Goal: Task Accomplishment & Management: Use online tool/utility

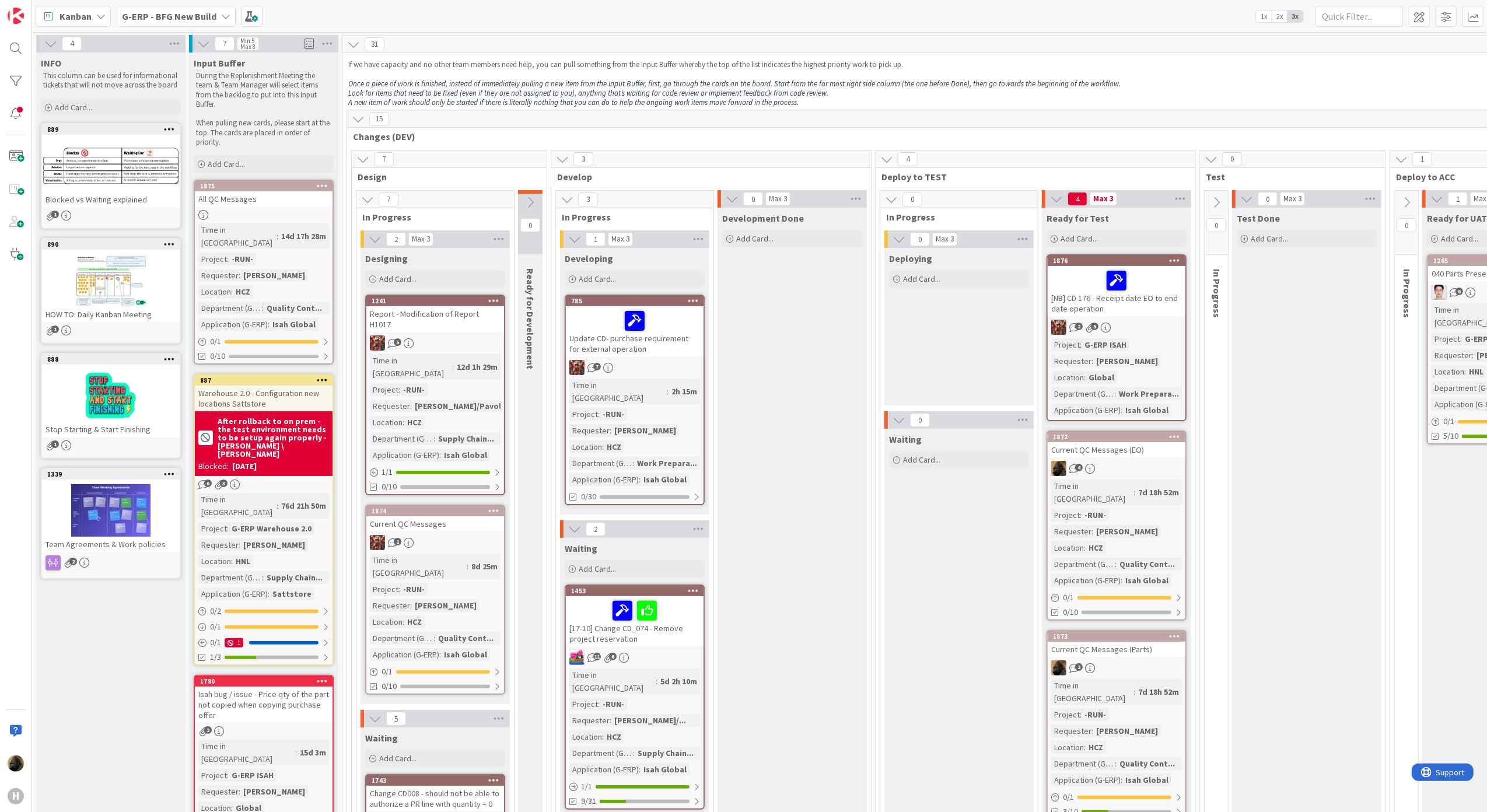
click at [155, 22] on span "G-ERP - BFG New Build" at bounding box center [169, 16] width 95 height 14
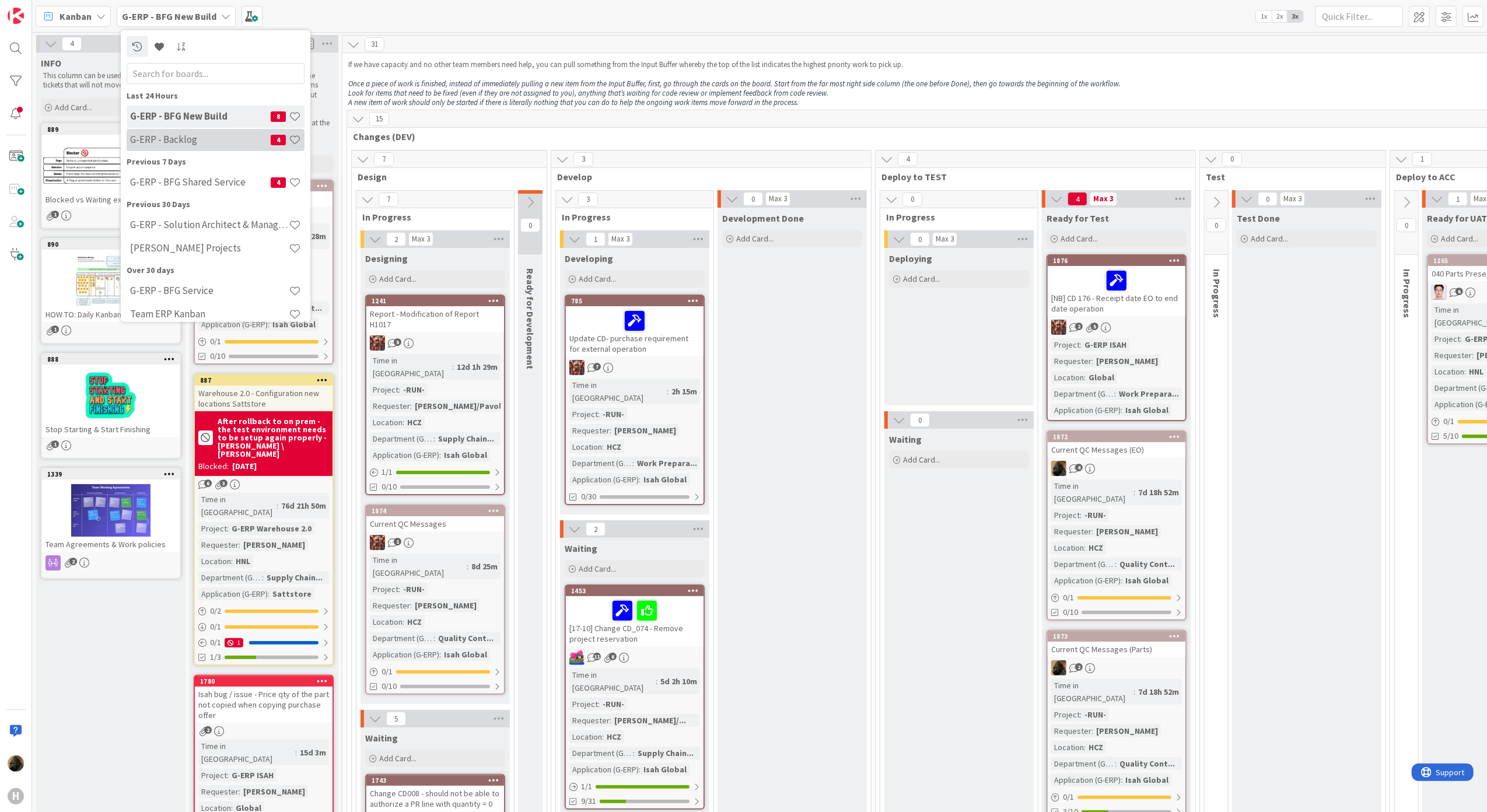
click at [178, 144] on h4 "G-ERP - Backlog" at bounding box center [200, 139] width 140 height 12
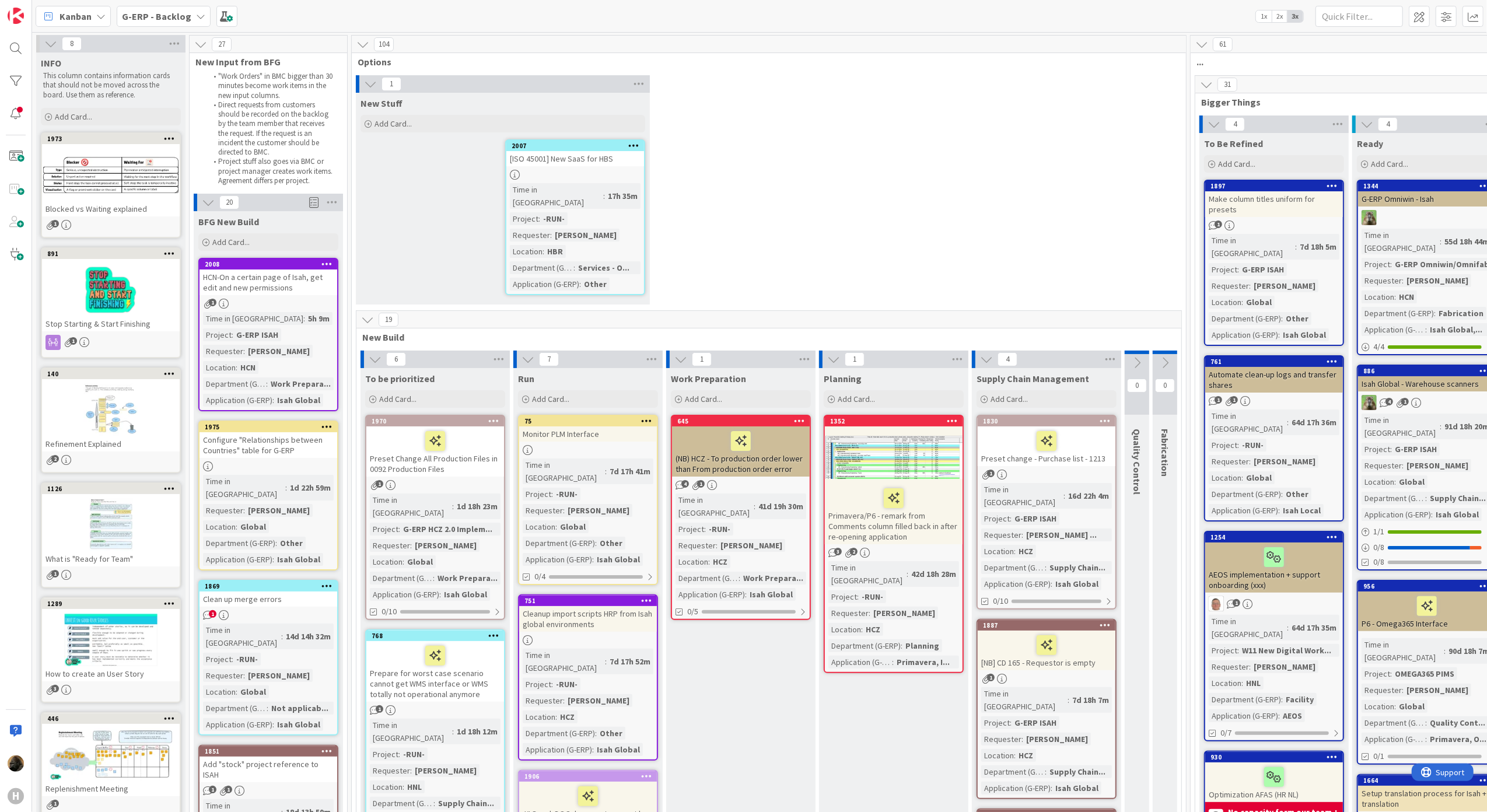
click at [184, 24] on div "G-ERP - Backlog" at bounding box center [163, 16] width 94 height 21
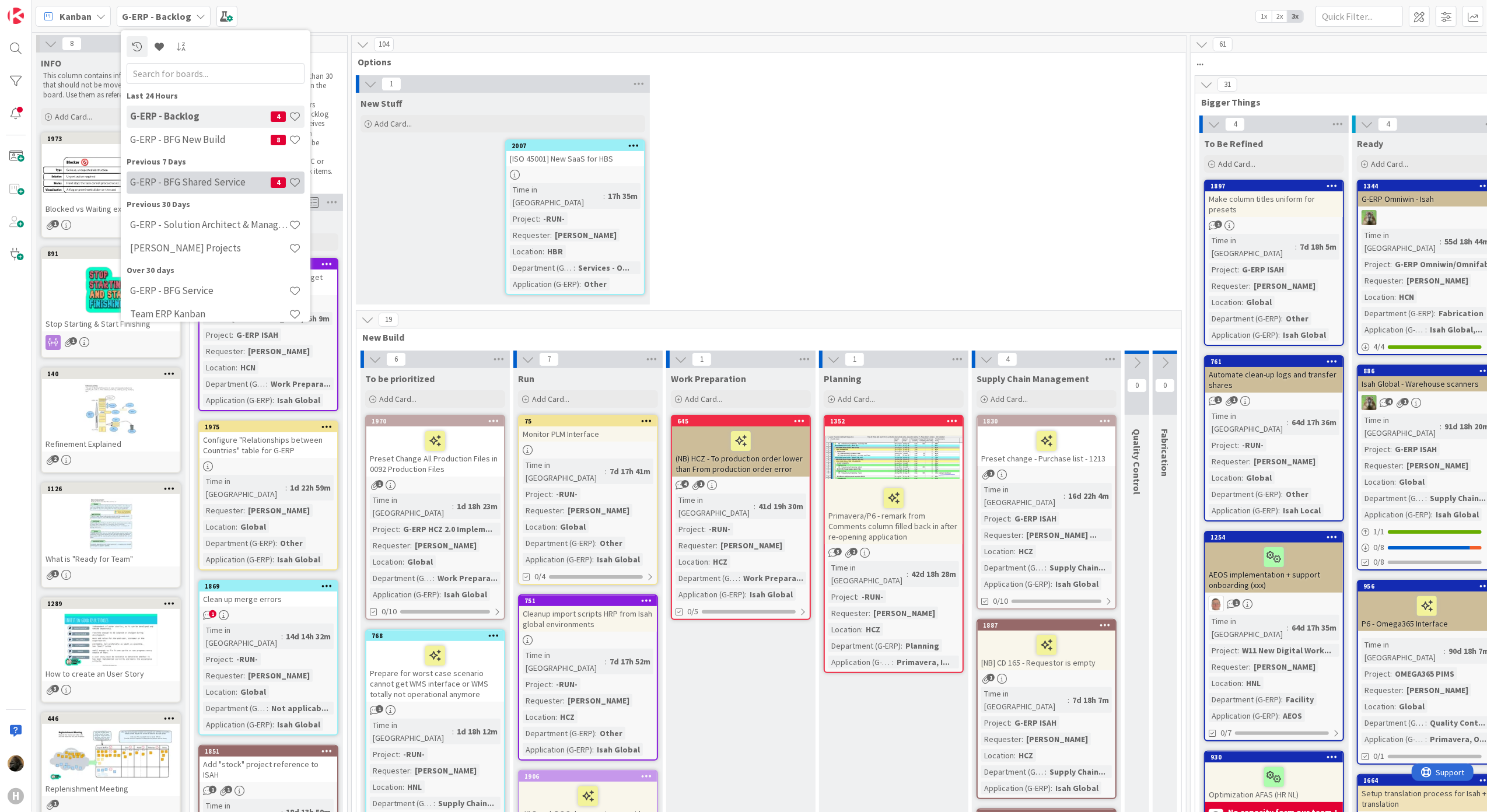
click at [240, 181] on h4 "G-ERP - BFG Shared Service" at bounding box center [200, 182] width 140 height 12
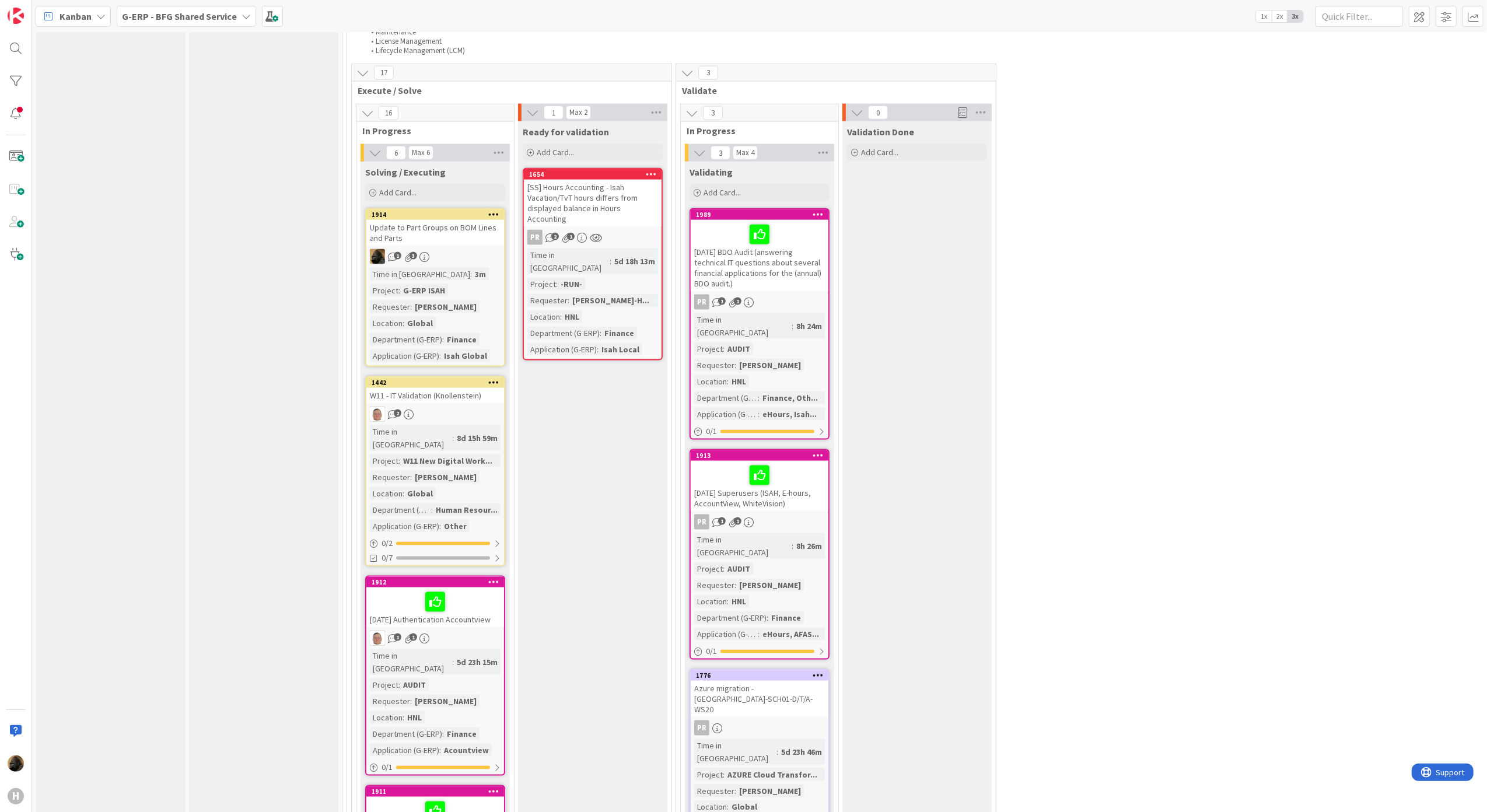
scroll to position [1477, 0]
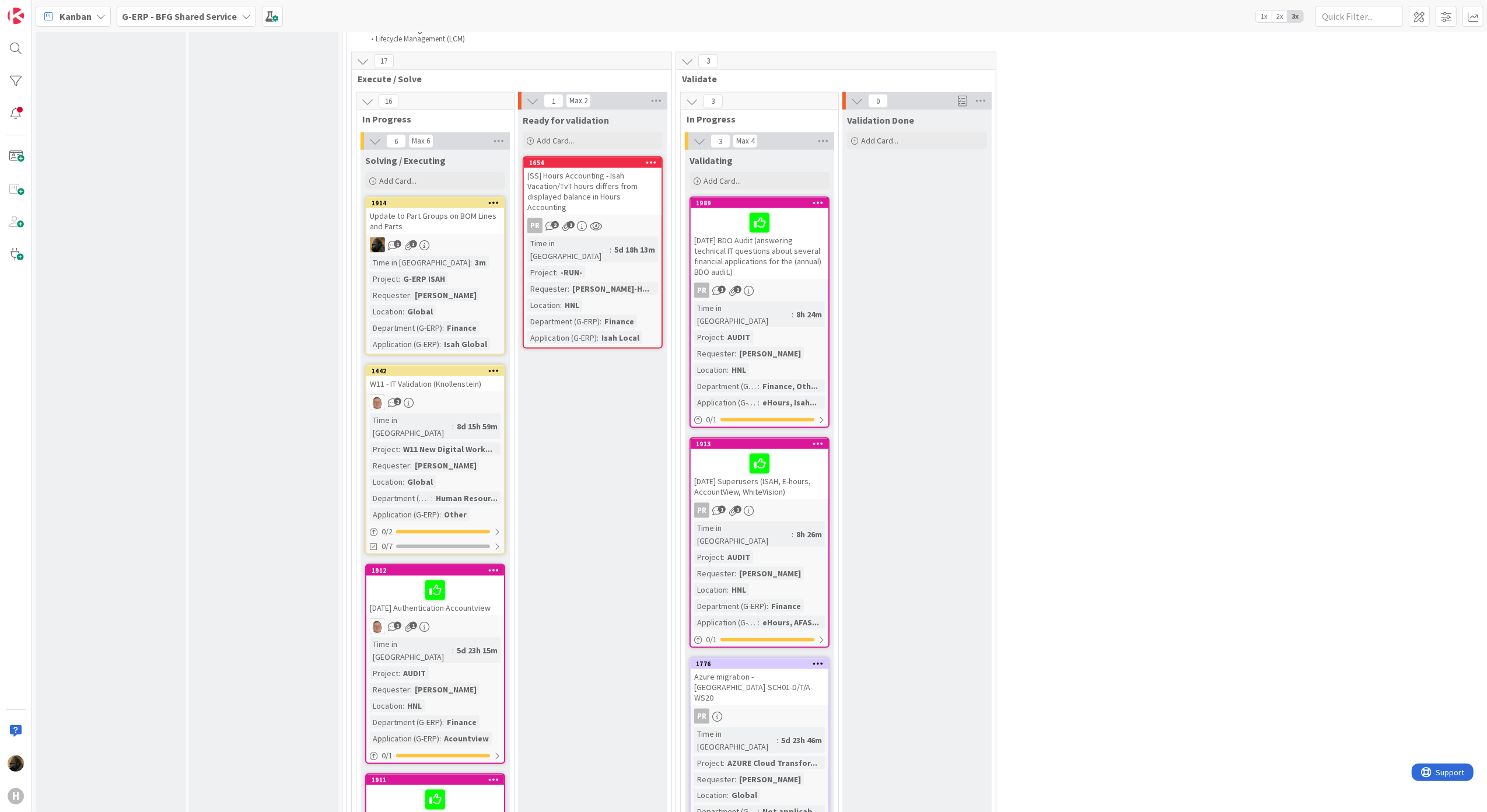
click at [458, 208] on div "Update to Part Groups on BOM Lines and Parts" at bounding box center [434, 221] width 138 height 26
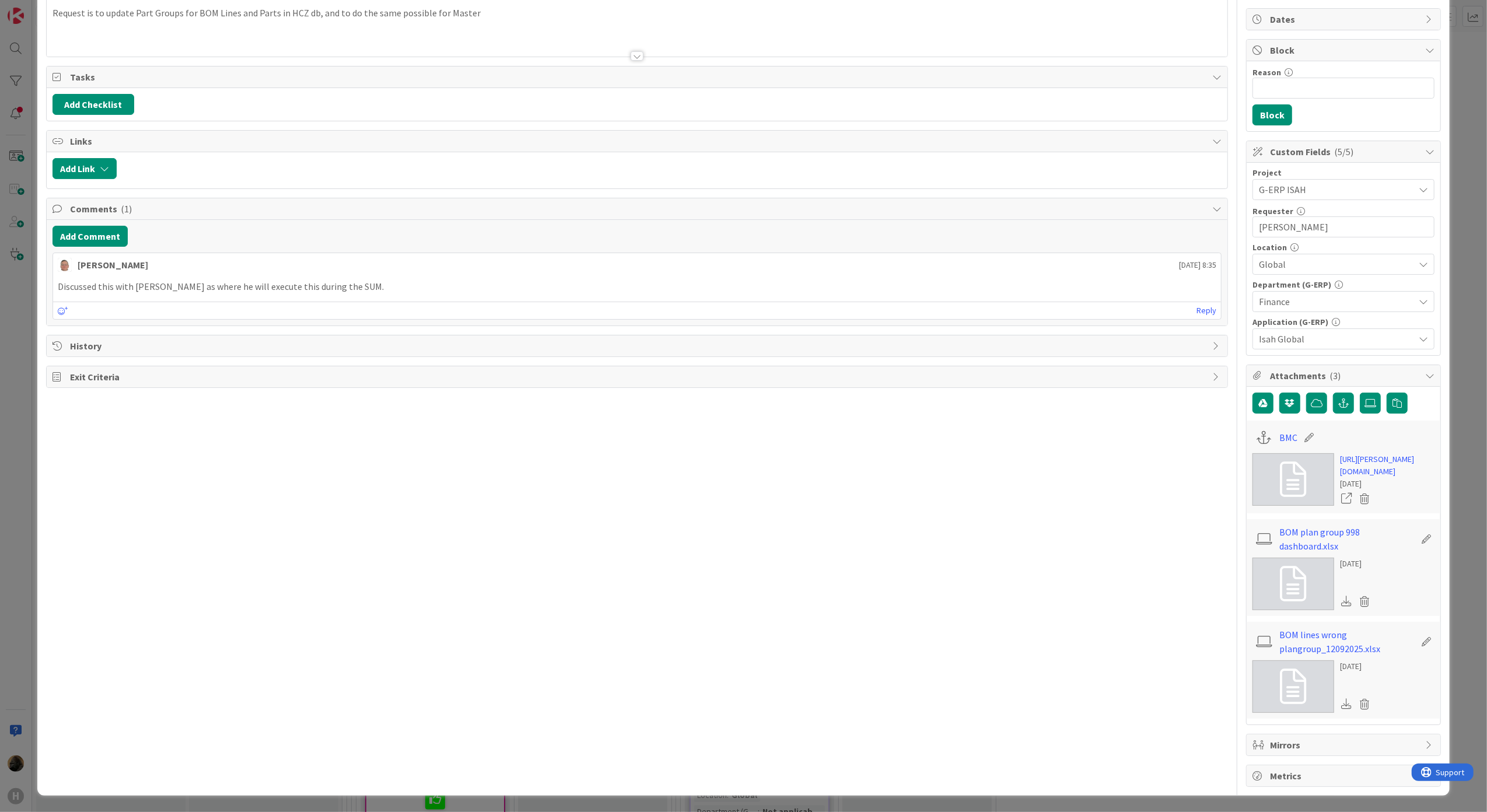
scroll to position [147, 0]
click at [1321, 546] on link "BOM plan group 998 dashboard.xlsx" at bounding box center [1347, 539] width 136 height 28
click at [1352, 453] on link "https://huisman-smartit.onbmc.com/smartit/app/#/workorder/AGGF4KX6HRENQATC6NOCT…" at bounding box center [1387, 465] width 95 height 25
click at [1310, 642] on link "BOM lines wrong plangroup_12092025.xlsx" at bounding box center [1347, 641] width 136 height 28
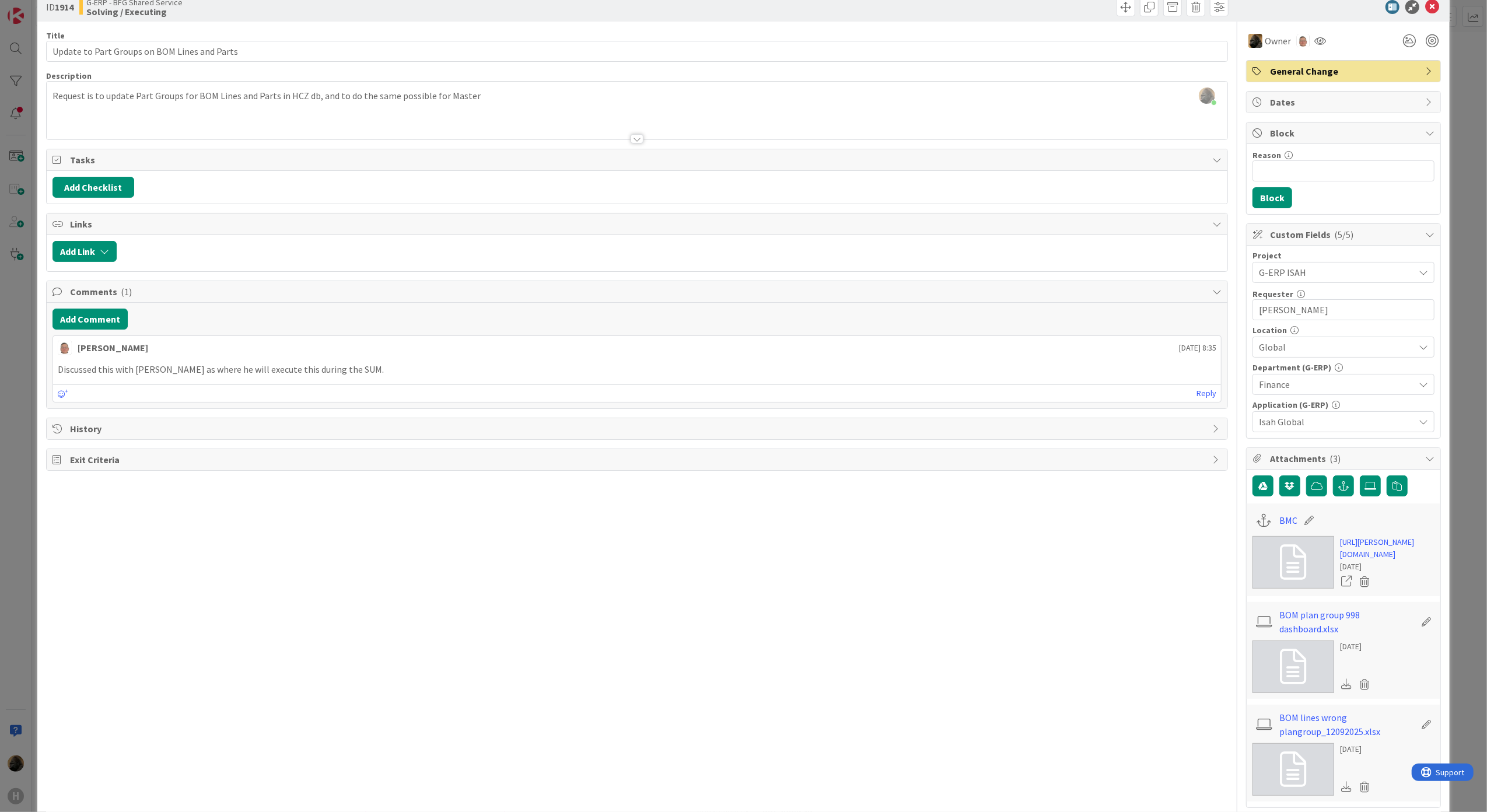
scroll to position [0, 0]
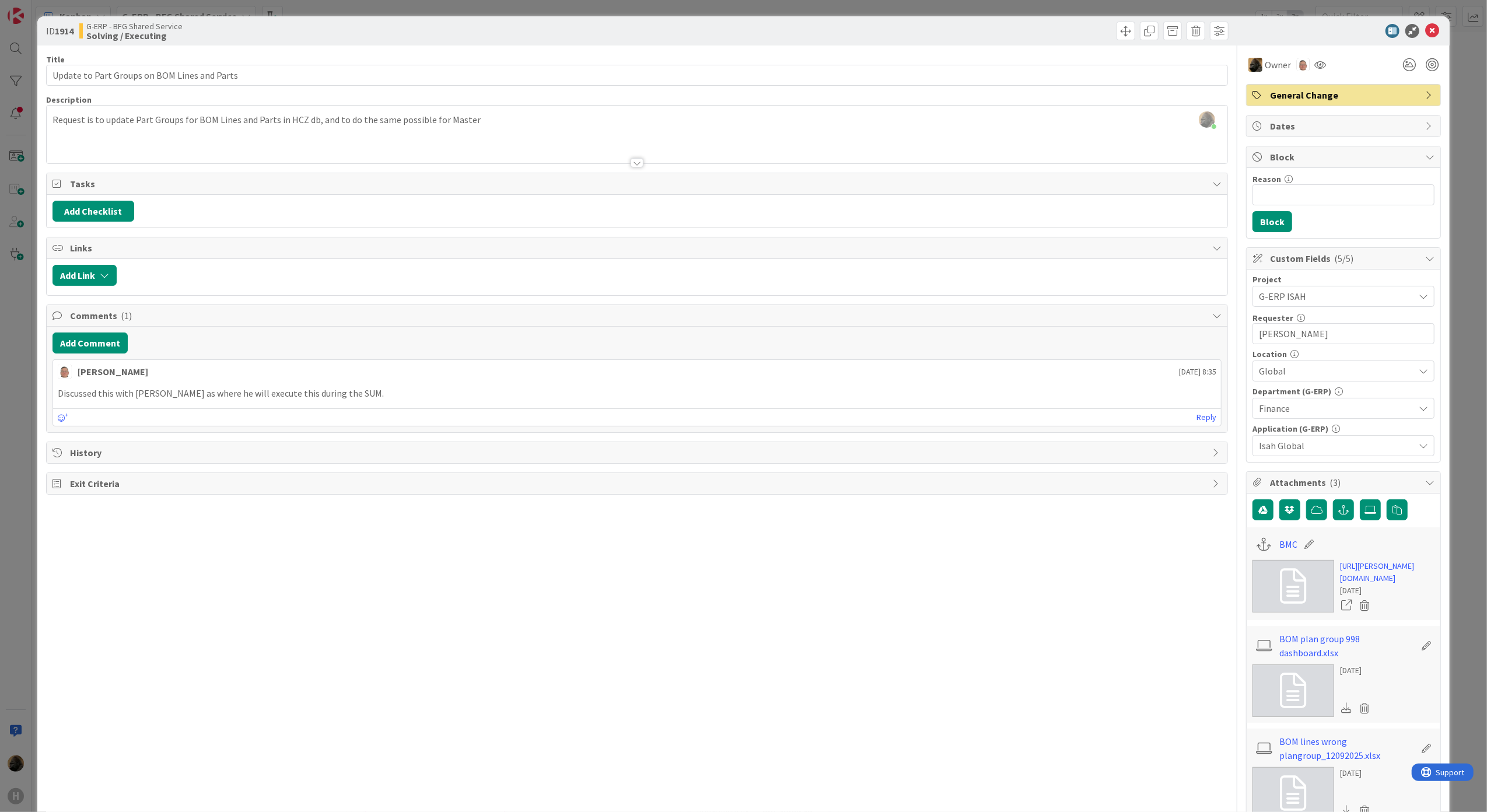
click at [226, 658] on div "Title 44 / 128 Update to Part Groups on BOM Lines and Parts Description Noah De…" at bounding box center [637, 469] width 1182 height 848
click at [65, 343] on button "Add Comment" at bounding box center [90, 342] width 75 height 21
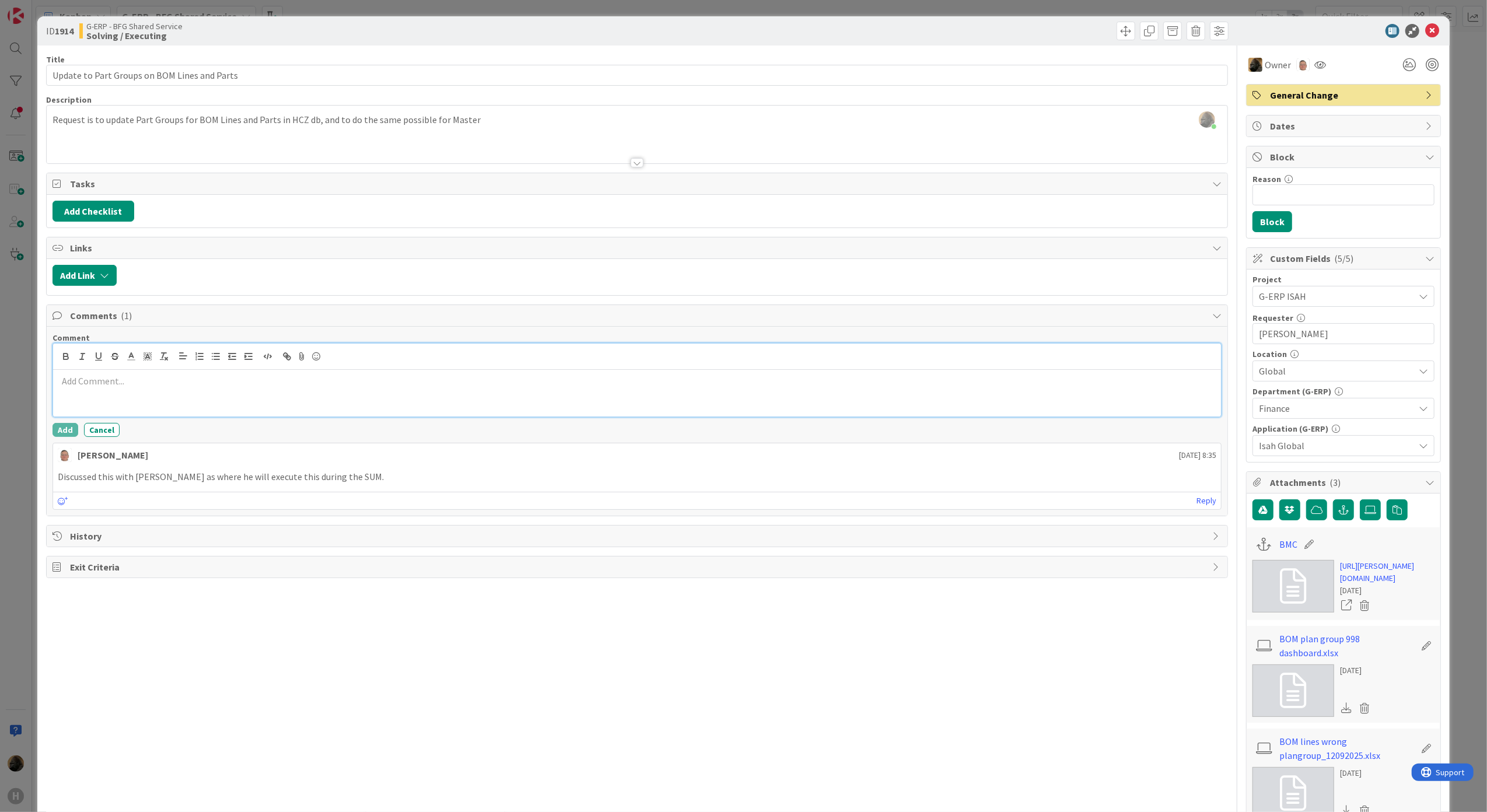
click at [259, 395] on div at bounding box center [637, 393] width 1168 height 46
click at [222, 400] on p "="UPDATE T_Part SET PlanGrpCode = '" & D2 & "', LastUpdatedOn = getdate(), Last…" at bounding box center [636, 395] width 1159 height 14
click at [202, 398] on p "="UPDATE T_Part SET PlanGrpCode = '" & D2 & "', LastUpdatedOn = getdate(), Last…" at bounding box center [636, 395] width 1159 height 14
drag, startPoint x: 223, startPoint y: 393, endPoint x: 230, endPoint y: 393, distance: 7.0
click at [230, 393] on p "="UPDATE T_Part SET PlanGrpCode = '" & D2 & "', LastUpdatedOn = getdate(), Last…" at bounding box center [636, 395] width 1159 height 14
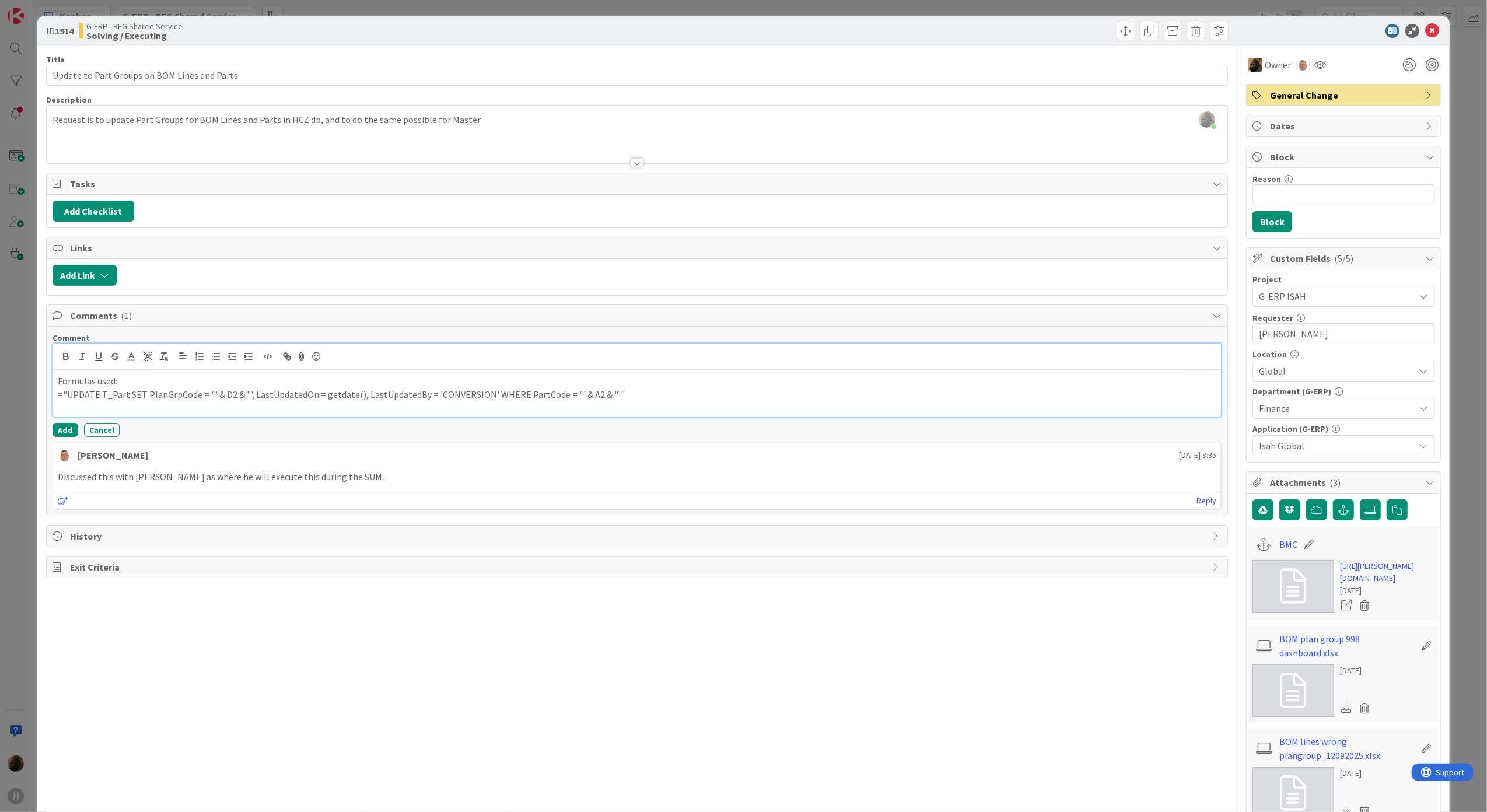
click at [611, 398] on p "="UPDATE T_Part SET PlanGrpCode = '" & D2 & "', LastUpdatedOn = getdate(), Last…" at bounding box center [636, 395] width 1159 height 14
click at [530, 382] on p "Formulas used:" at bounding box center [636, 381] width 1159 height 14
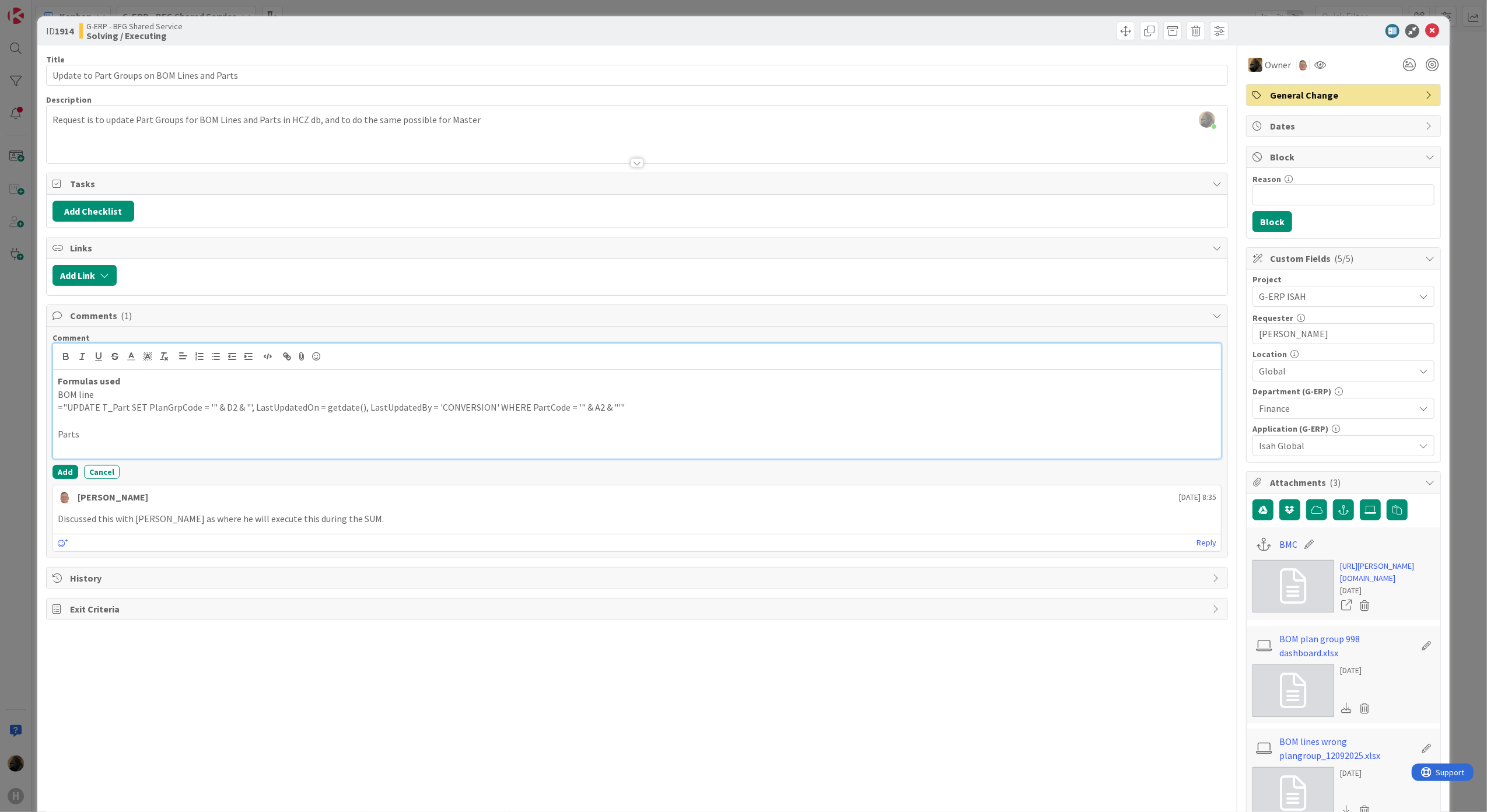
click at [216, 392] on p "BOM line" at bounding box center [636, 395] width 1159 height 14
click at [211, 391] on p "BOM line" at bounding box center [636, 395] width 1159 height 14
click at [208, 384] on p "Formulas used" at bounding box center [636, 381] width 1159 height 14
click at [128, 454] on p at bounding box center [636, 448] width 1159 height 14
click at [613, 406] on p "="UPDATE T_Part SET PlanGrpCode = '" & D2 & "', LastUpdatedOn = getdate(), Last…" at bounding box center [636, 407] width 1159 height 14
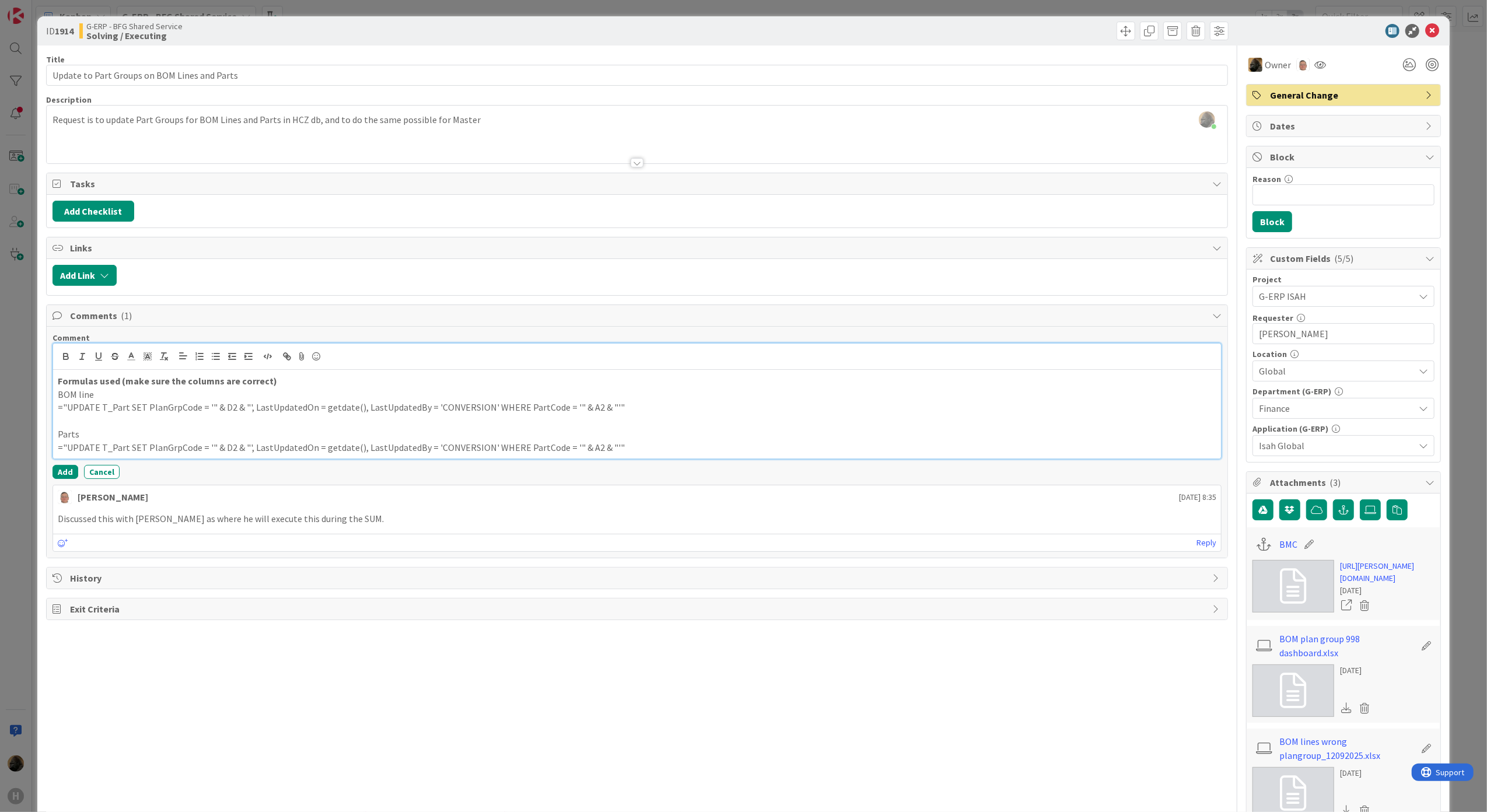
click at [611, 411] on p "="UPDATE T_Part SET PlanGrpCode = '" & D2 & "', LastUpdatedOn = getdate(), Last…" at bounding box center [636, 407] width 1159 height 14
click at [99, 440] on p "Parts" at bounding box center [636, 434] width 1159 height 14
click at [56, 476] on button "Add" at bounding box center [65, 472] width 26 height 14
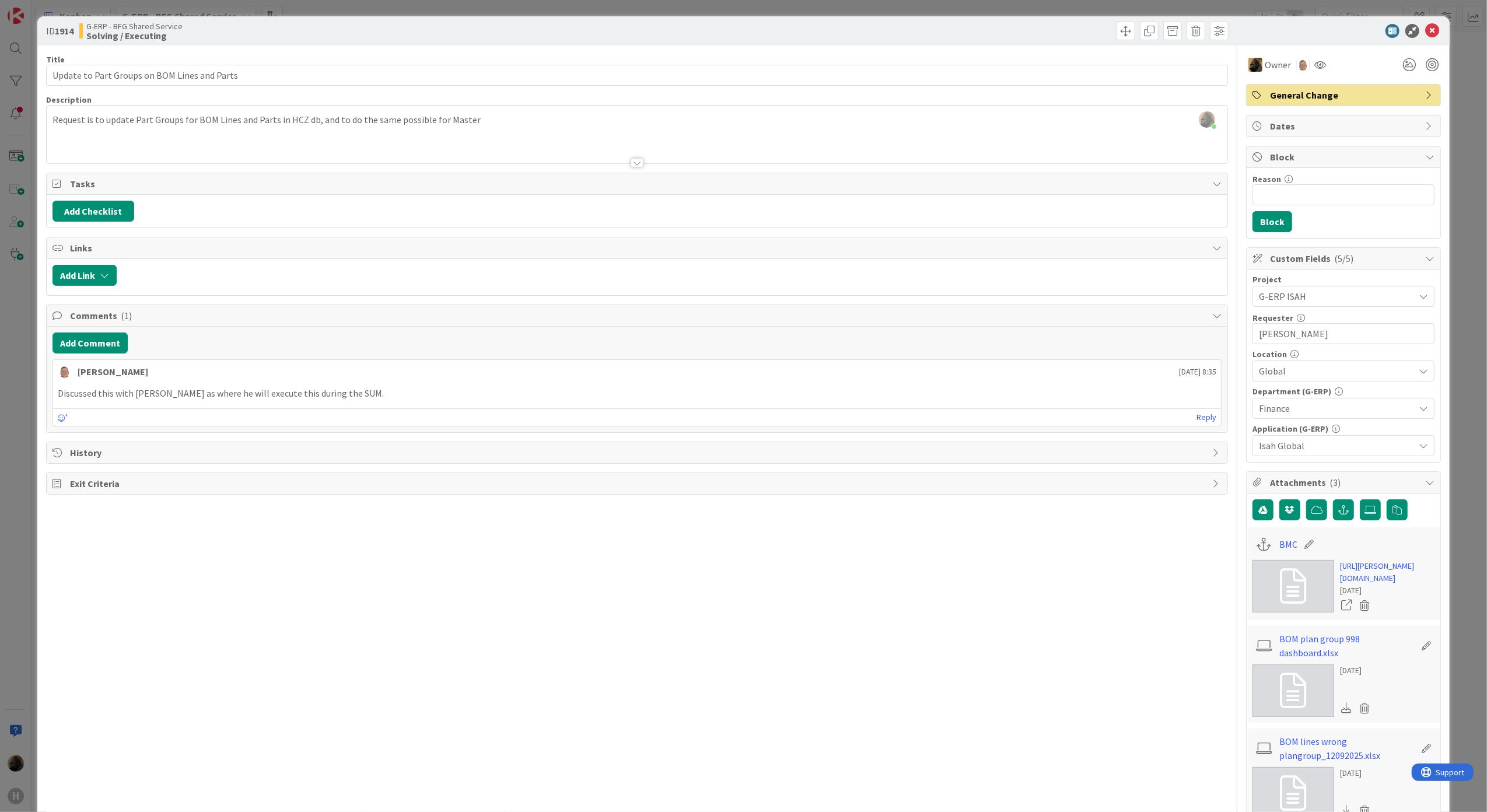
click at [528, 664] on div "Title 44 / 128 Update to Part Groups on BOM Lines and Parts Description Noah De…" at bounding box center [637, 469] width 1182 height 848
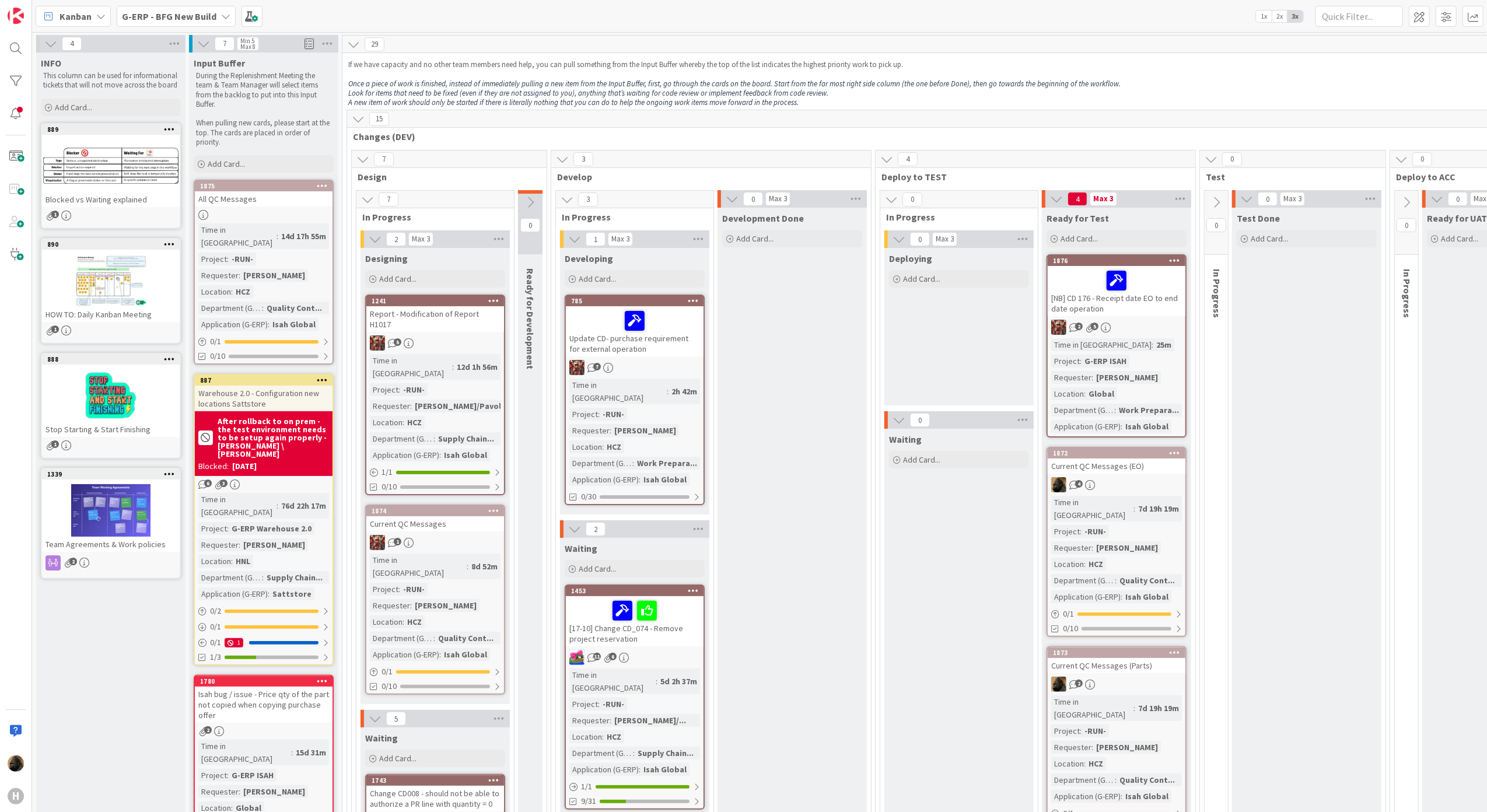
click at [87, 19] on span "Kanban" at bounding box center [75, 16] width 32 height 14
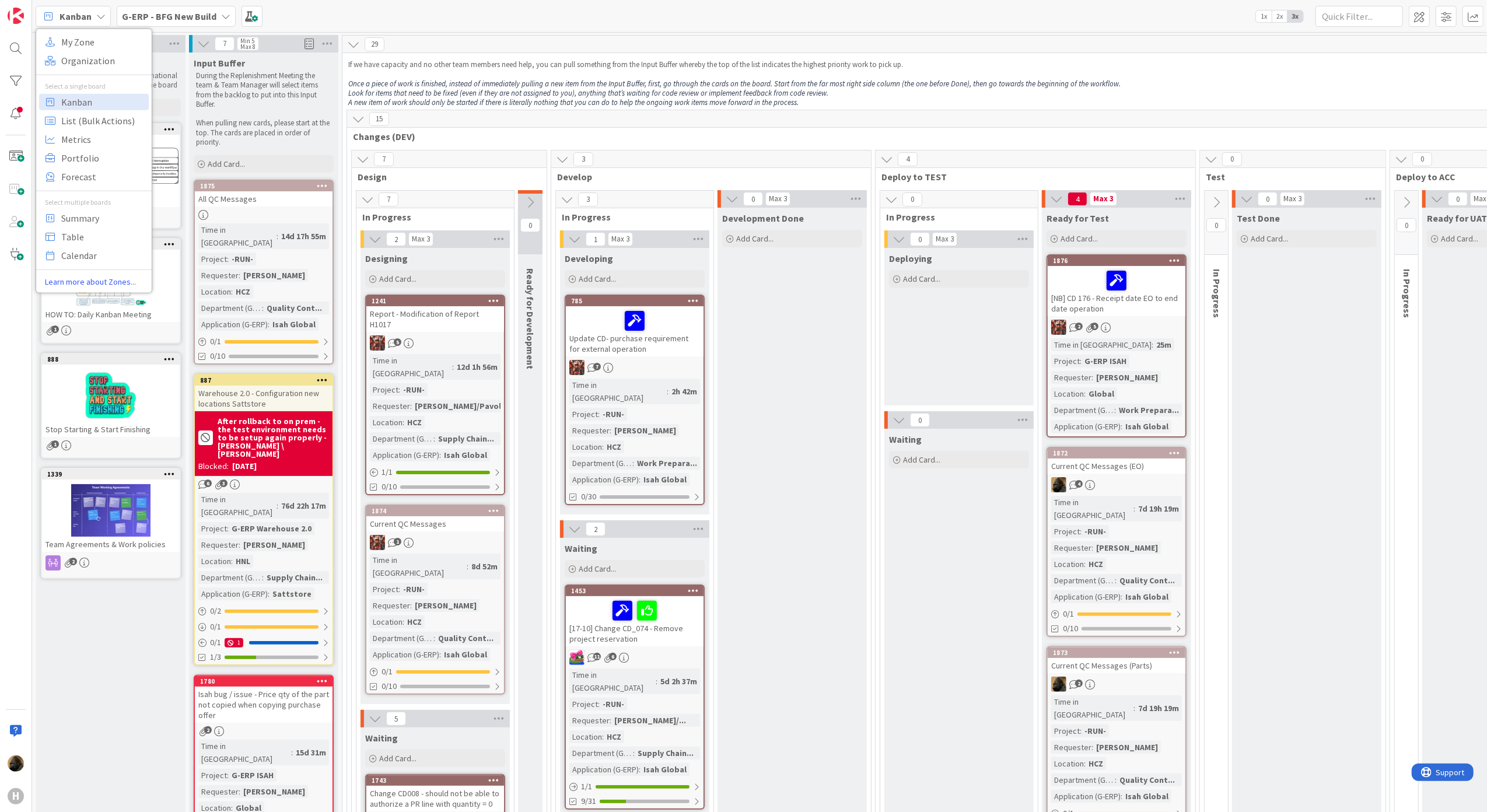
click at [102, 31] on div "My Zone Organization Select a single board Kanban List (Bulk Actions) Metrics P…" at bounding box center [94, 160] width 117 height 265
click at [102, 37] on span "My Zone" at bounding box center [103, 42] width 84 height 18
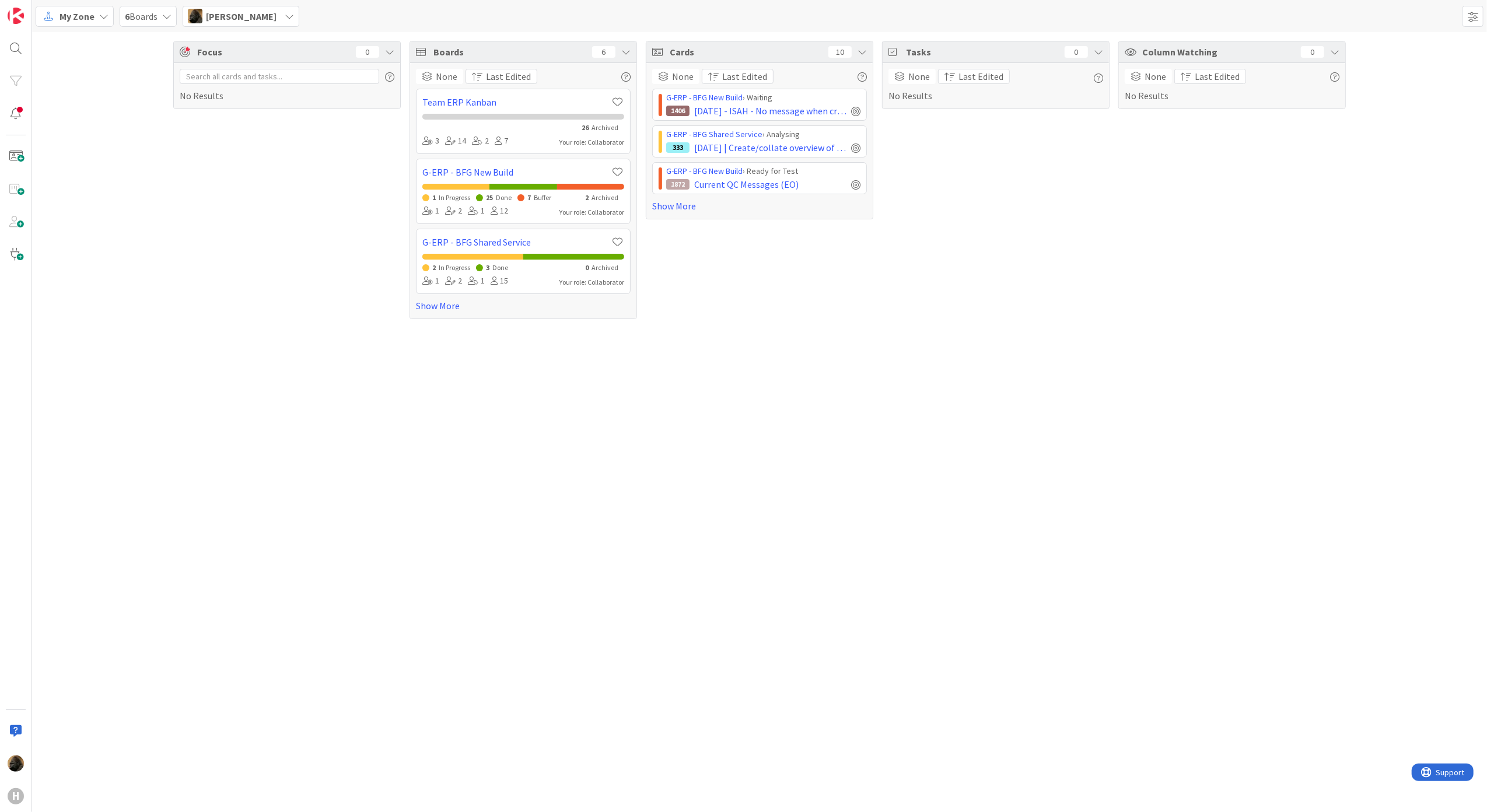
click at [801, 376] on div "Focus 0 No Results Boards 6 None Last Edited Team ERP Kanban 26 Archived 3 14 2…" at bounding box center [759, 421] width 1454 height 779
click at [692, 210] on link "Show More" at bounding box center [759, 206] width 215 height 14
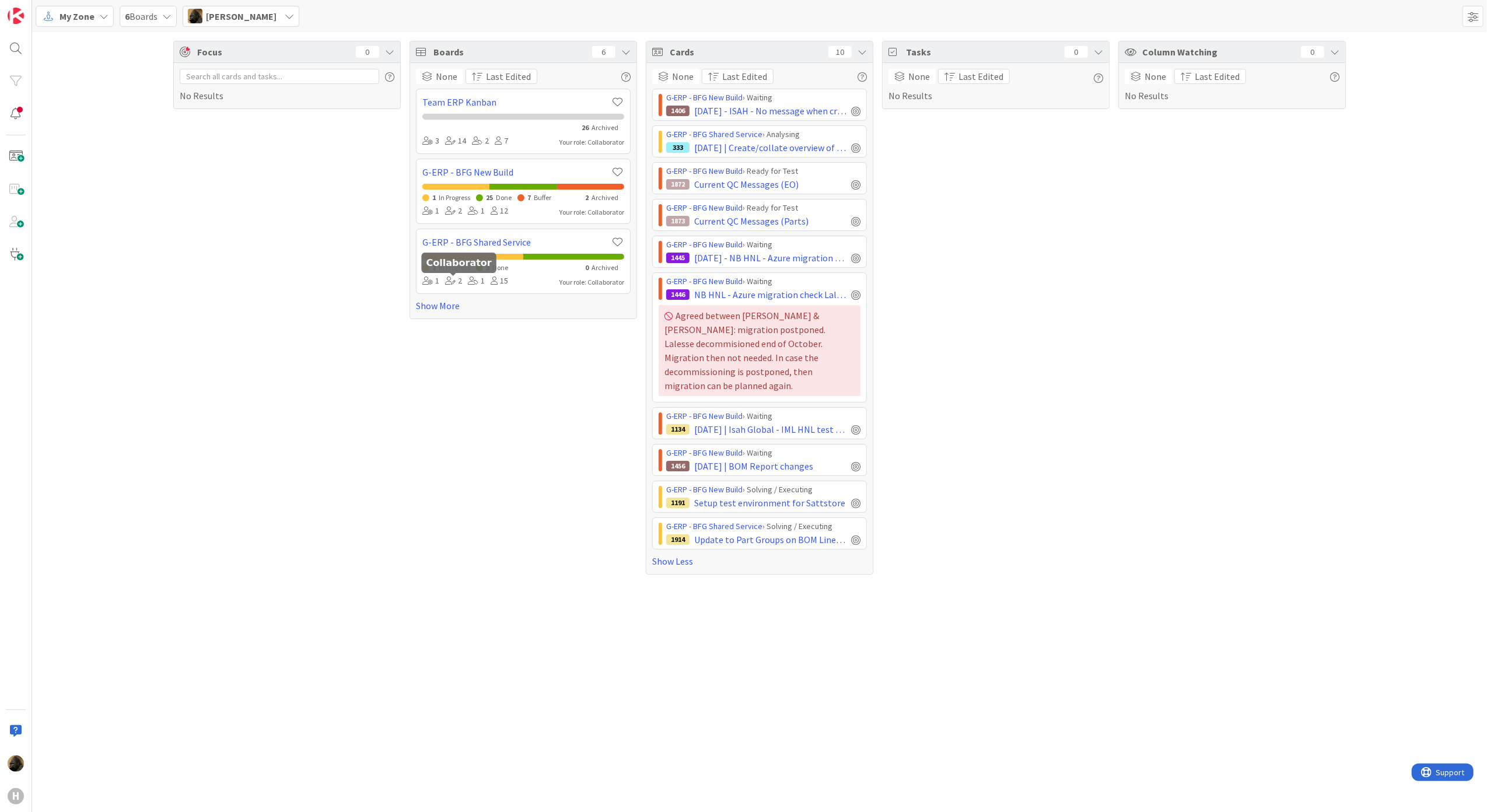
click at [238, 365] on div "Focus 0 No Results" at bounding box center [287, 307] width 228 height 533
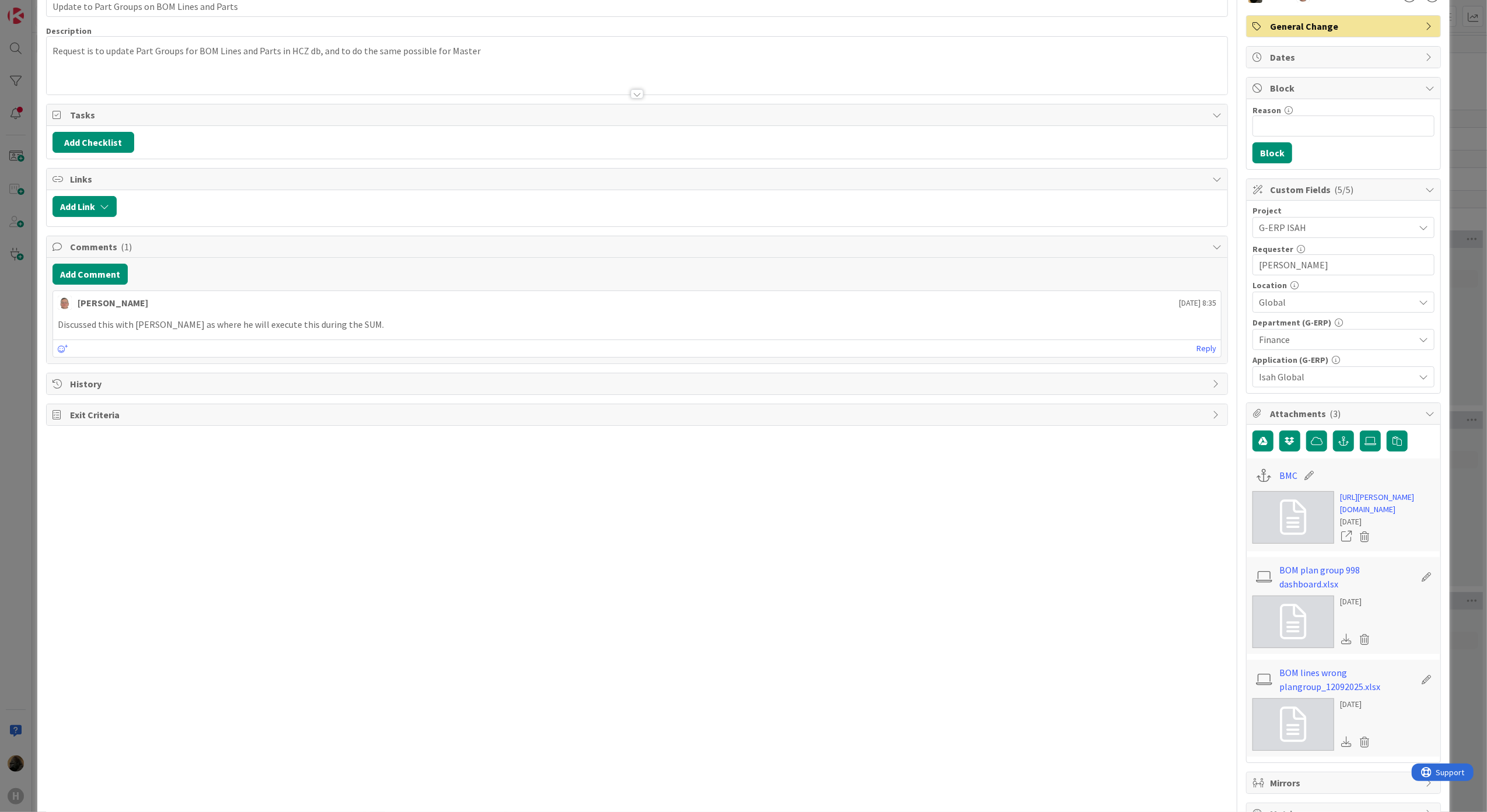
scroll to position [147, 0]
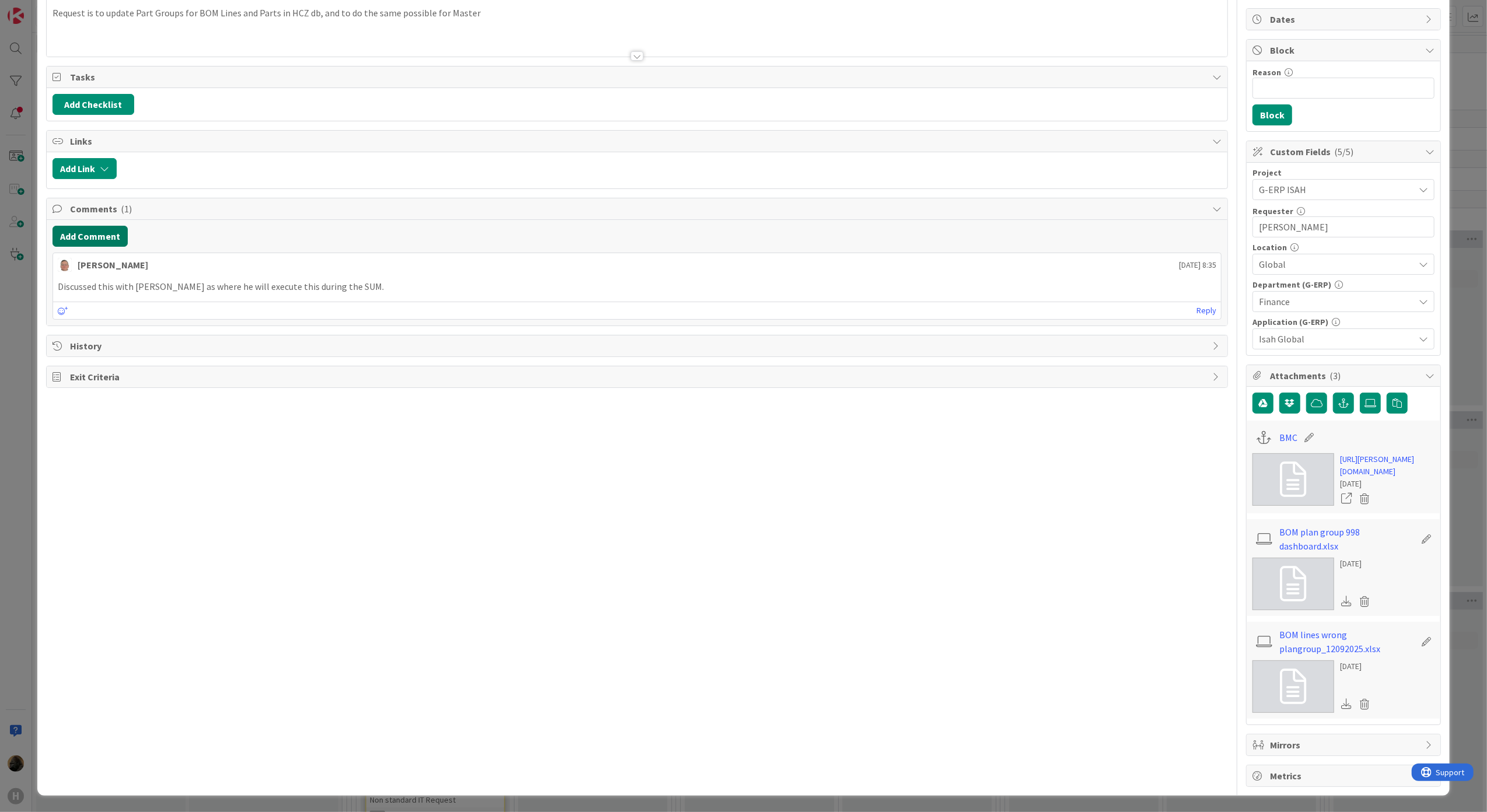
click at [104, 226] on button "Add Comment" at bounding box center [90, 235] width 75 height 21
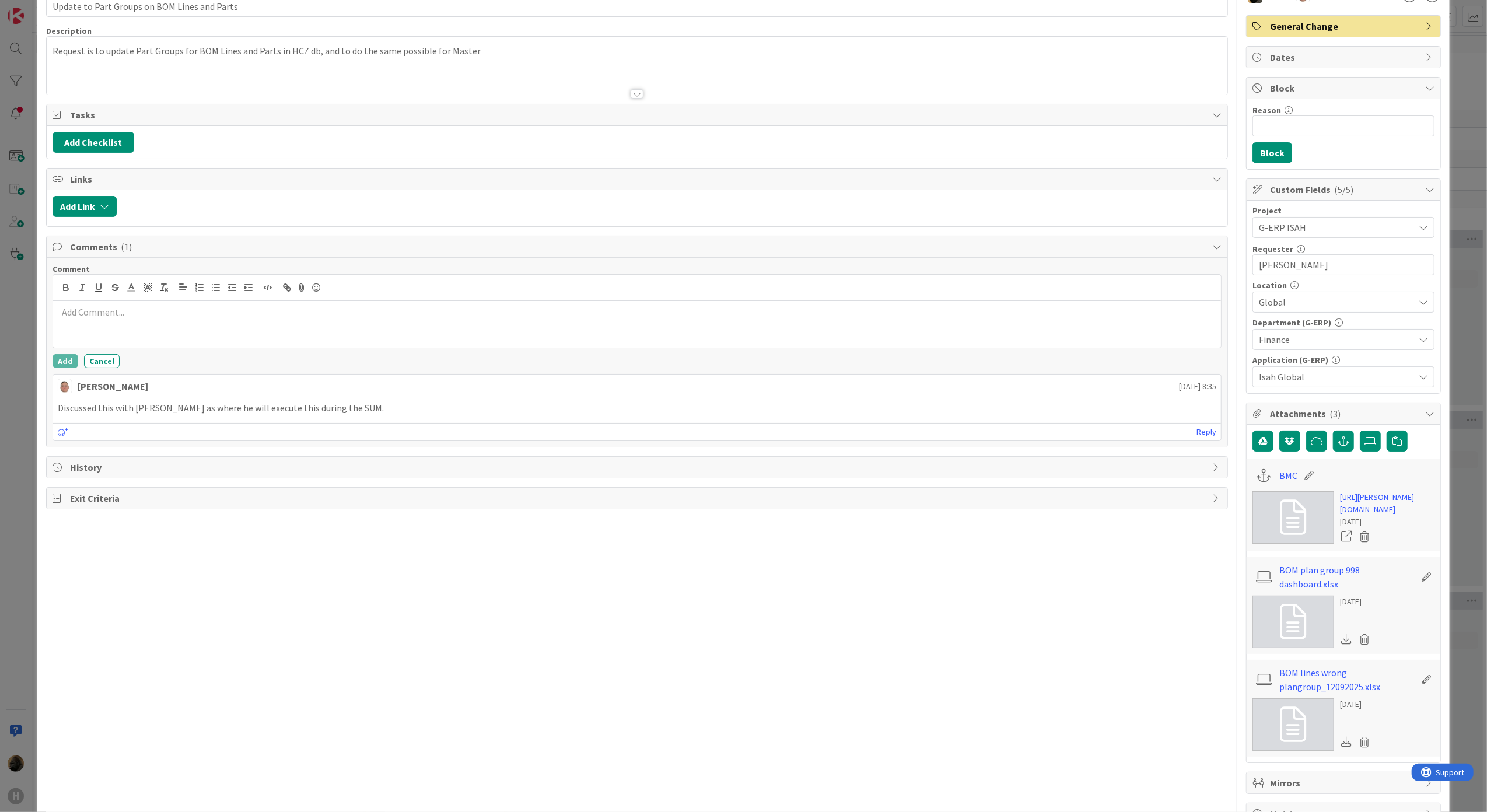
scroll to position [0, 0]
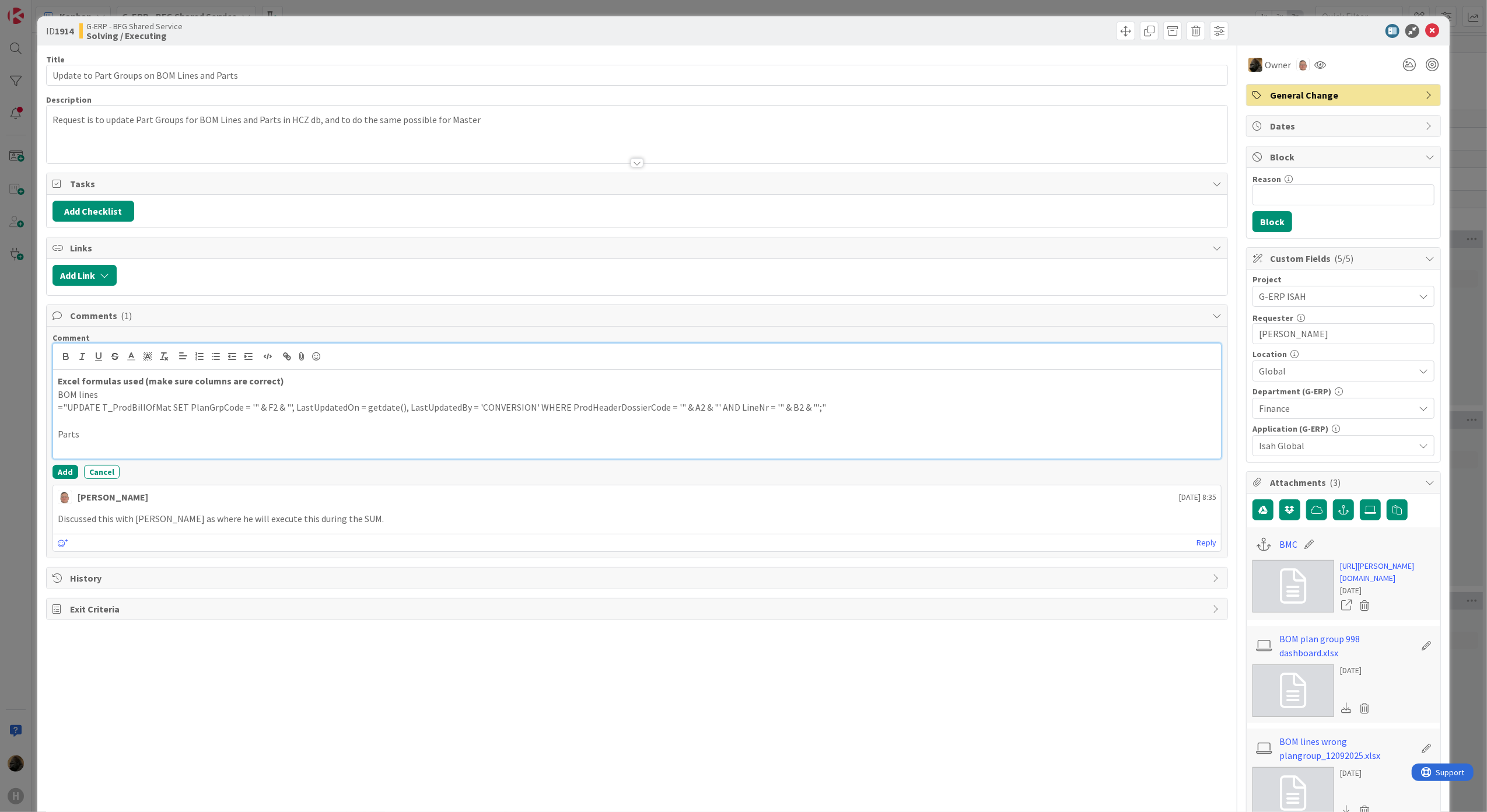
click at [182, 454] on p at bounding box center [636, 448] width 1159 height 14
click at [397, 419] on p at bounding box center [636, 421] width 1159 height 14
click at [60, 470] on button "Add" at bounding box center [65, 472] width 26 height 14
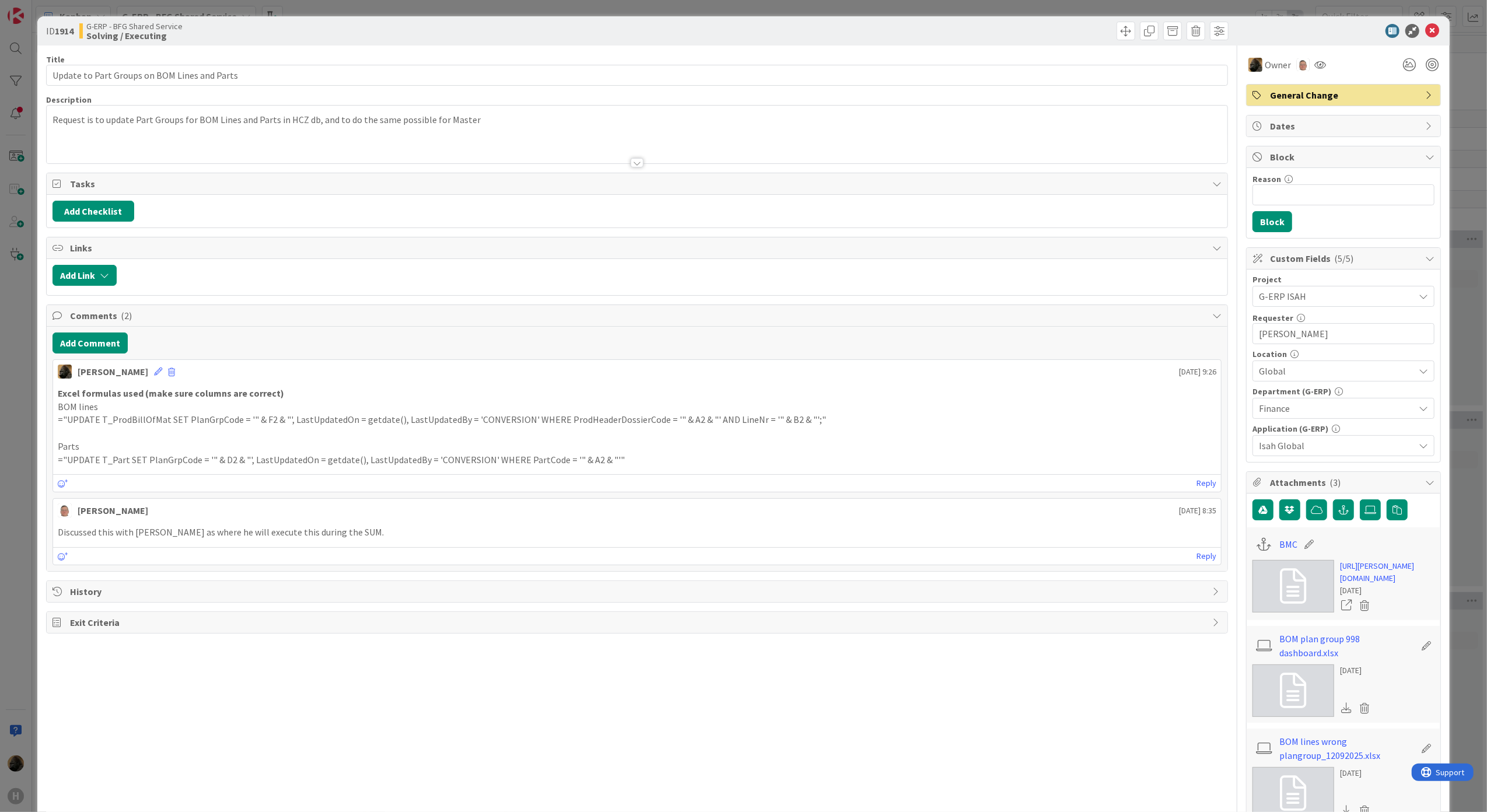
click at [577, 453] on p "Parts" at bounding box center [636, 447] width 1159 height 14
click at [1375, 582] on link "https://huisman-smartit.onbmc.com/smartit/app/#/workorder/AGGF4KX6HRENQATC6NOCT…" at bounding box center [1387, 572] width 95 height 25
click at [8, 529] on div "ID 1914 G-ERP - BFG Shared Service Solving / Executing Title 44 / 128 Update to…" at bounding box center [743, 406] width 1487 height 812
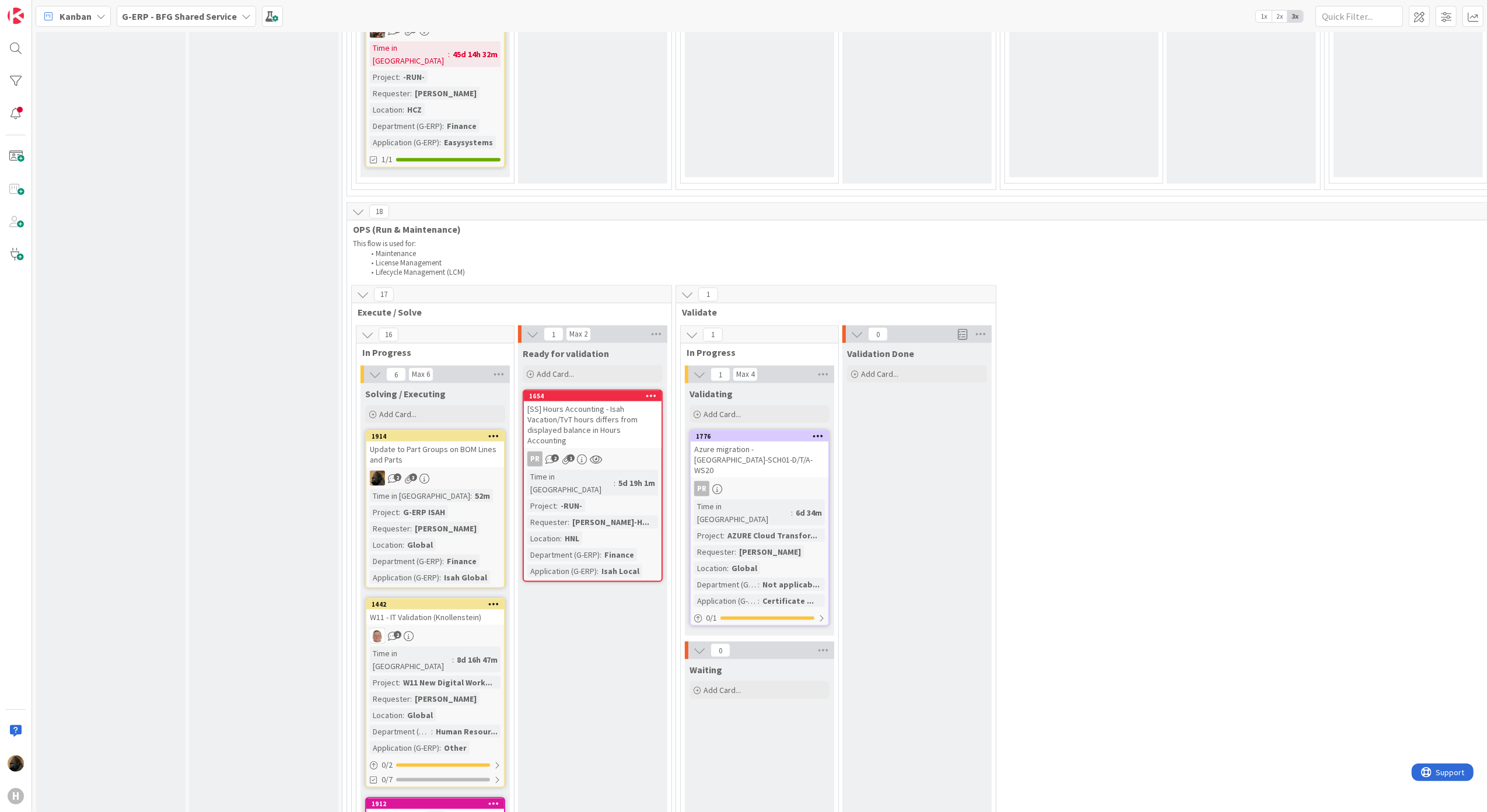
scroll to position [1866, 0]
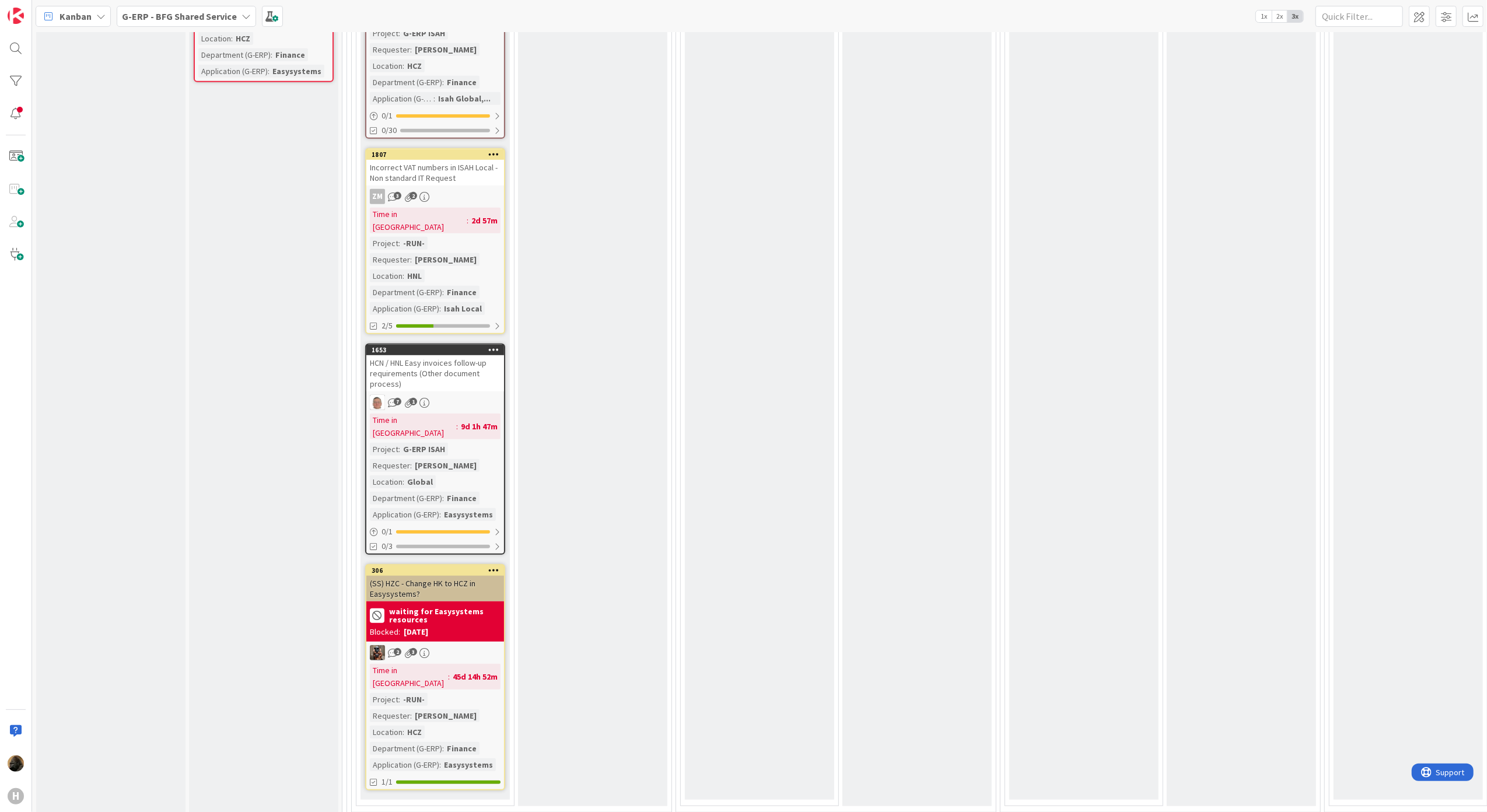
scroll to position [1166, 0]
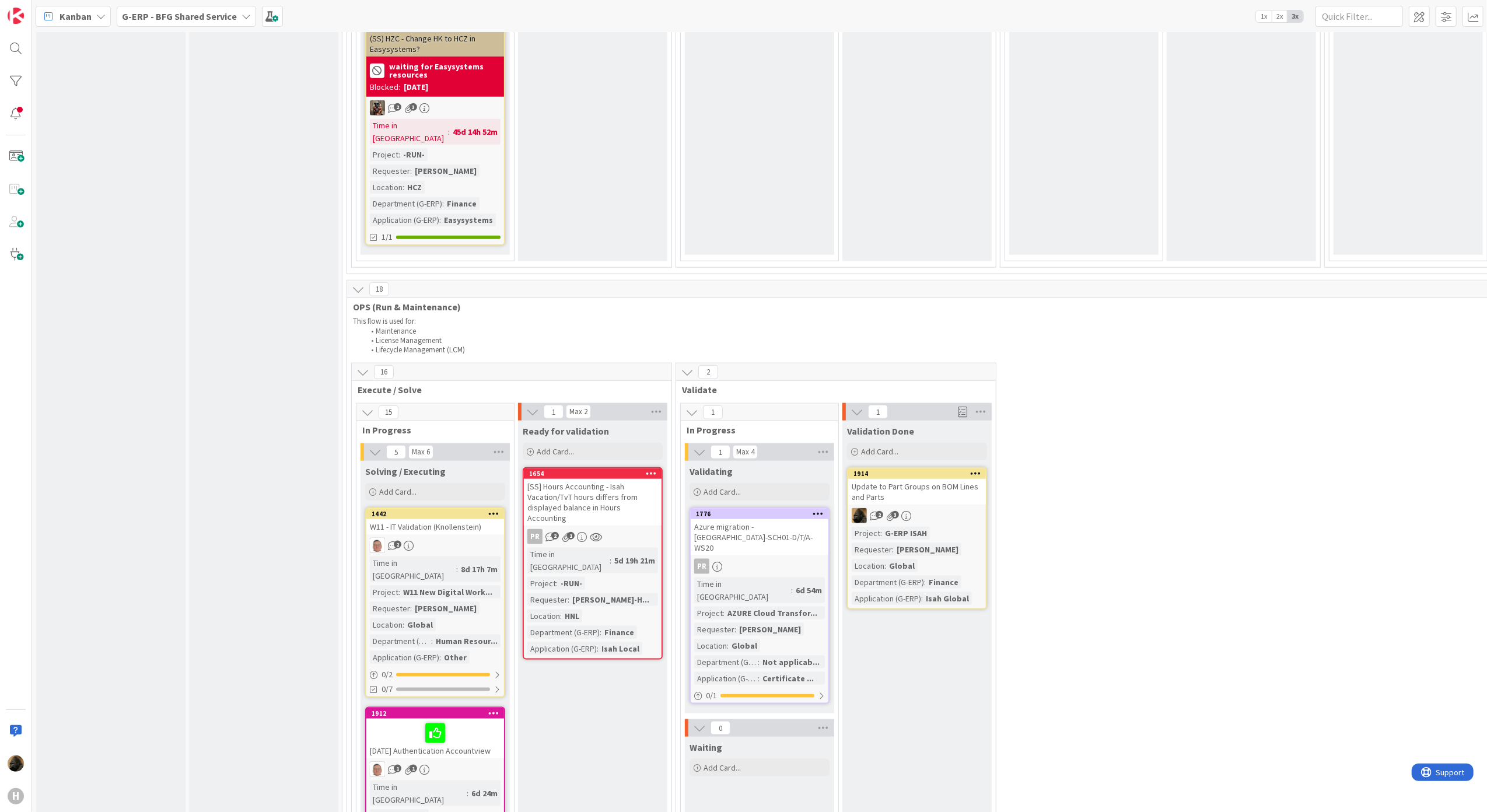
click at [923, 479] on div "Update to Part Groups on BOM Lines and Parts" at bounding box center [916, 492] width 138 height 26
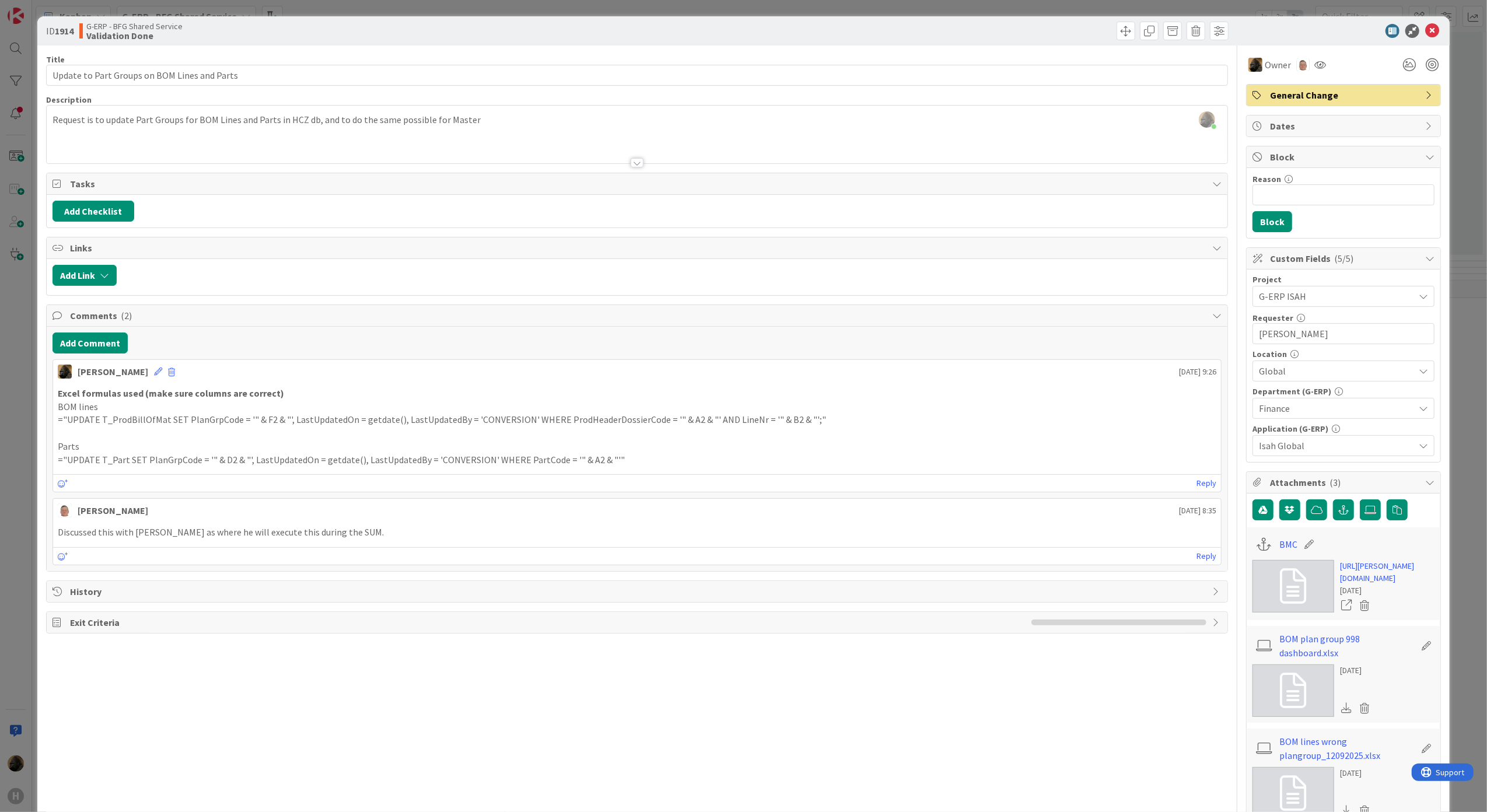
click at [120, 329] on div "Add Comment Noah Dezaire September 24 2025 9:26 Excel formulas used (make sure …" at bounding box center [637, 448] width 1181 height 244
click at [118, 346] on button "Add Comment" at bounding box center [90, 342] width 75 height 21
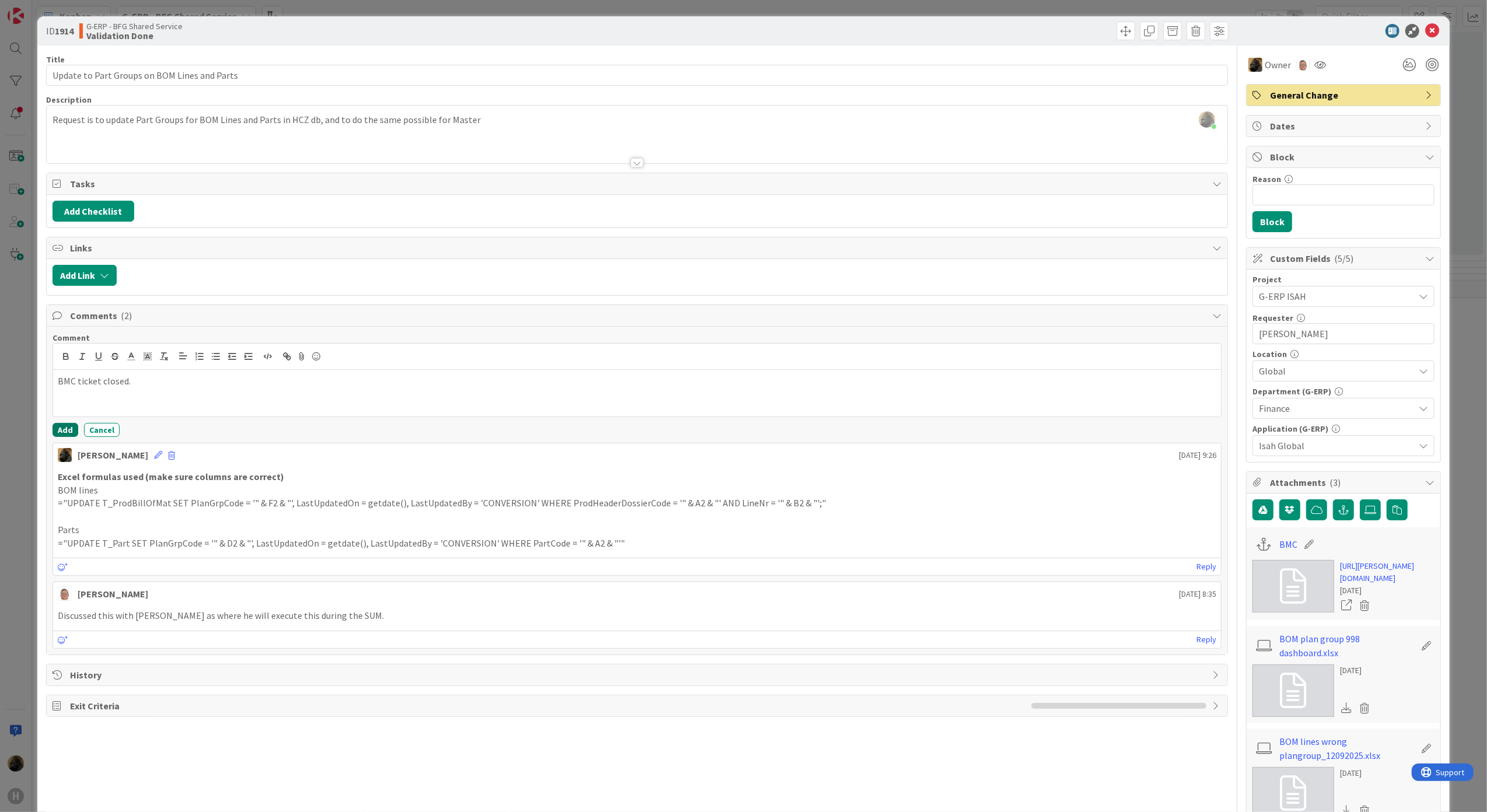
click at [67, 434] on button "Add" at bounding box center [65, 429] width 26 height 14
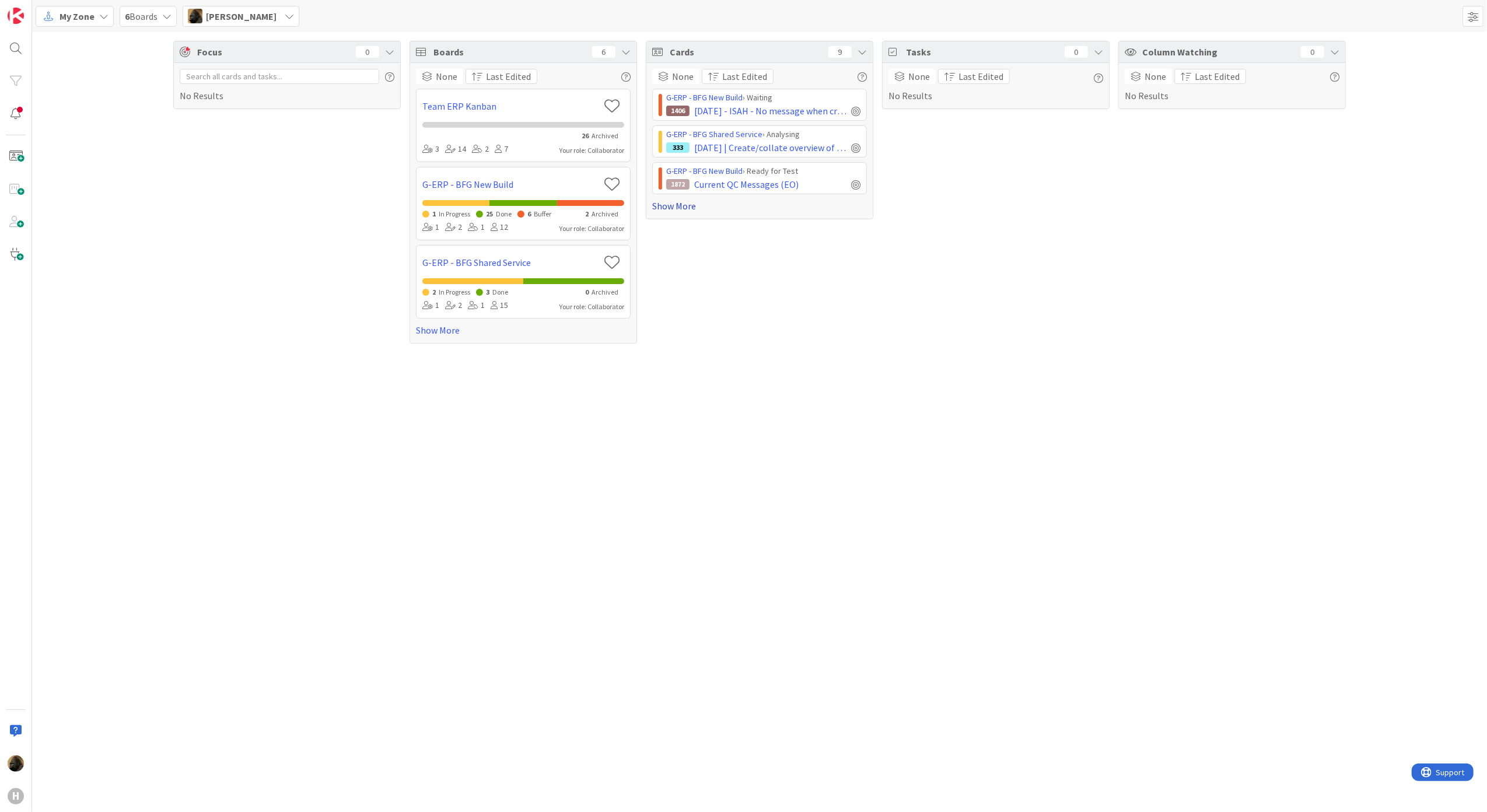
click at [687, 213] on link "Show More" at bounding box center [759, 206] width 215 height 14
click at [808, 209] on link "Show More" at bounding box center [759, 206] width 215 height 14
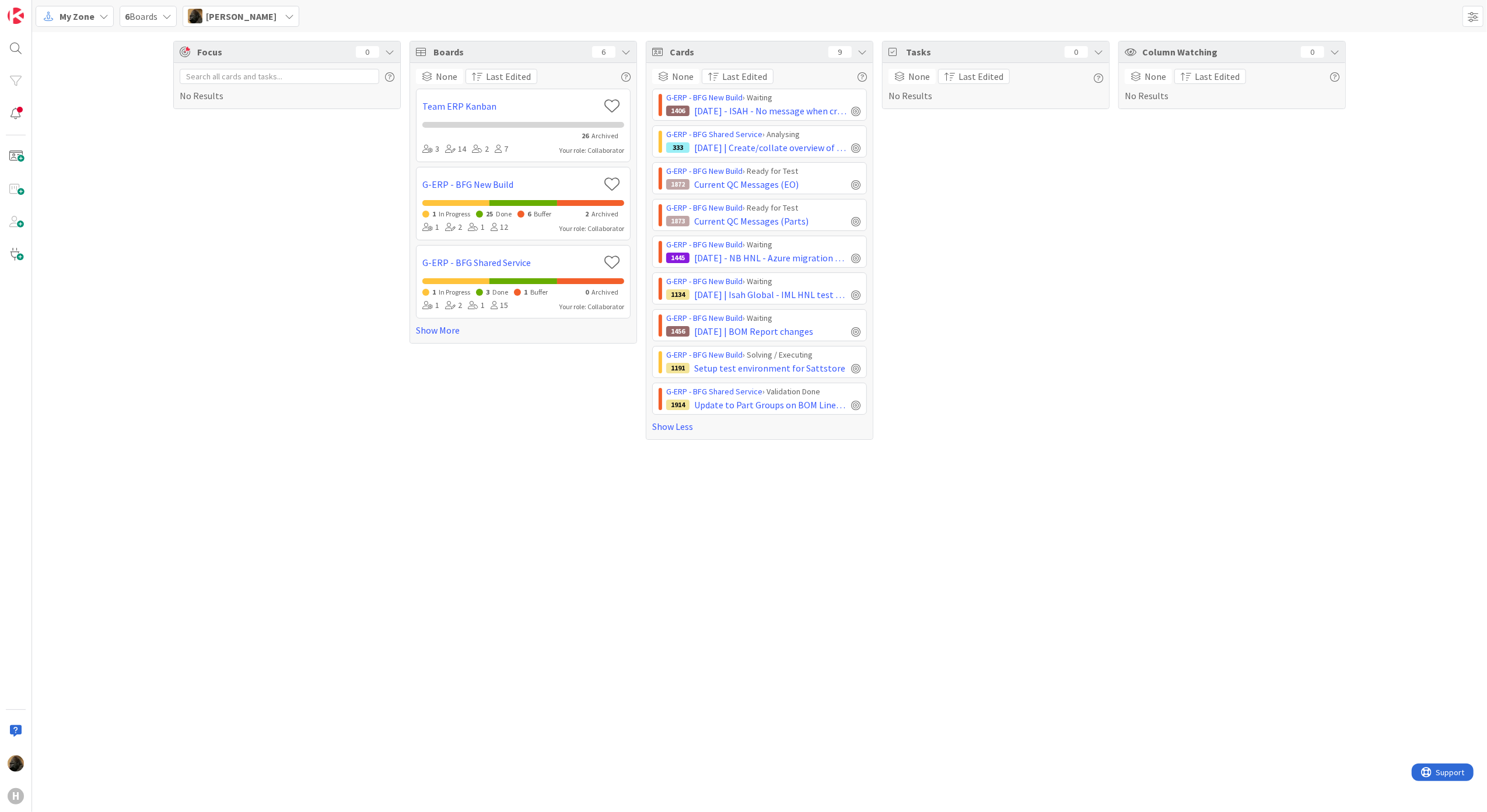
click at [67, 17] on span "My Zone" at bounding box center [76, 16] width 35 height 14
click at [94, 107] on span "Kanban" at bounding box center [103, 102] width 84 height 18
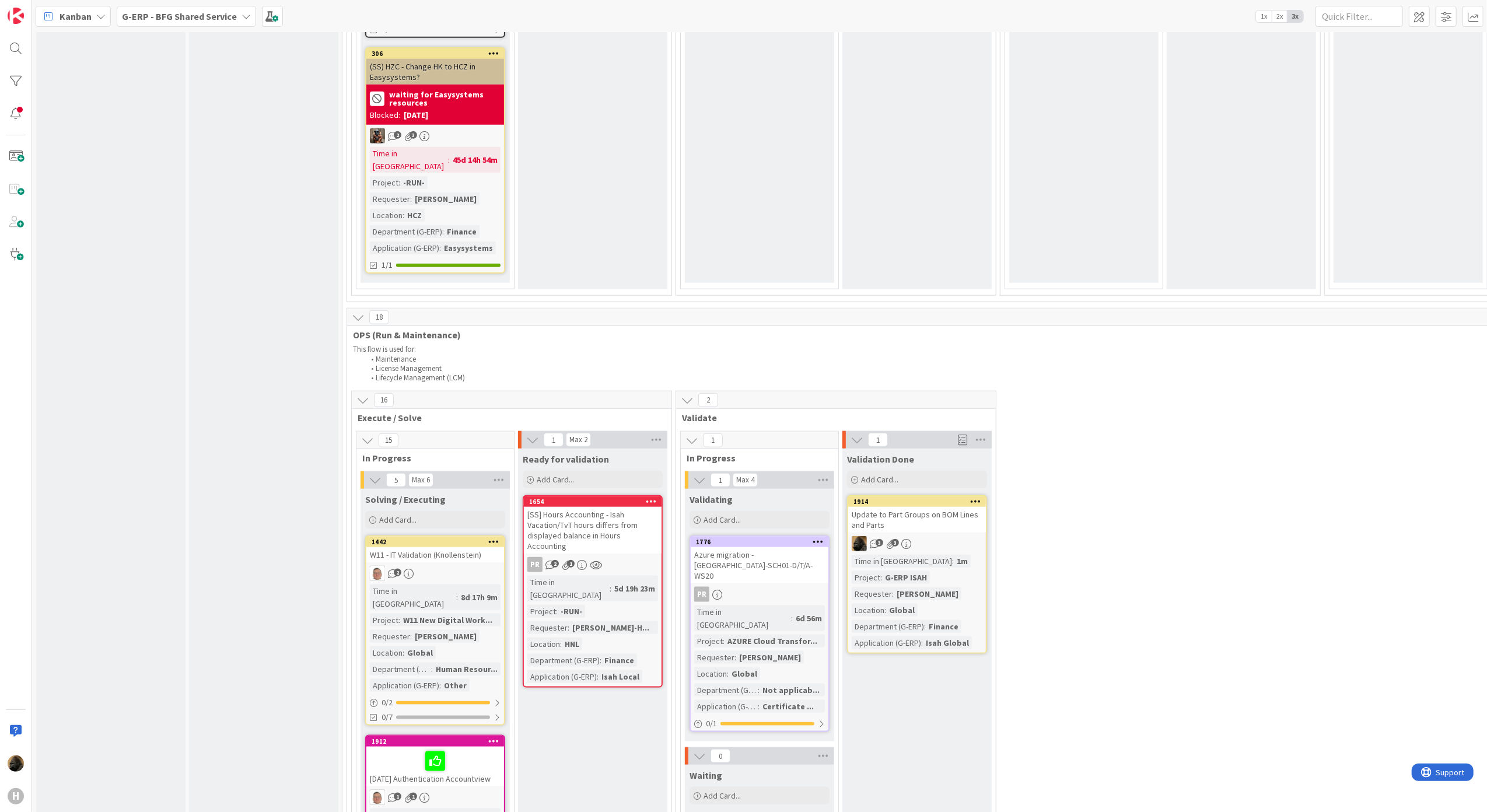
scroll to position [1243, 0]
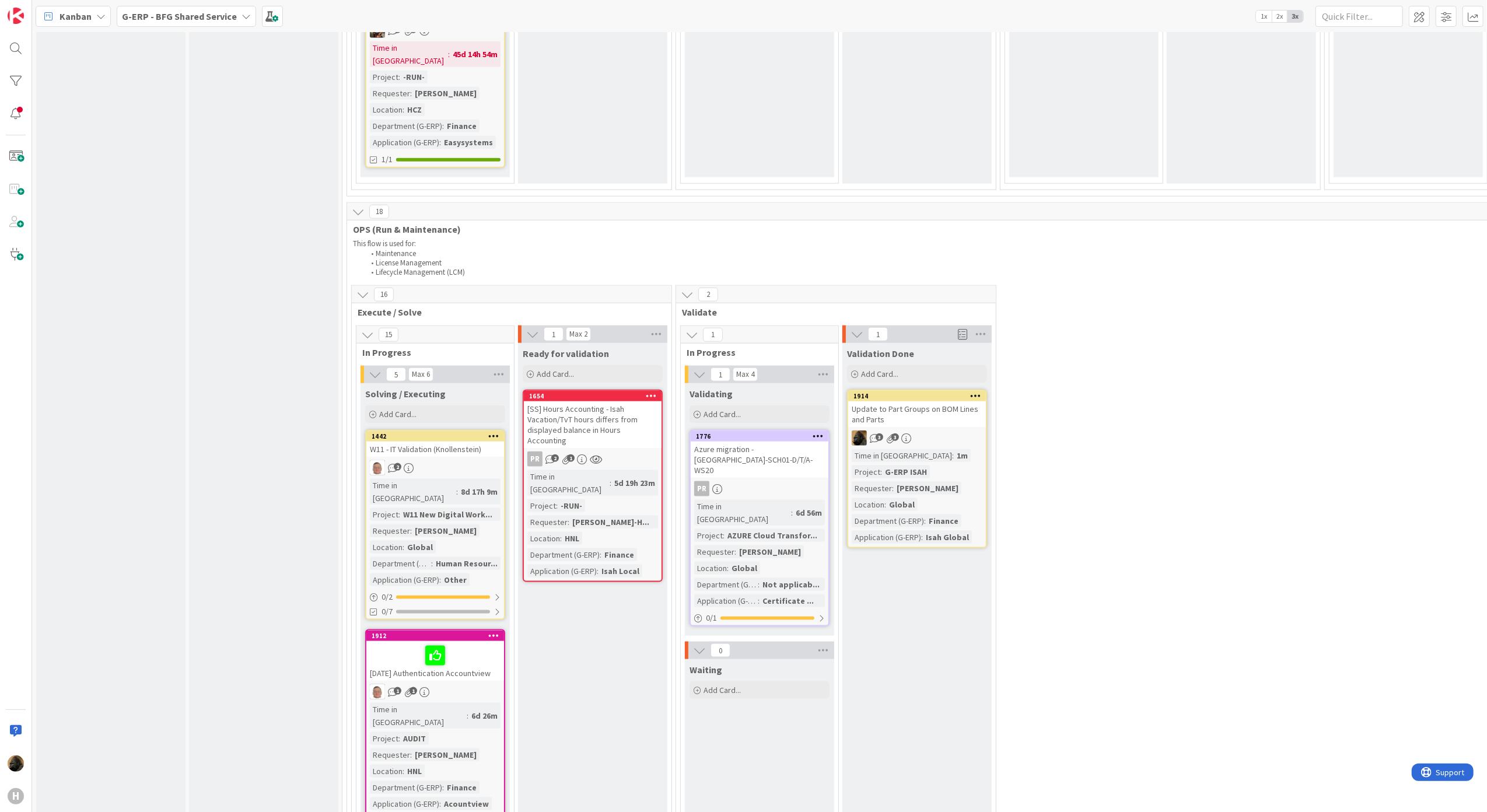
click at [202, 27] on div "Kanban G-ERP - BFG Shared Service 1x 2x 3x" at bounding box center [759, 16] width 1454 height 32
click at [197, 19] on b "G-ERP - BFG Shared Service" at bounding box center [179, 17] width 115 height 12
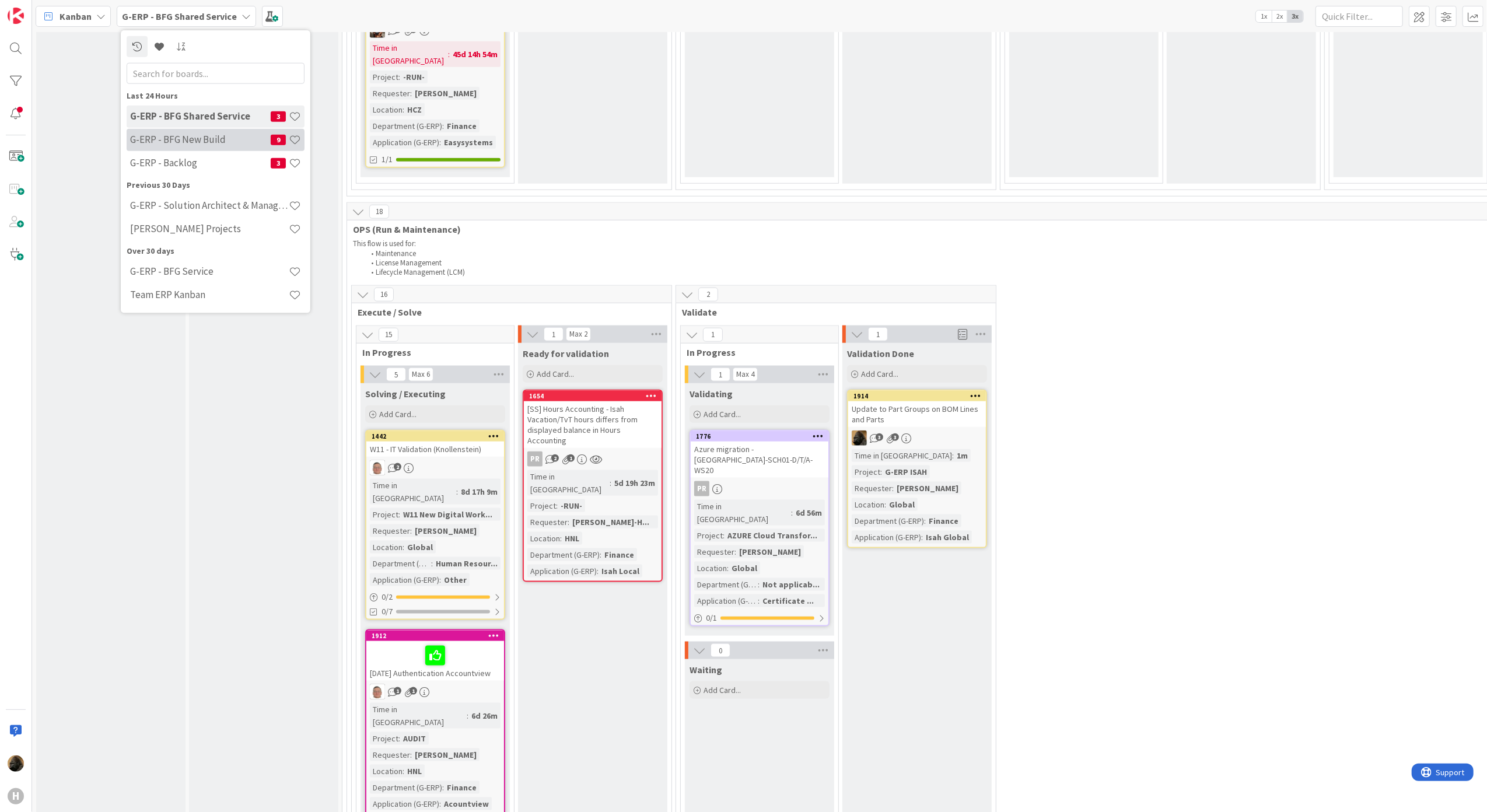
click at [215, 147] on div "G-ERP - BFG New Build 9" at bounding box center [216, 139] width 178 height 22
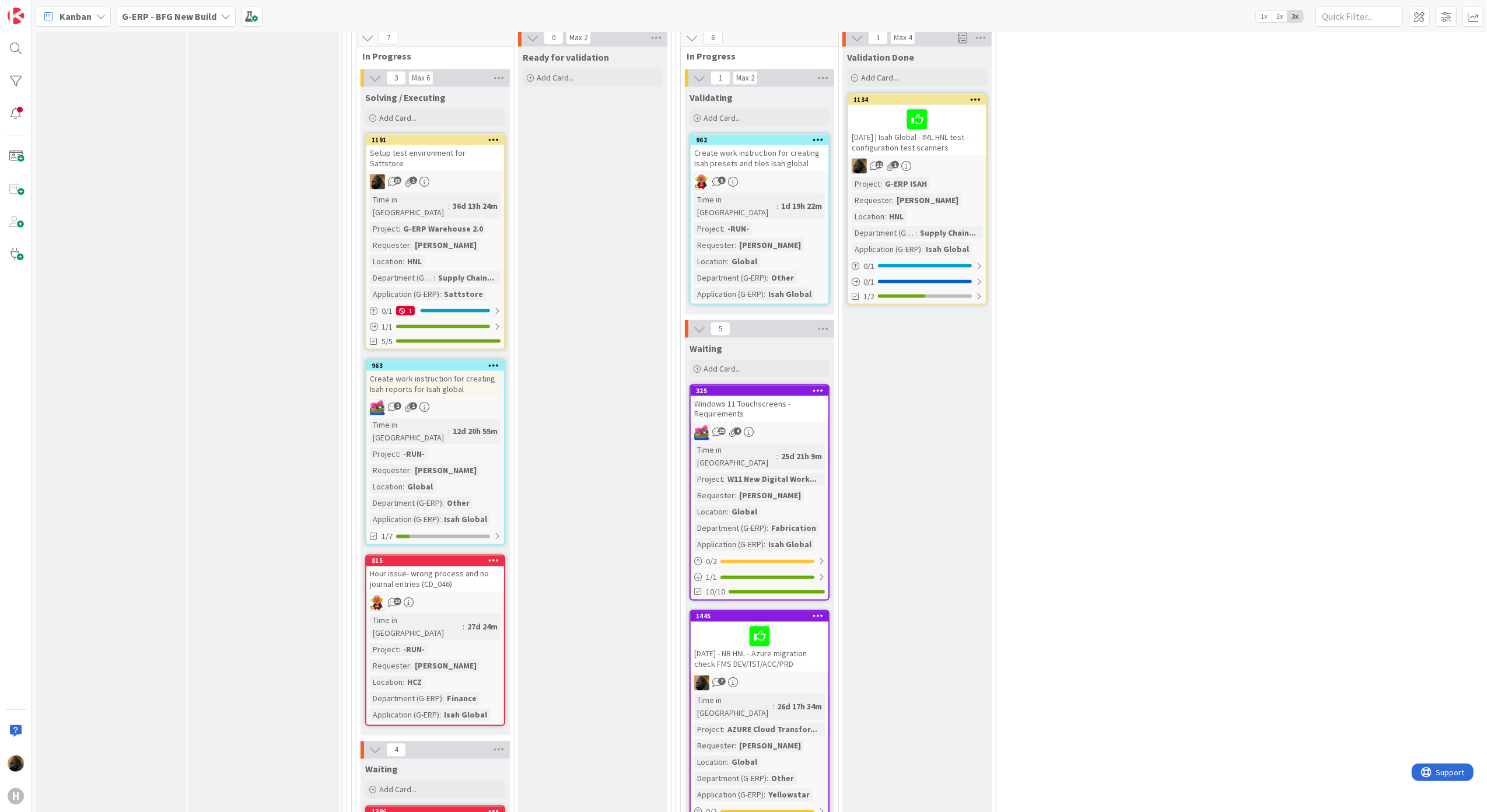
scroll to position [1555, 0]
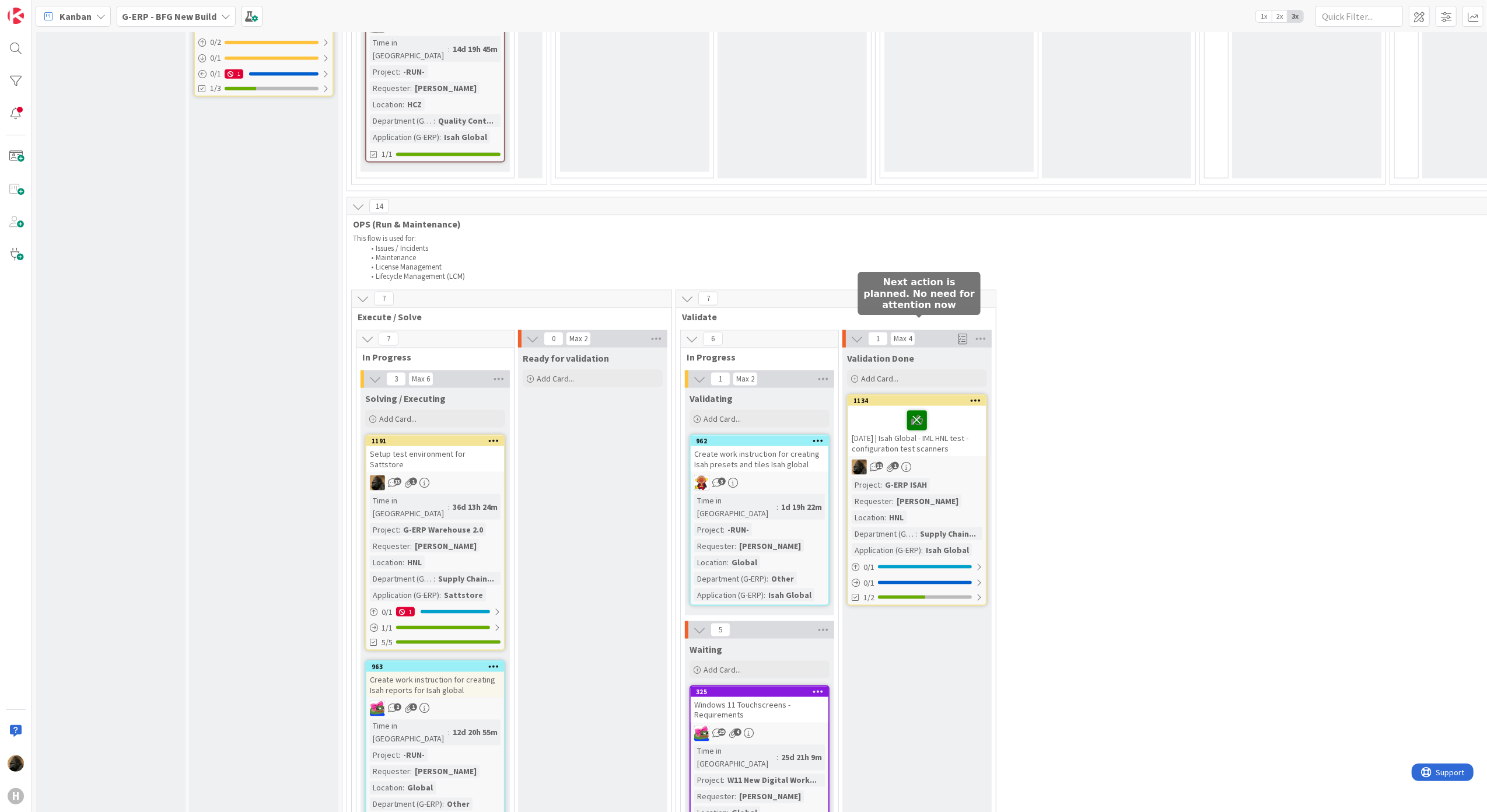
click at [920, 410] on icon at bounding box center [917, 419] width 20 height 19
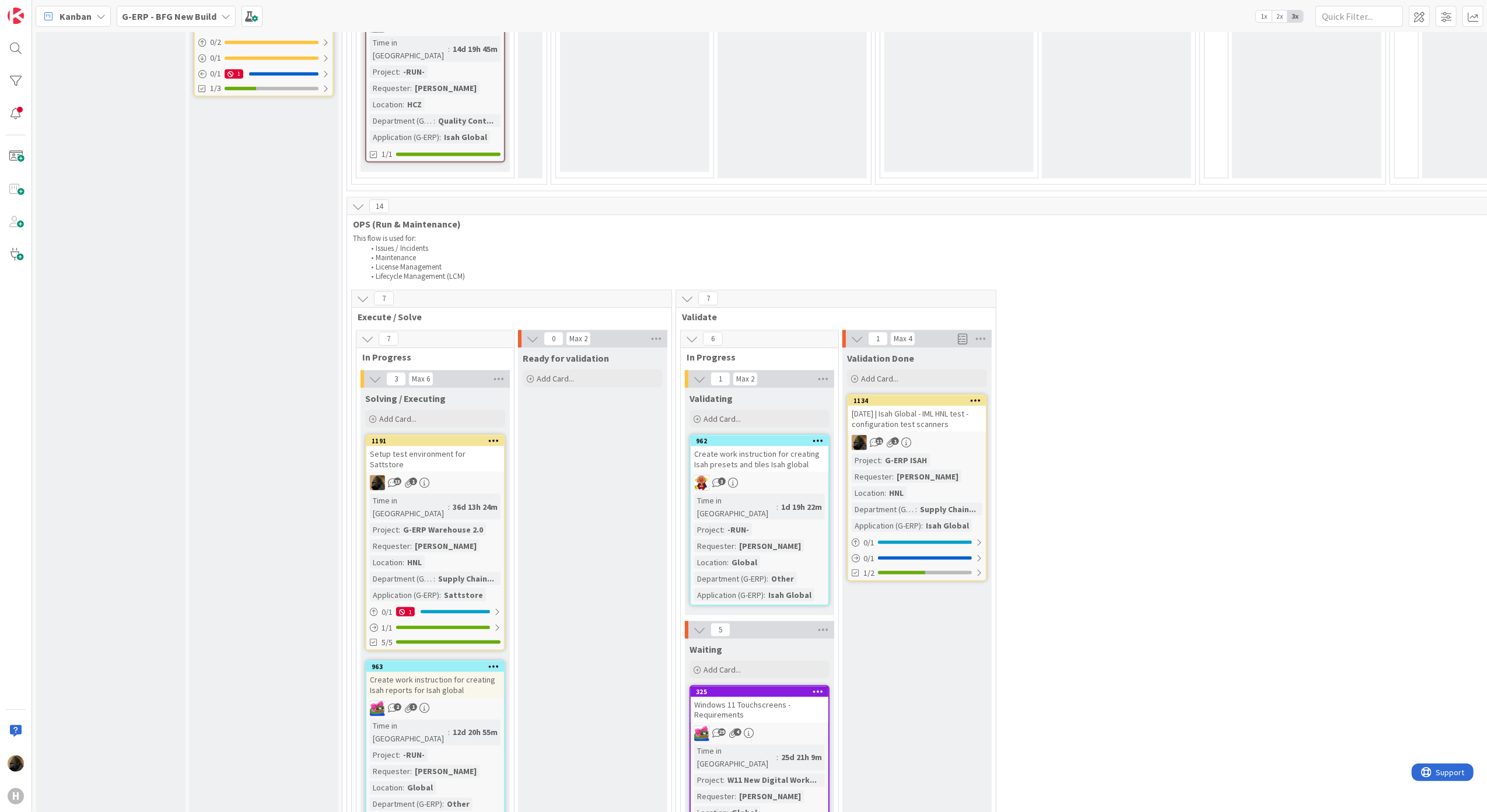
click at [917, 406] on div "[DATE] | Isah Global - IML HNL test - configuration test scanners" at bounding box center [916, 418] width 138 height 26
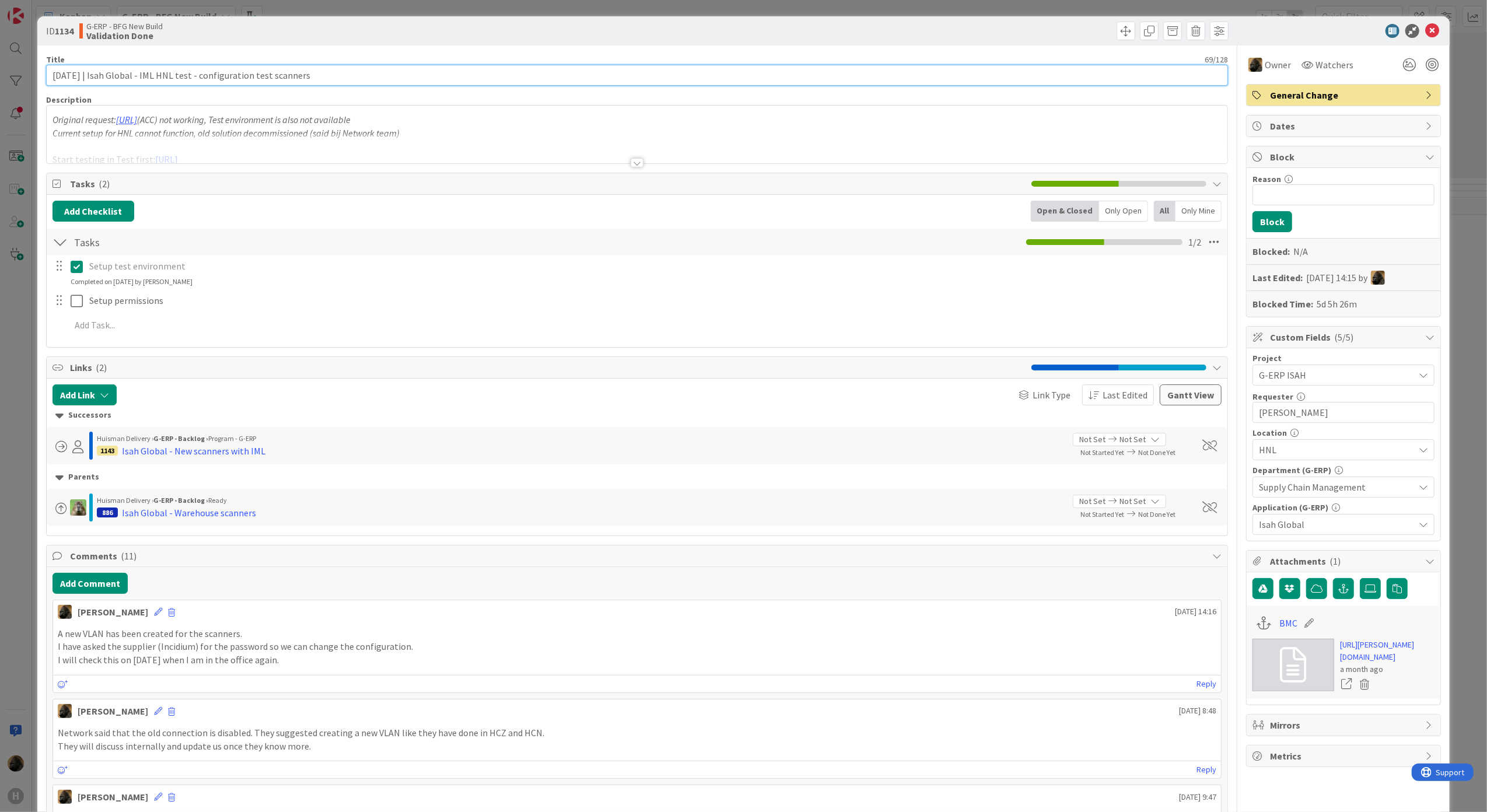
drag, startPoint x: 99, startPoint y: 79, endPoint x: -34, endPoint y: 77, distance: 133.0
click at [0, 77] on html "H Kanban G-ERP - BFG New Build 1x 2x 3x 4 INFO This column can be used for info…" at bounding box center [743, 406] width 1487 height 812
type input "Isah Global - IML HNL test - configuration test scanners"
click at [99, 578] on button "Add Comment" at bounding box center [90, 583] width 75 height 21
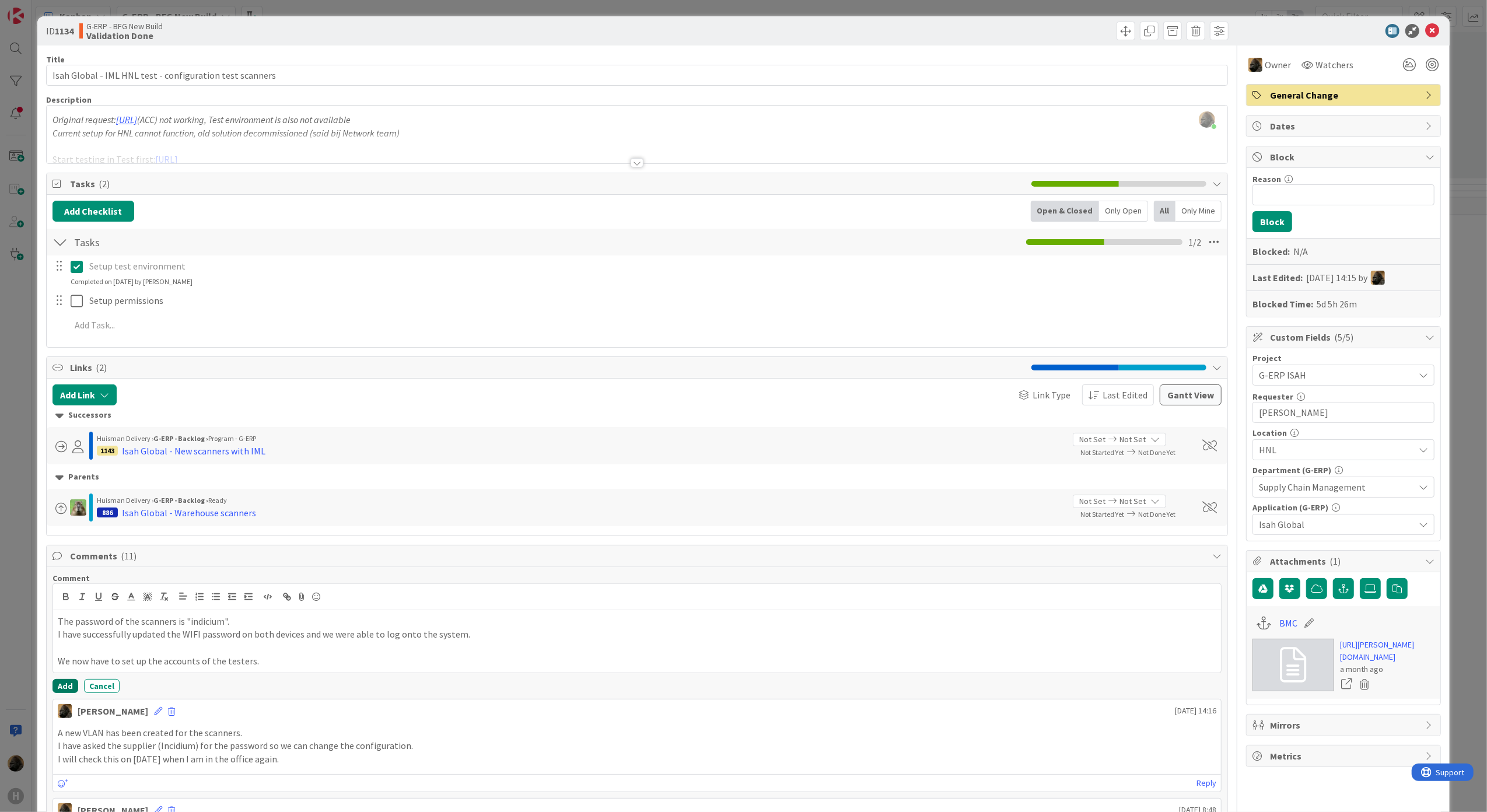
click at [61, 691] on button "Add" at bounding box center [65, 685] width 26 height 14
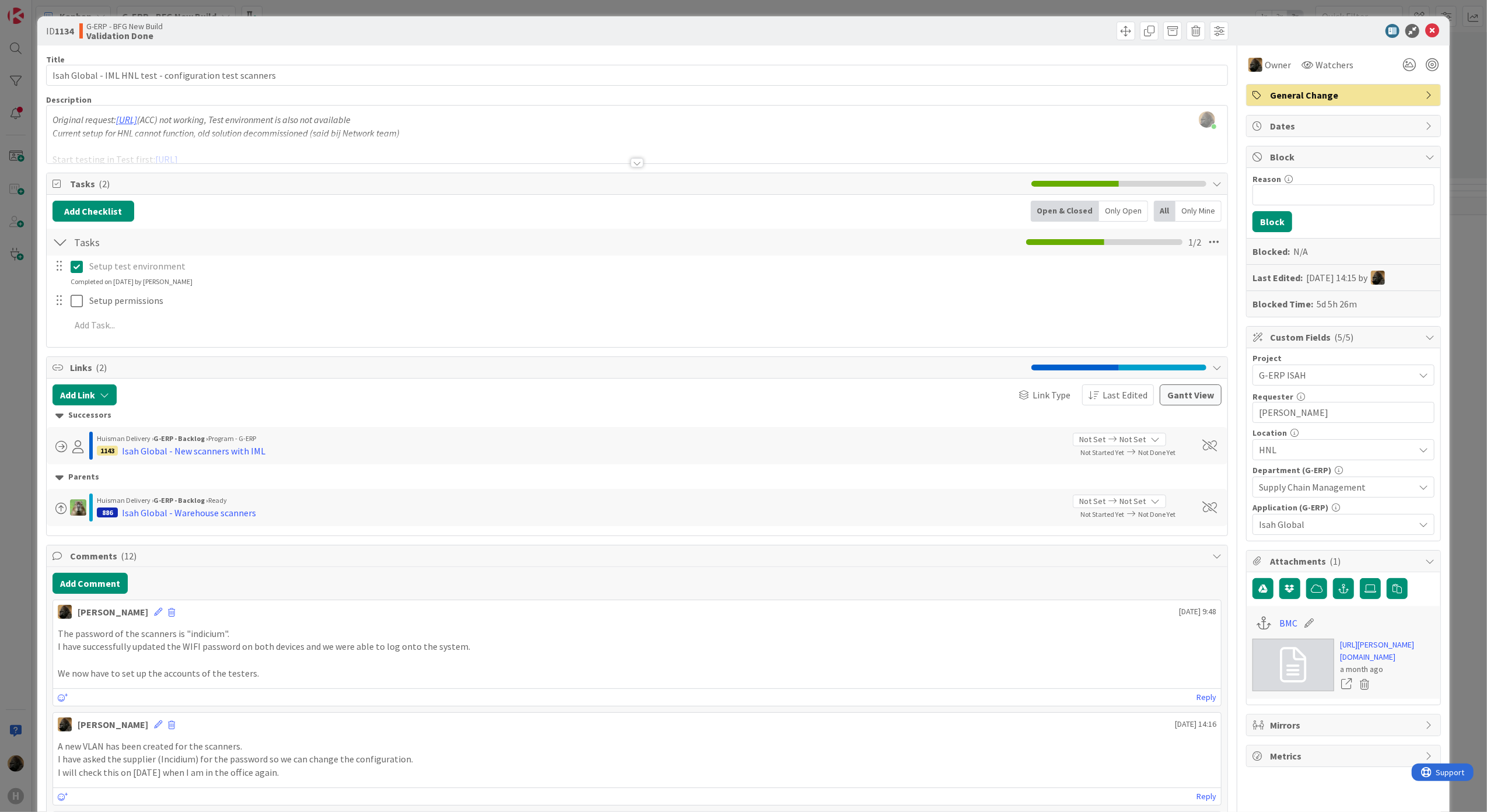
click at [22, 666] on div "ID 1134 G-ERP - BFG New Build Validation Done Title 56 / 128 Isah Global - IML …" at bounding box center [743, 406] width 1487 height 812
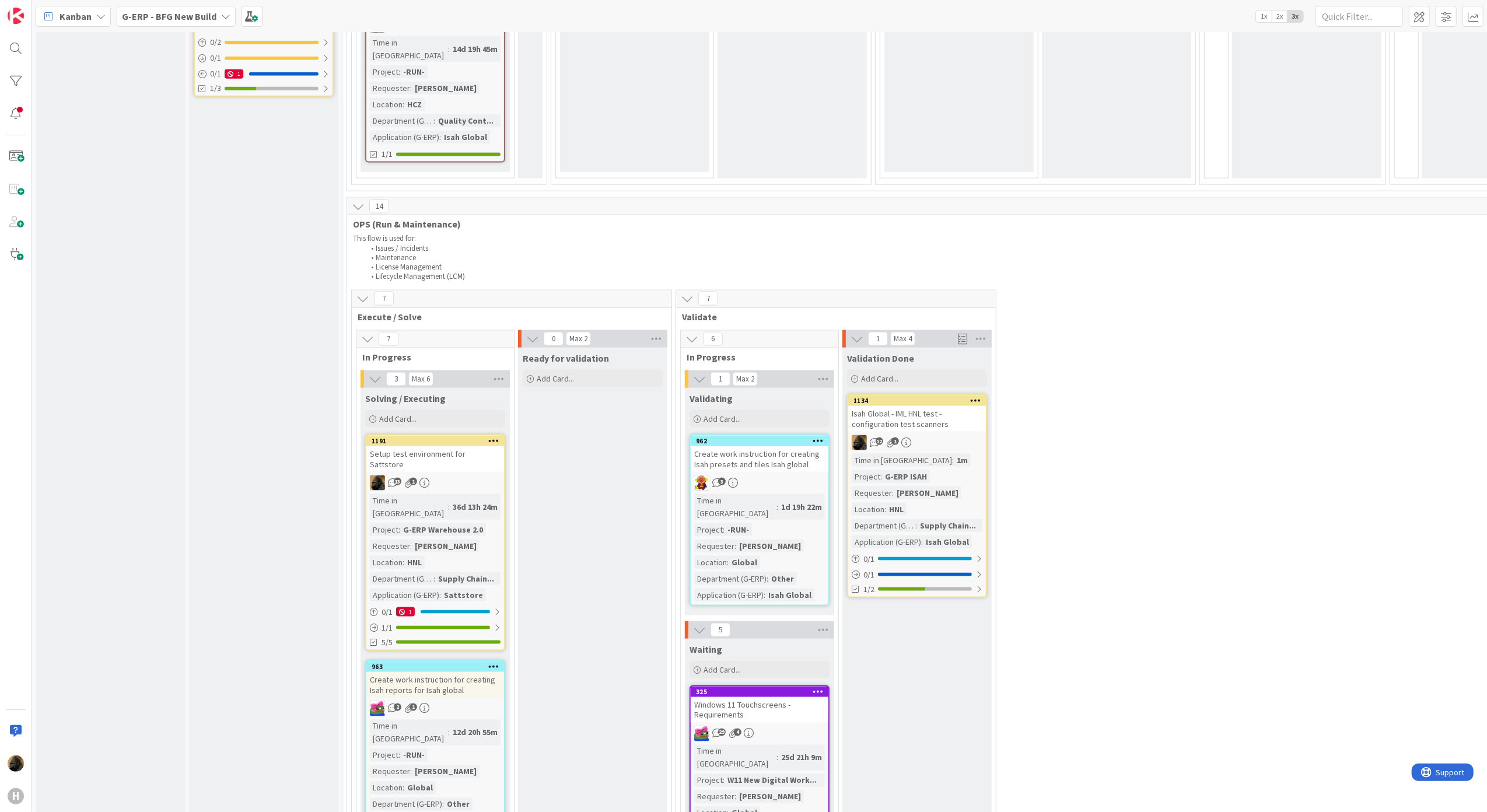
click at [894, 406] on div "Isah Global - IML HNL test - configuration test scanners" at bounding box center [916, 418] width 138 height 26
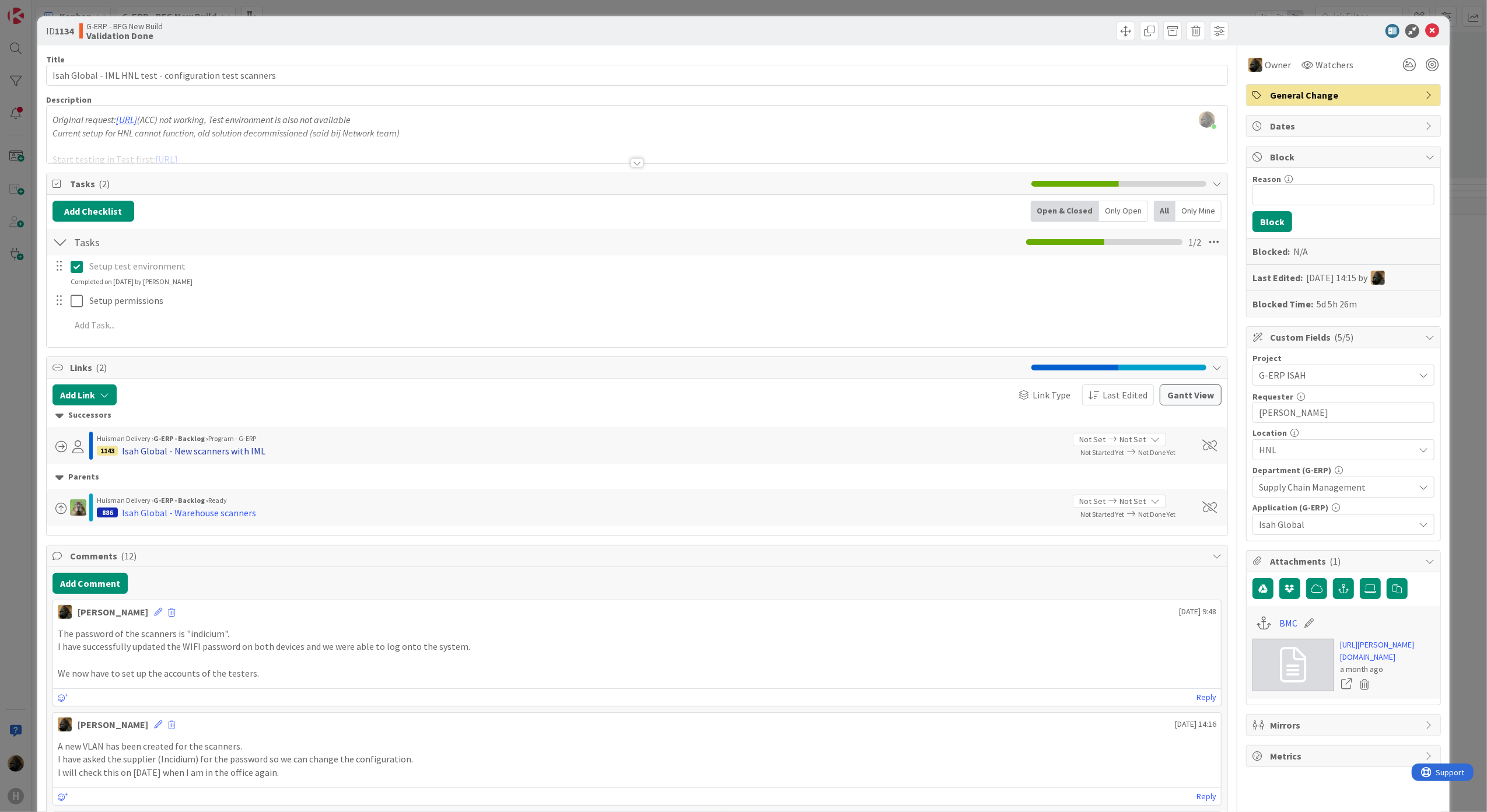
click at [230, 449] on div "Isah Global - New scanners with IML" at bounding box center [193, 451] width 143 height 14
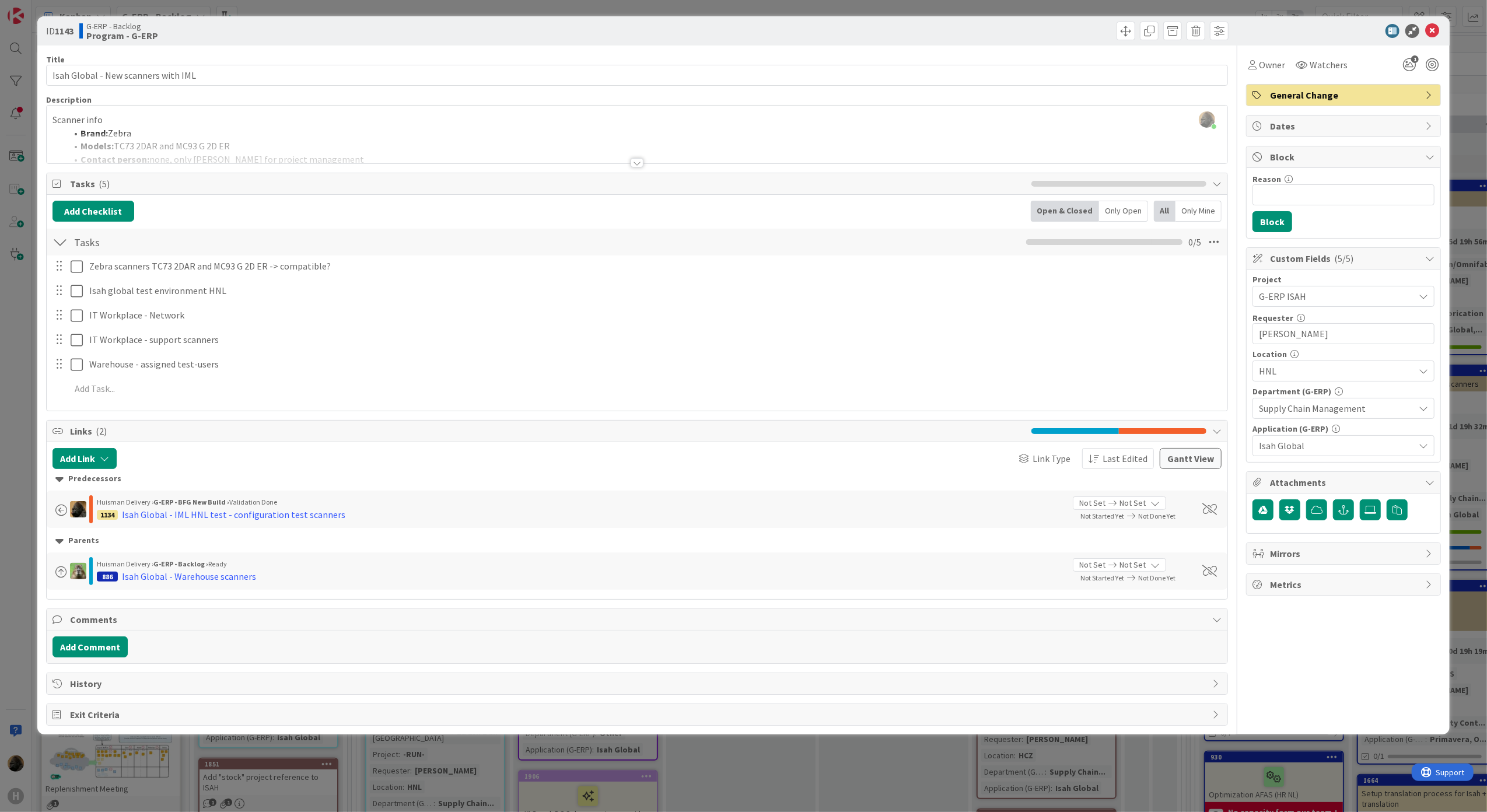
click at [639, 162] on div at bounding box center [636, 162] width 13 height 9
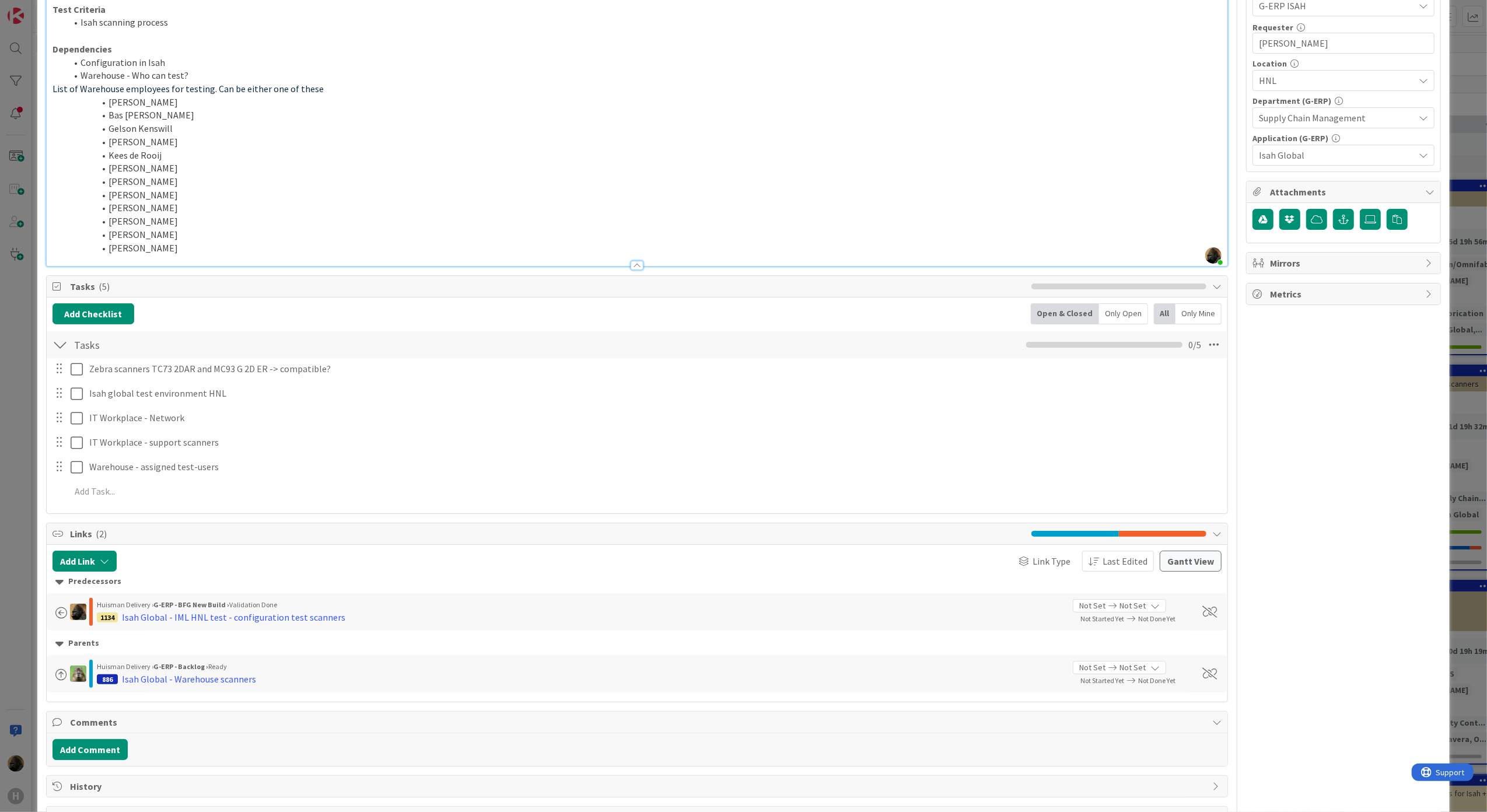
scroll to position [336, 0]
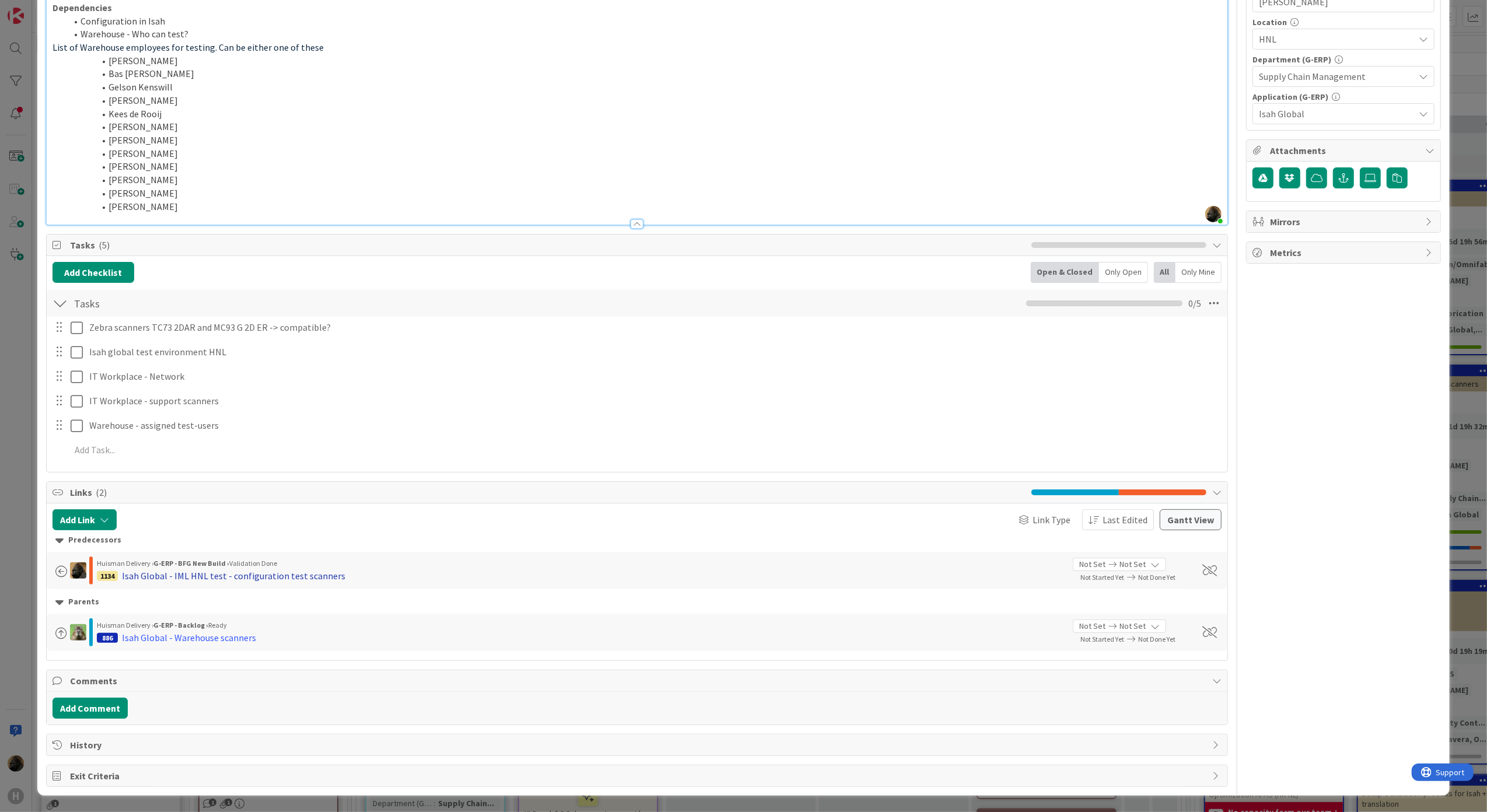
click at [304, 569] on div "Isah Global - IML HNL test - configuration test scanners" at bounding box center [233, 576] width 224 height 14
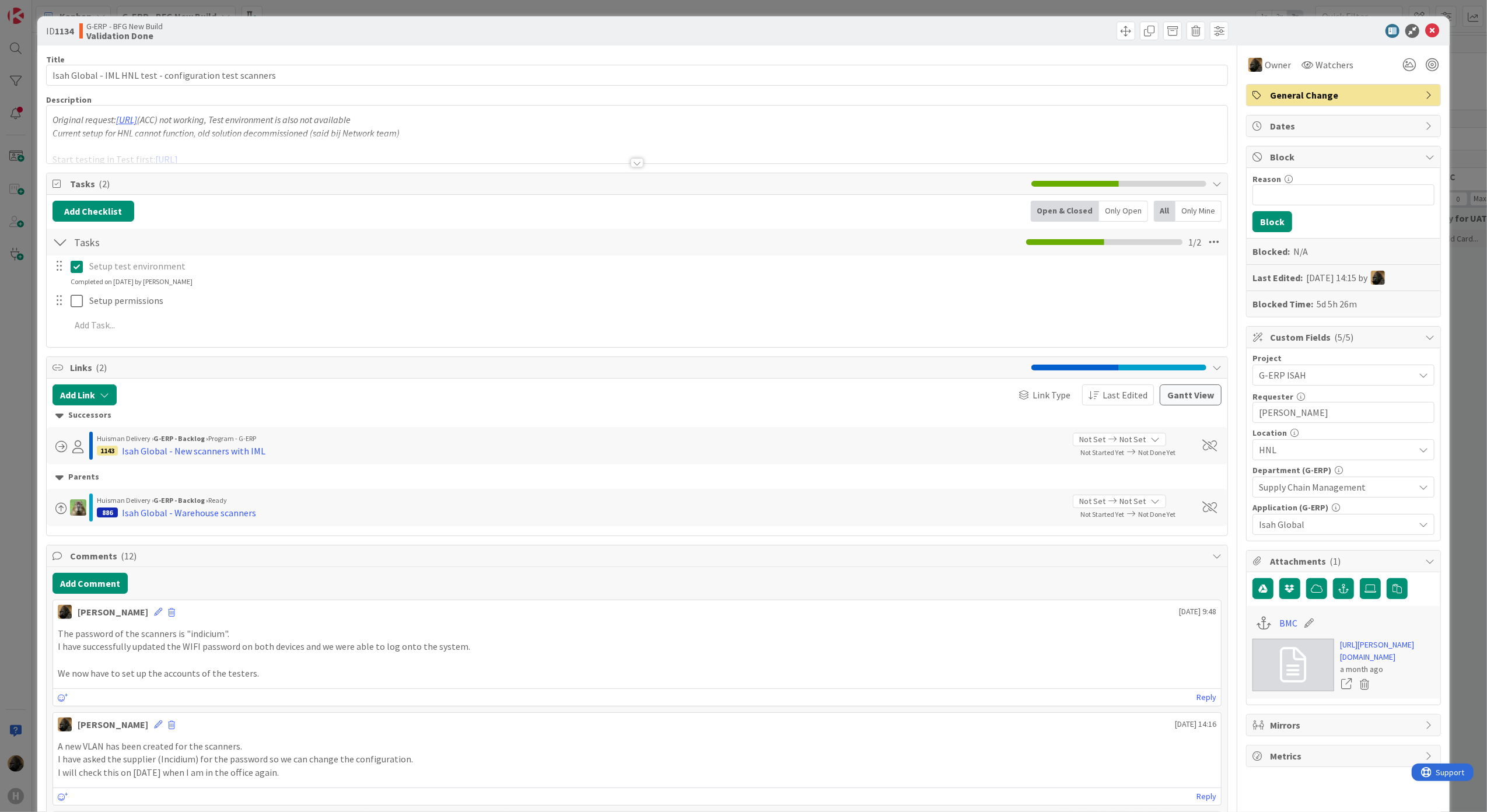
click at [639, 158] on div at bounding box center [637, 148] width 1181 height 30
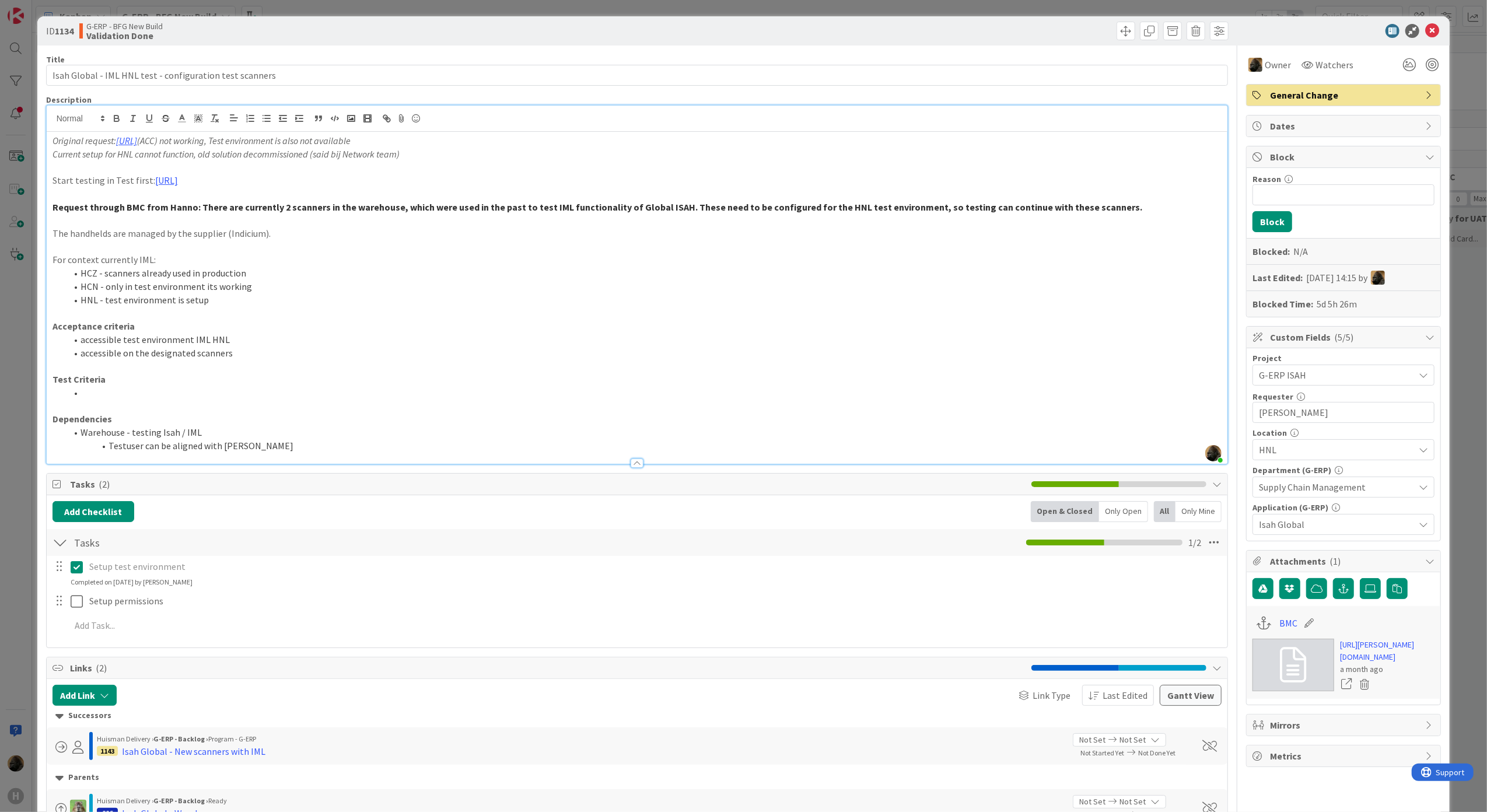
click at [501, 255] on p "For context currently IML:" at bounding box center [637, 260] width 1169 height 14
click at [240, 755] on div "Isah Global - New scanners with IML" at bounding box center [193, 751] width 143 height 14
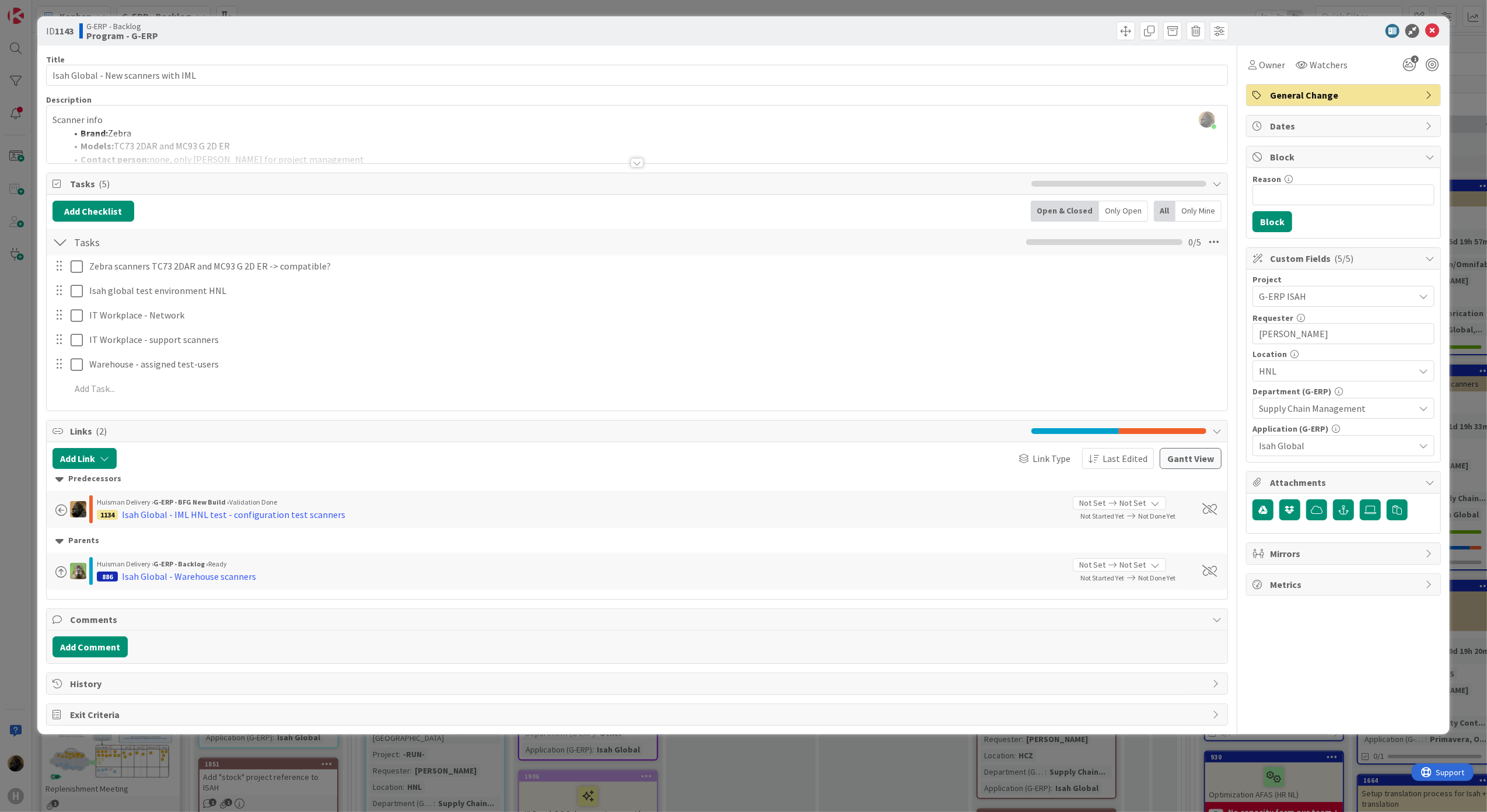
click at [641, 167] on div at bounding box center [636, 162] width 13 height 9
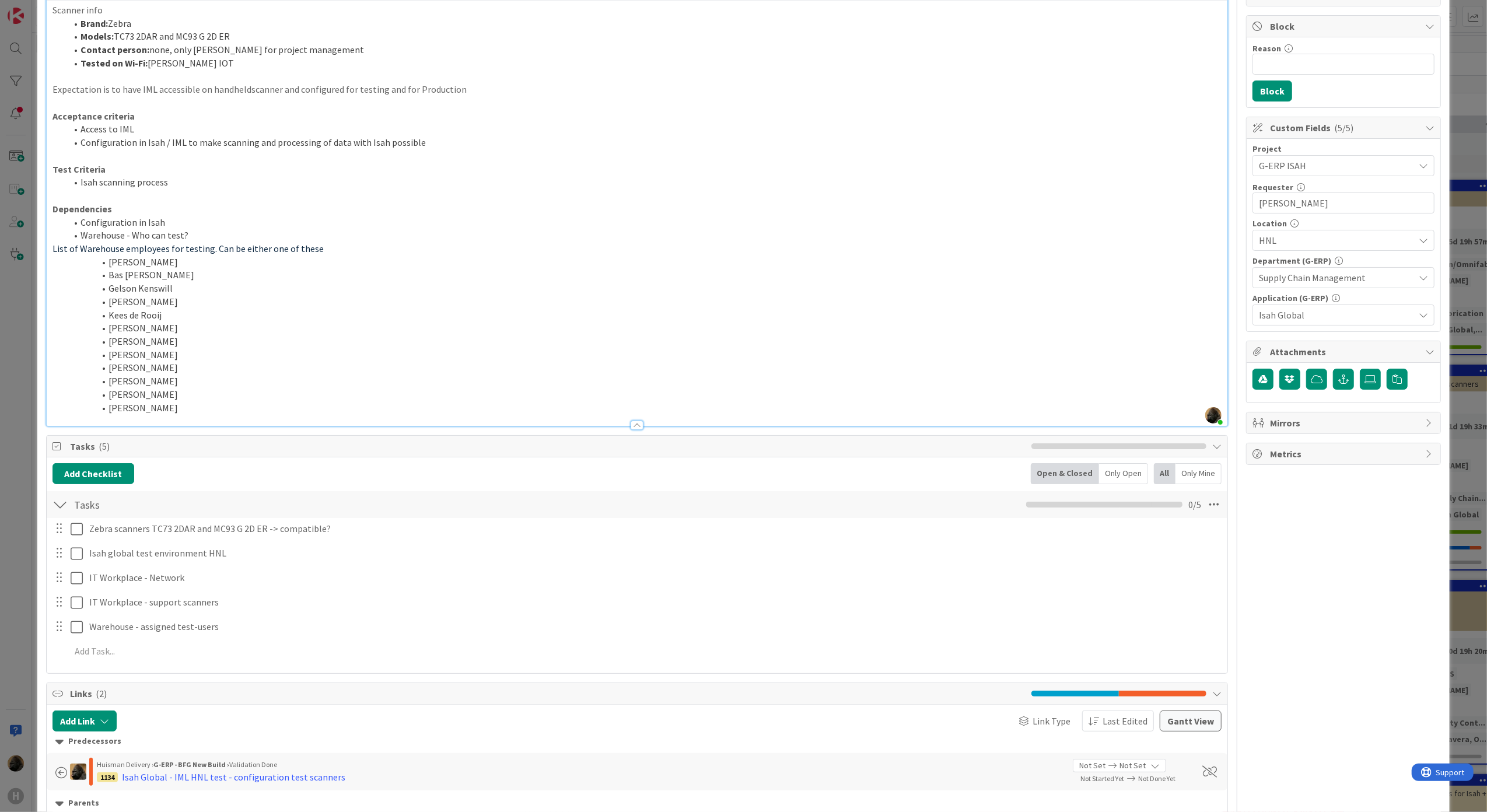
scroll to position [155, 0]
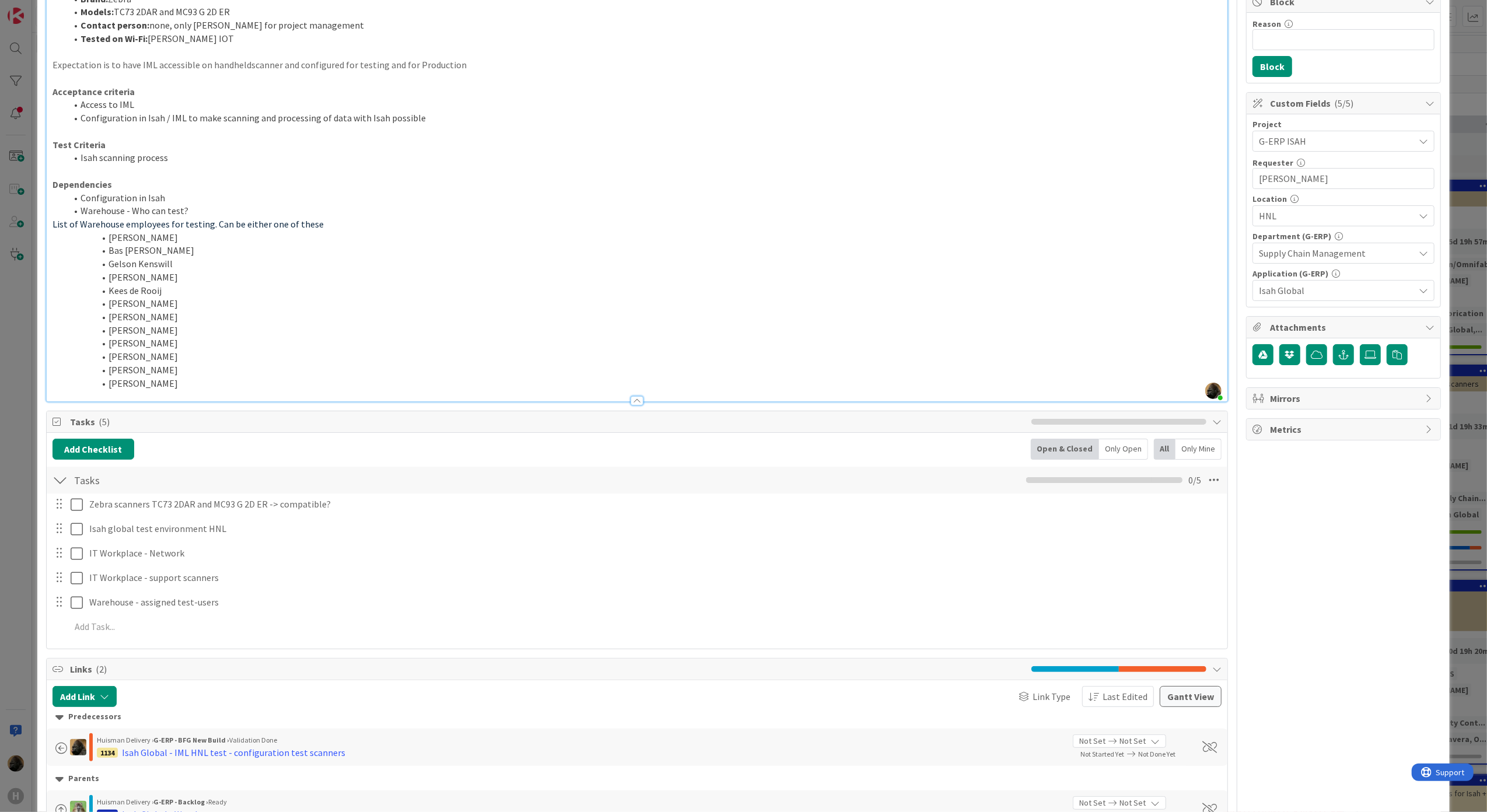
drag, startPoint x: 178, startPoint y: 381, endPoint x: 73, endPoint y: 235, distance: 179.8
click at [73, 235] on ol "[PERSON_NAME] [PERSON_NAME] Kenswill [PERSON_NAME] [PERSON_NAME] de Rooij [PERS…" at bounding box center [637, 310] width 1169 height 159
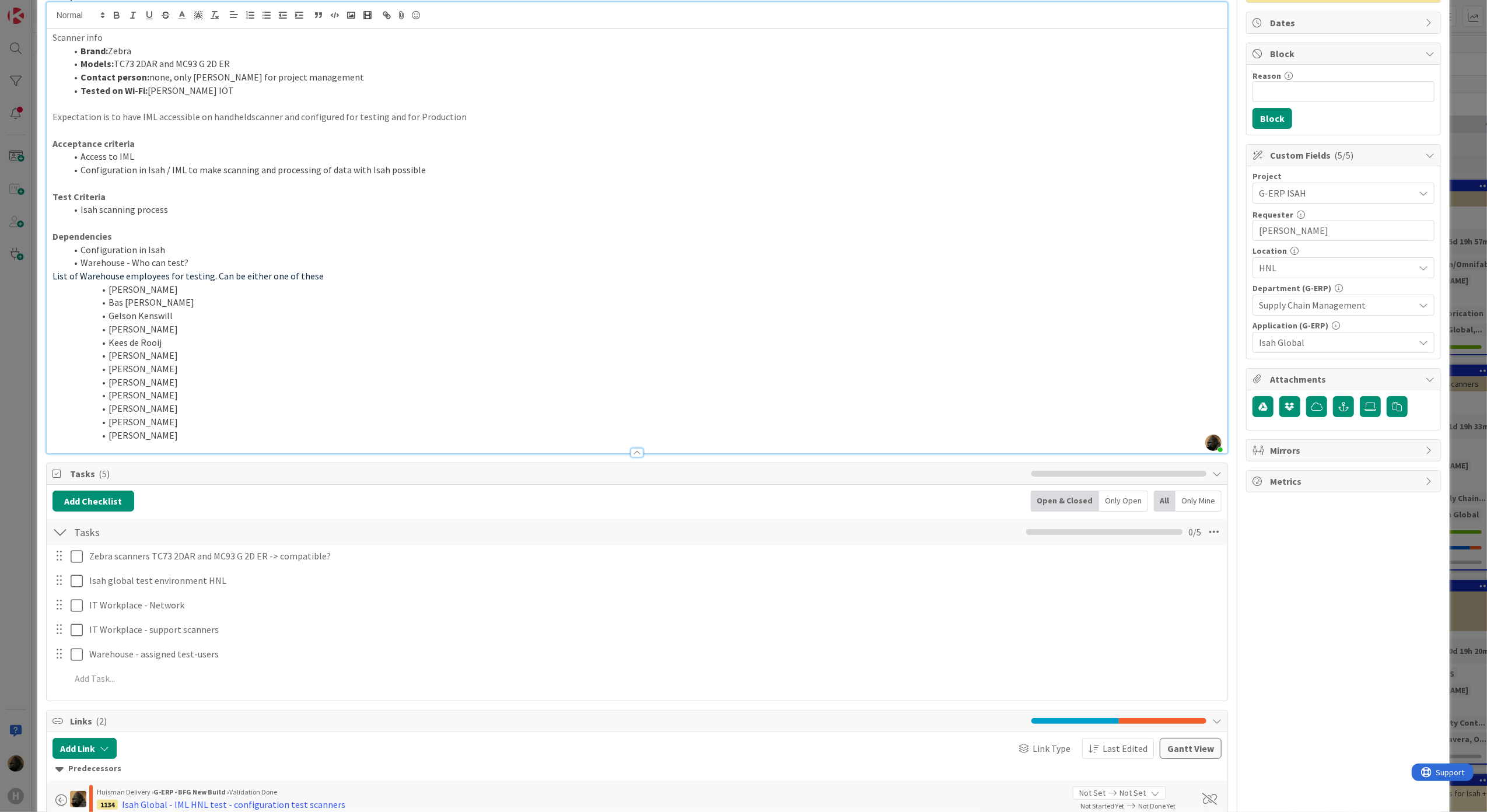
scroll to position [0, 0]
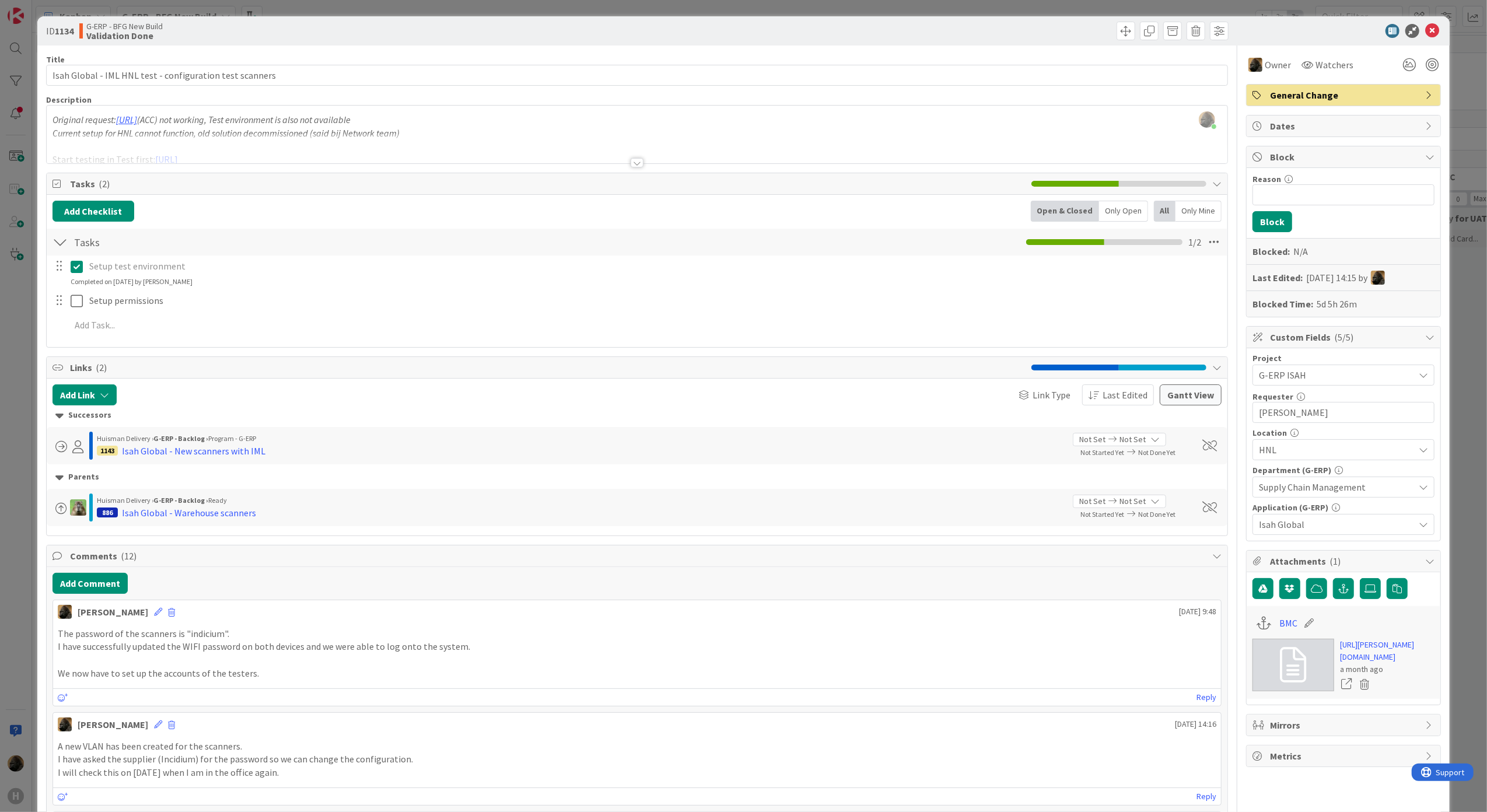
click at [19, 476] on div "ID 1134 G-ERP - BFG New Build Validation Done Title 56 / 128 Isah Global - IML …" at bounding box center [743, 406] width 1487 height 812
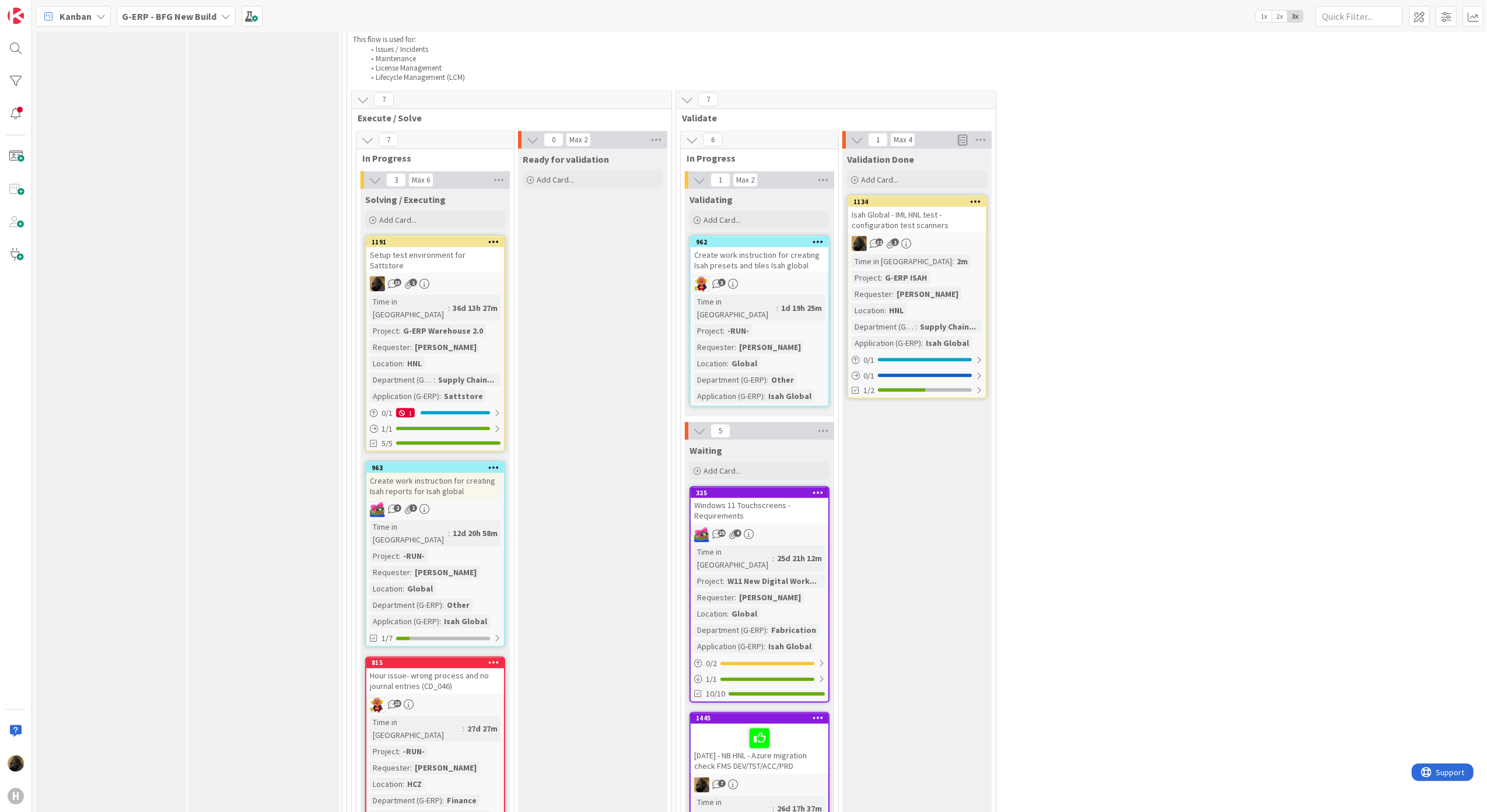
scroll to position [1788, 0]
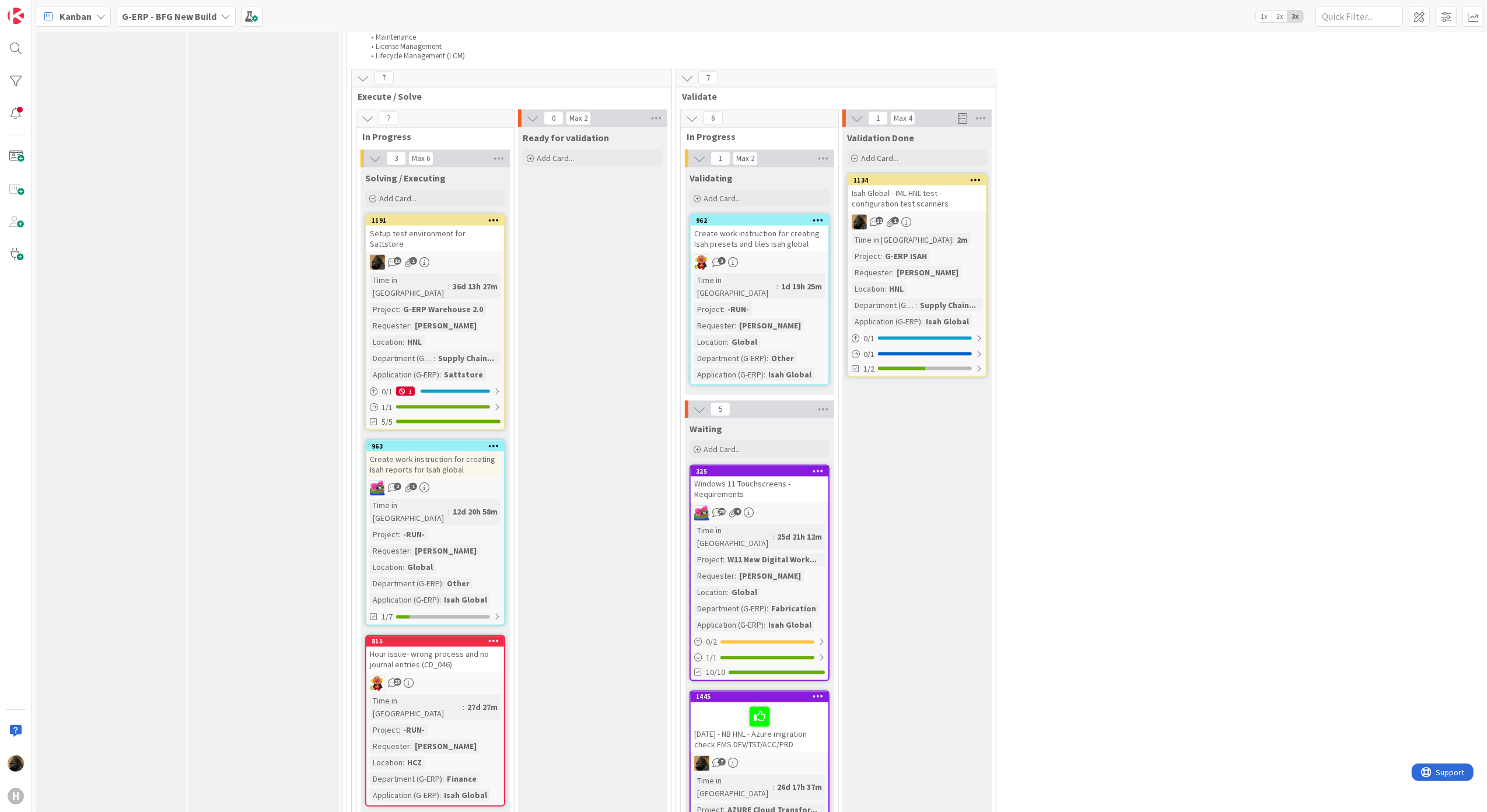
click at [940, 185] on div "Isah Global - IML HNL test - configuration test scanners" at bounding box center [916, 198] width 138 height 26
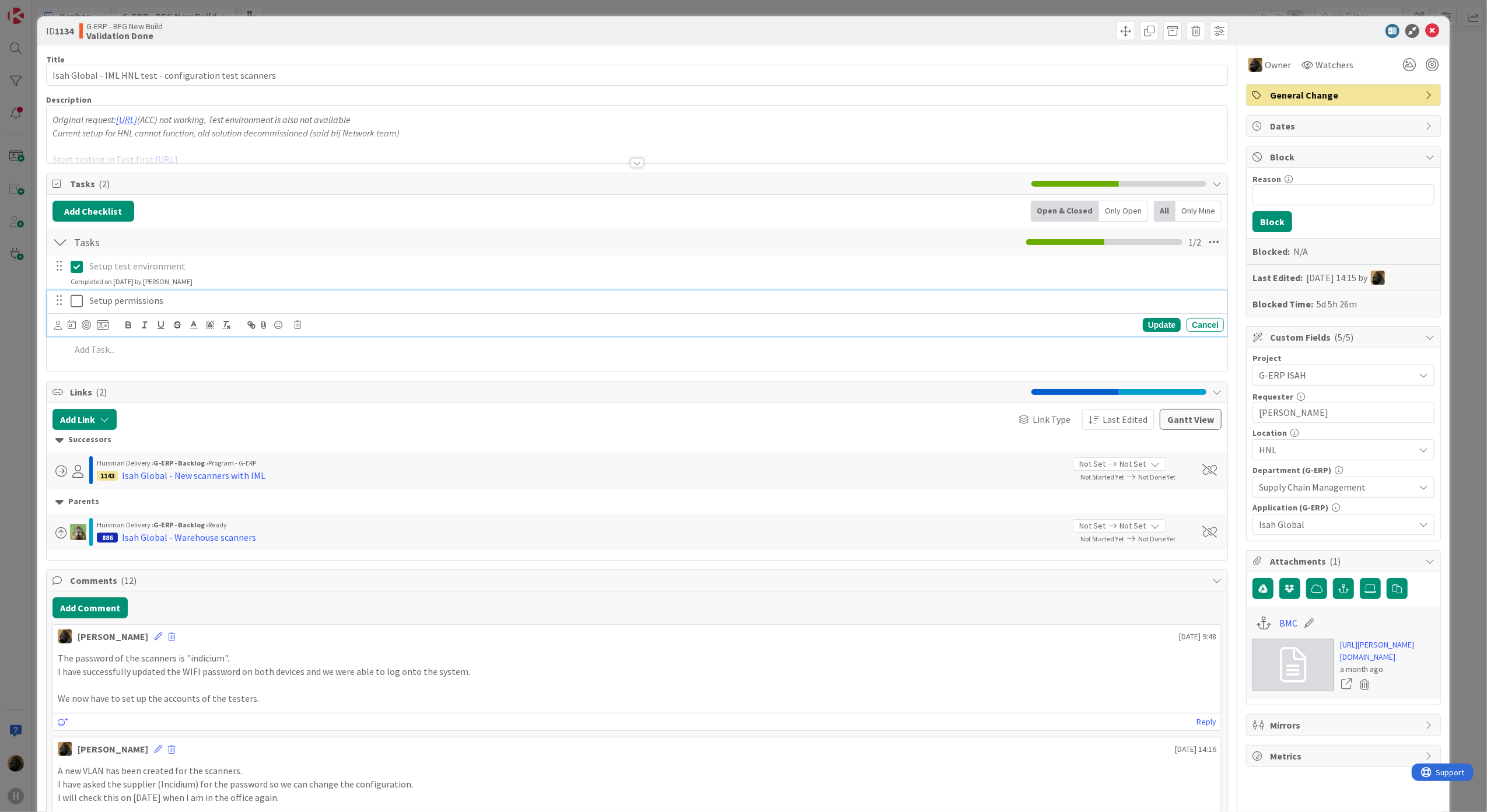
click at [77, 299] on icon at bounding box center [76, 301] width 12 height 14
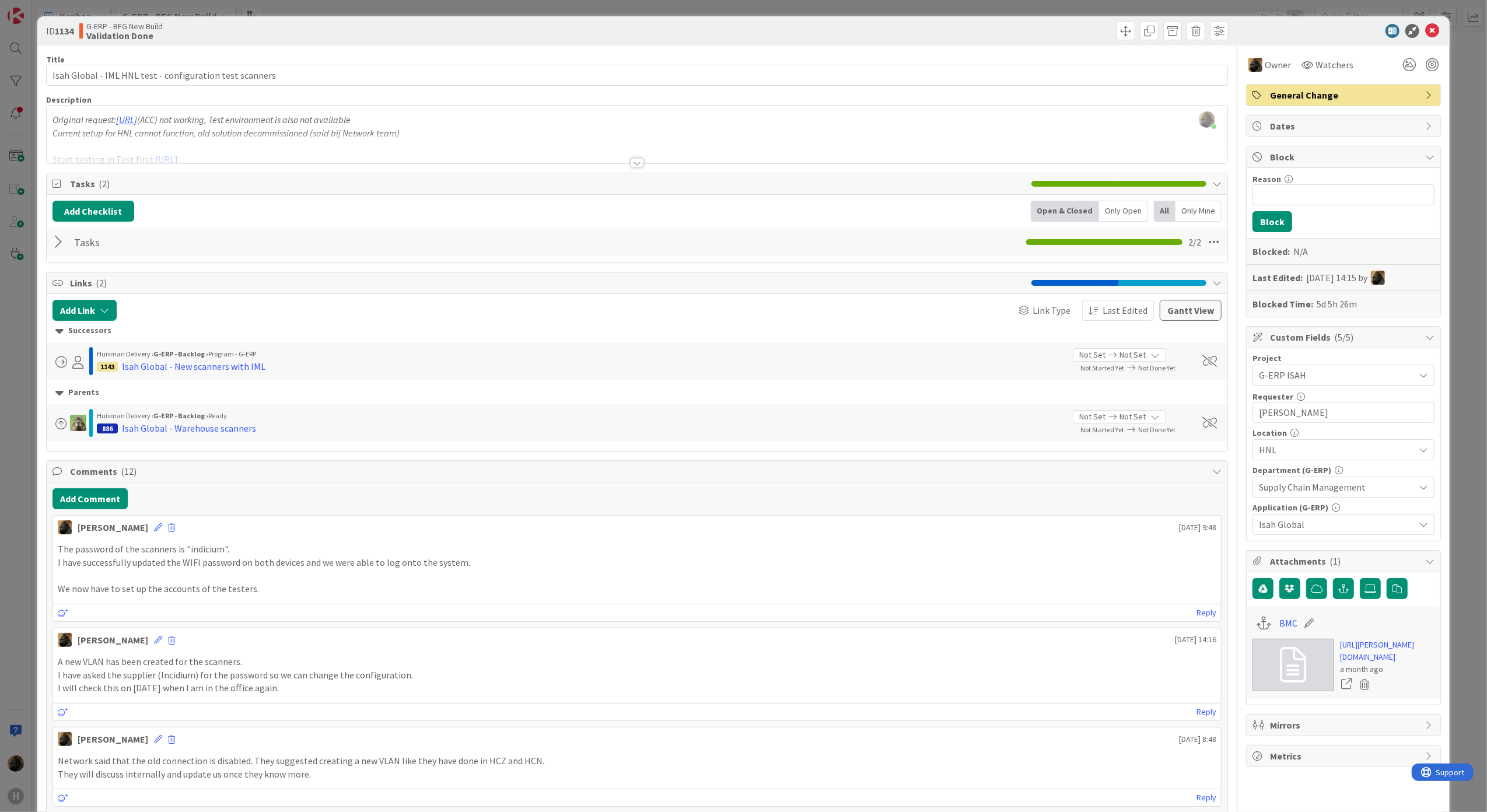
click at [6, 390] on div "ID 1134 G-ERP - BFG New Build Validation Done Title 56 / 128 Isah Global - IML …" at bounding box center [743, 406] width 1487 height 812
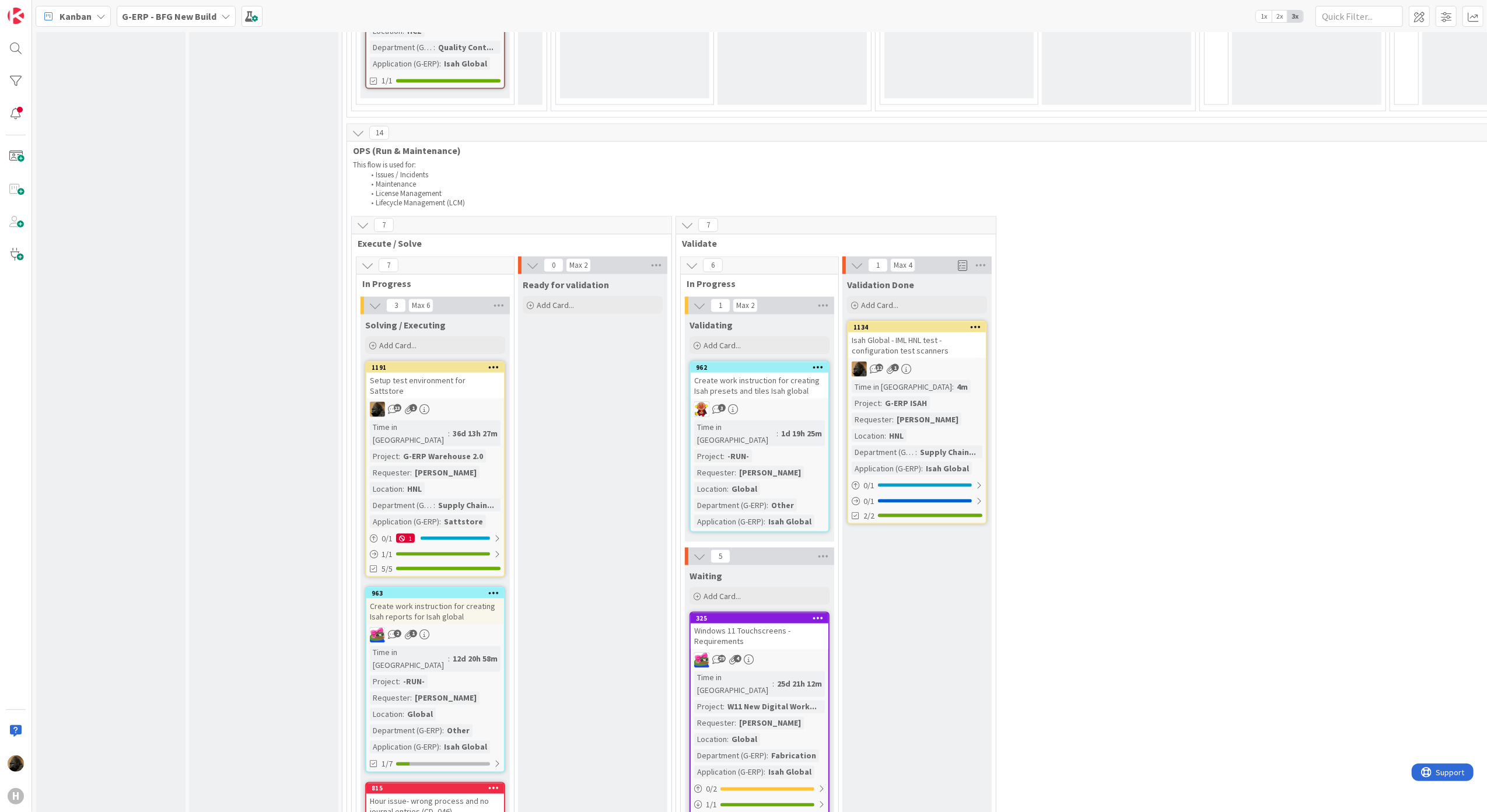
scroll to position [1633, 0]
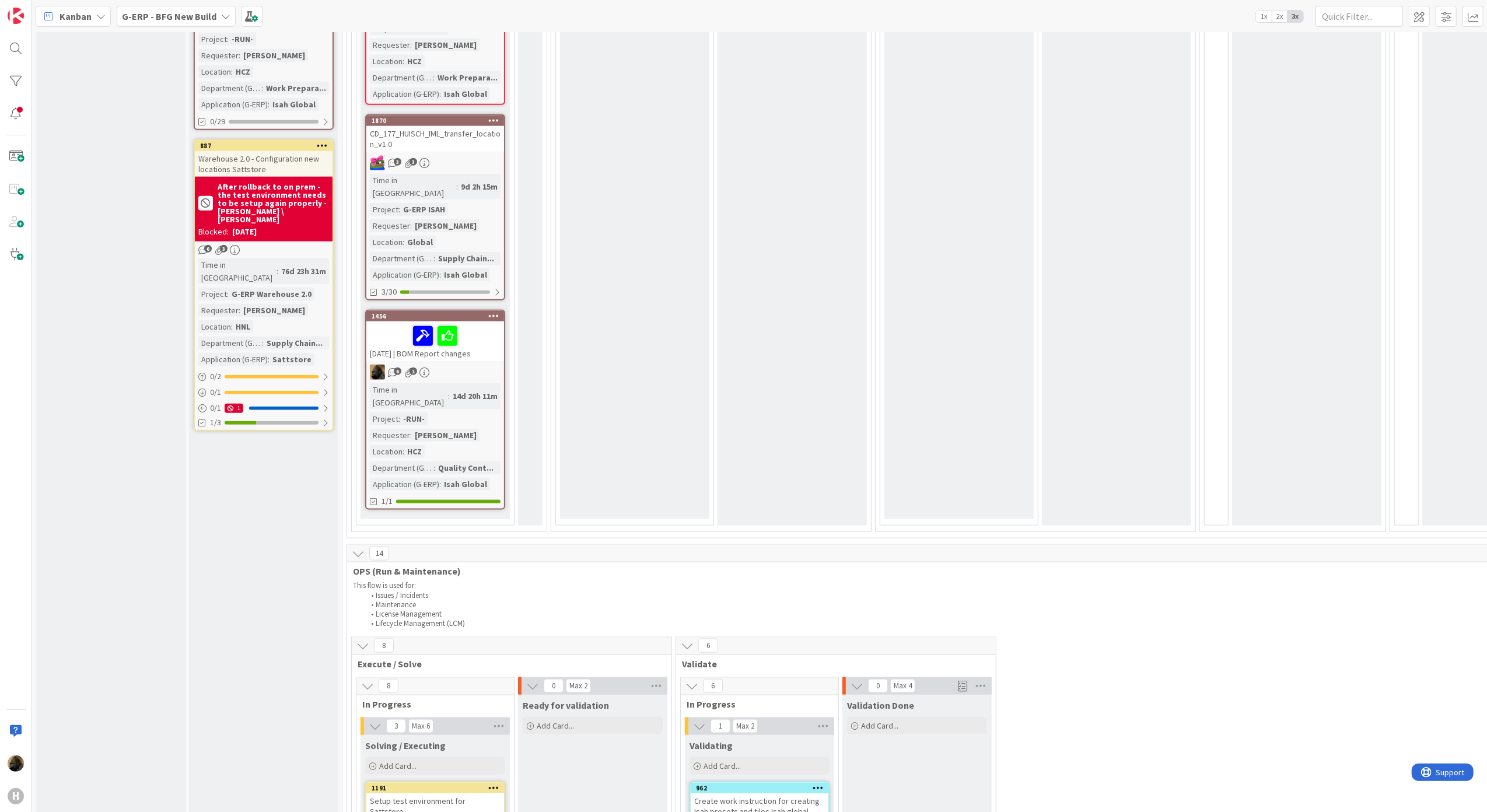
scroll to position [933, 0]
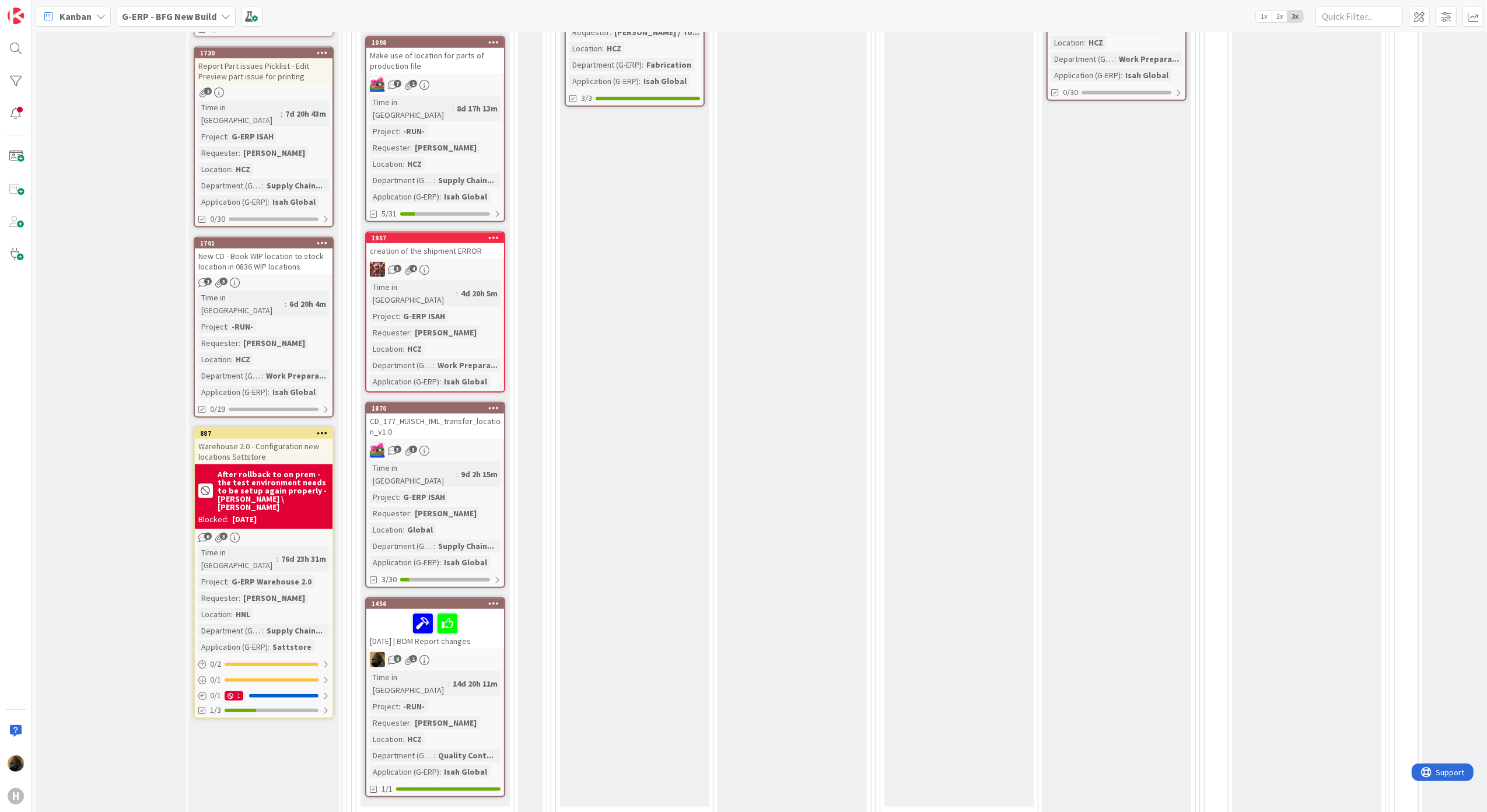
click at [687, 364] on div "Waiting Add Card... 1453 [17-10] Change CD_074 - Remove project reservation 11 …" at bounding box center [634, 205] width 149 height 1202
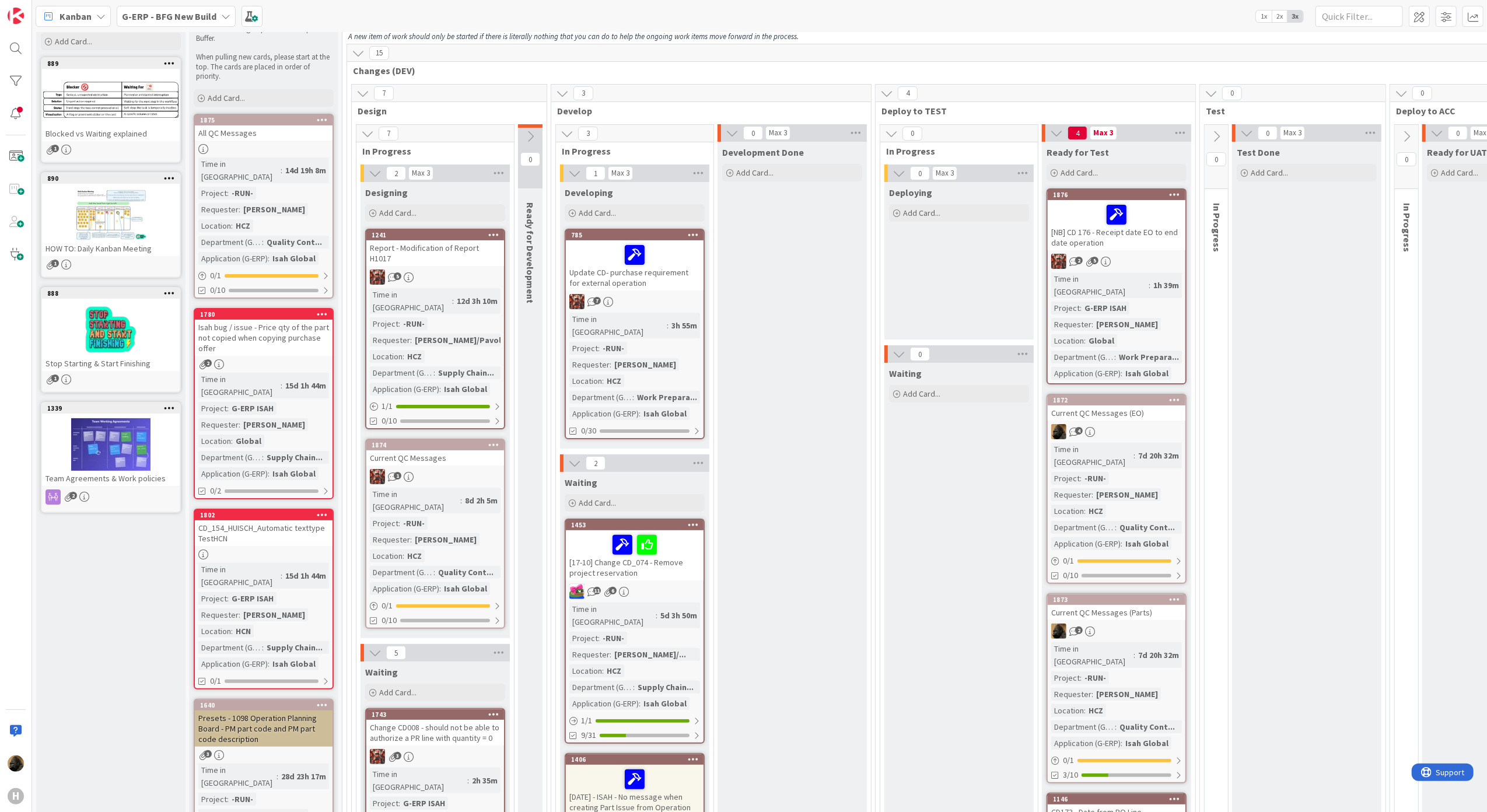
scroll to position [0, 0]
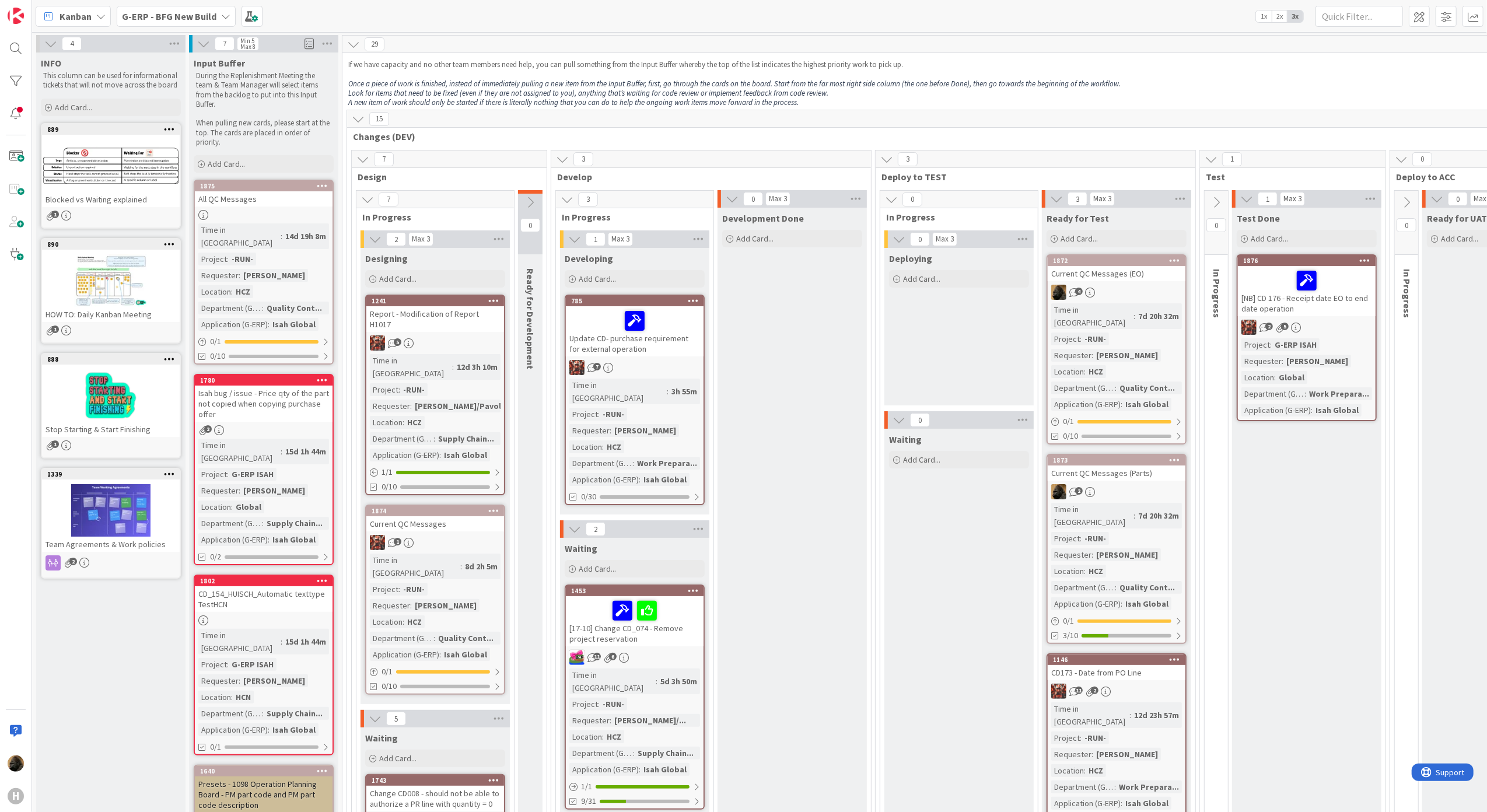
click at [182, 19] on b "G-ERP - BFG New Build" at bounding box center [169, 17] width 95 height 12
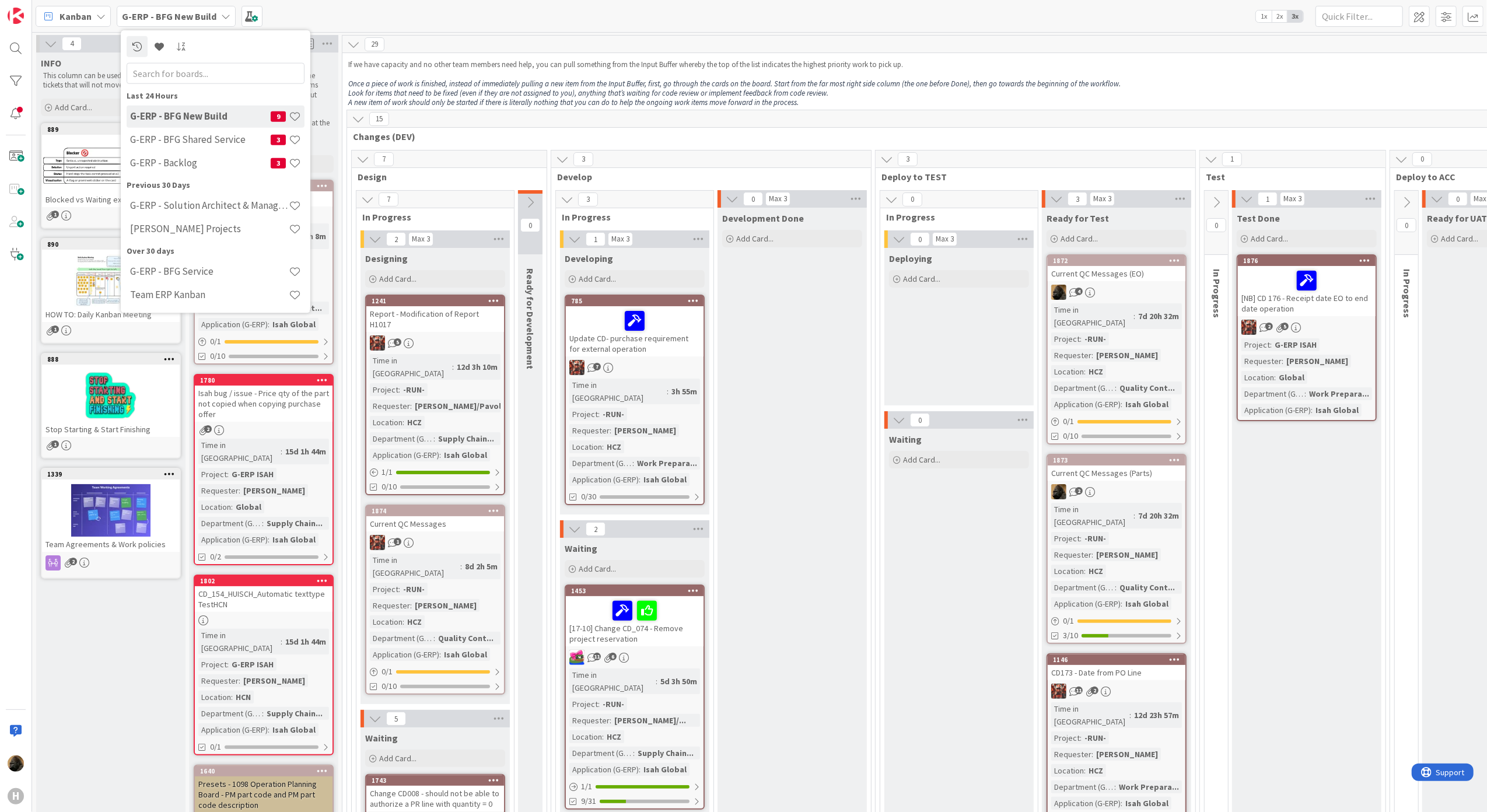
click at [93, 26] on div "Kanban" at bounding box center [73, 16] width 75 height 21
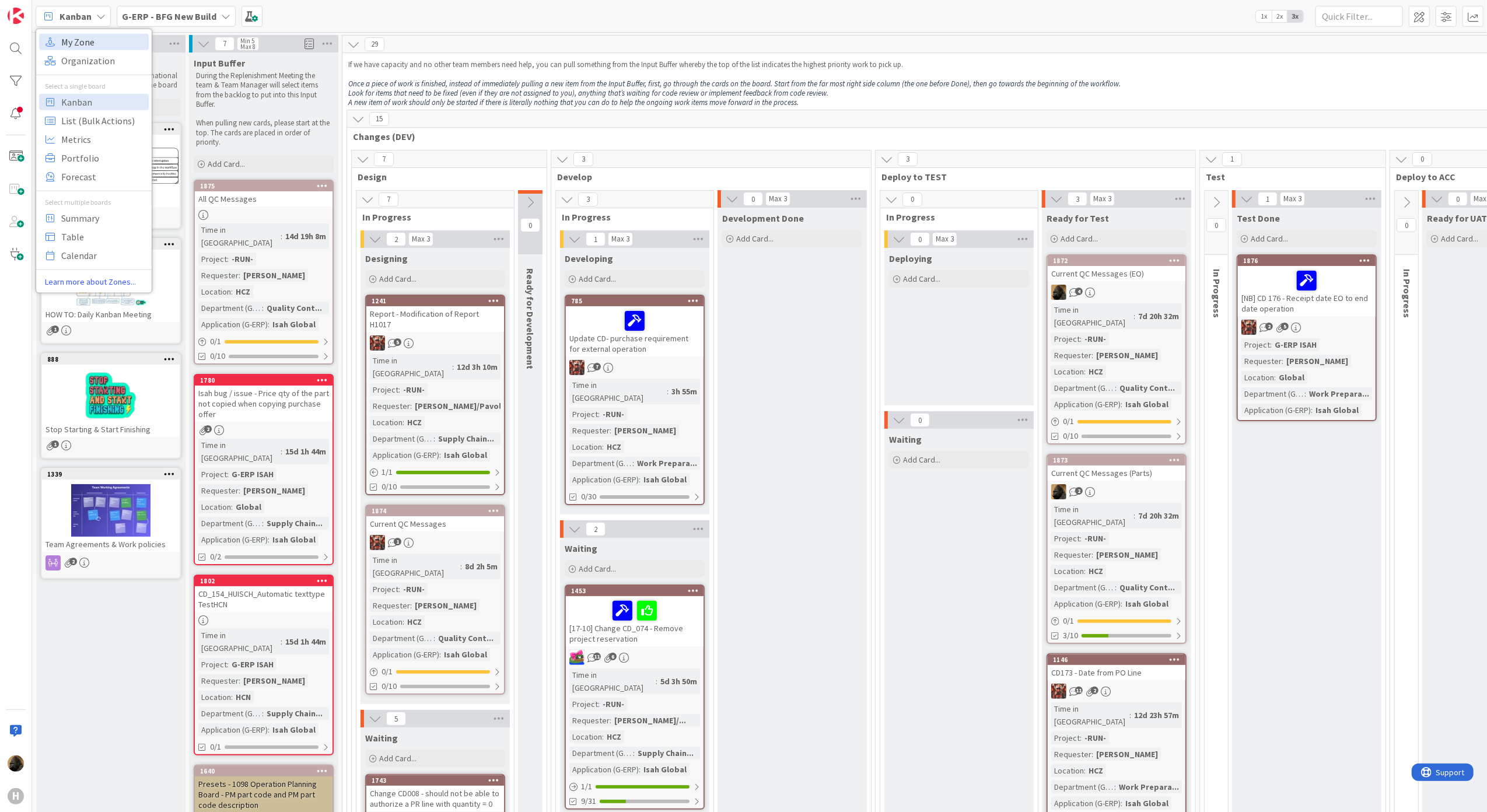
click at [109, 47] on span "My Zone" at bounding box center [103, 42] width 84 height 18
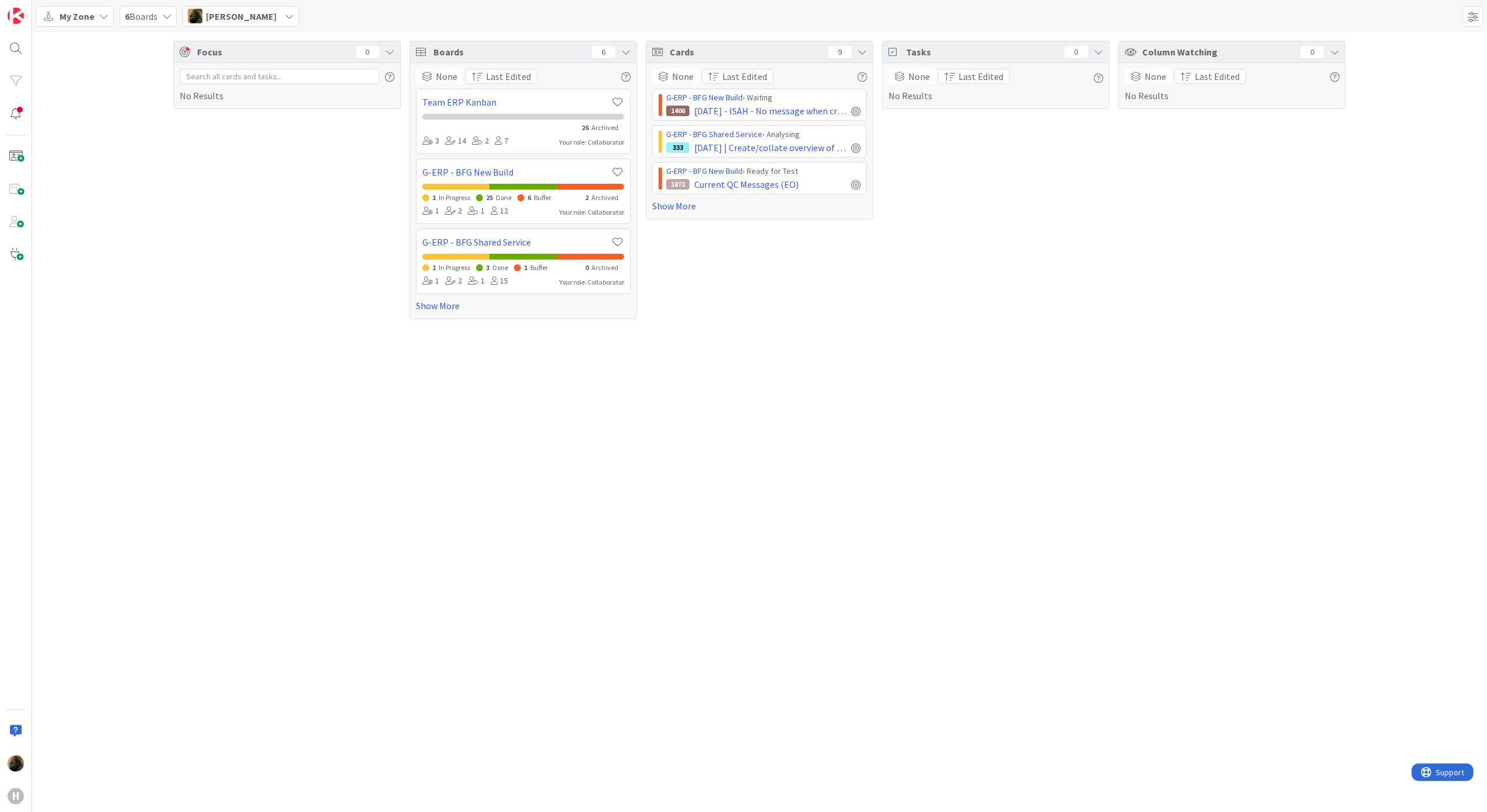
click at [685, 216] on div "None Last Edited G-ERP - BFG New Build › Waiting 1406 09-10-2025 - ISAH - No me…" at bounding box center [759, 140] width 227 height 155
click at [682, 209] on link "Show More" at bounding box center [759, 206] width 215 height 14
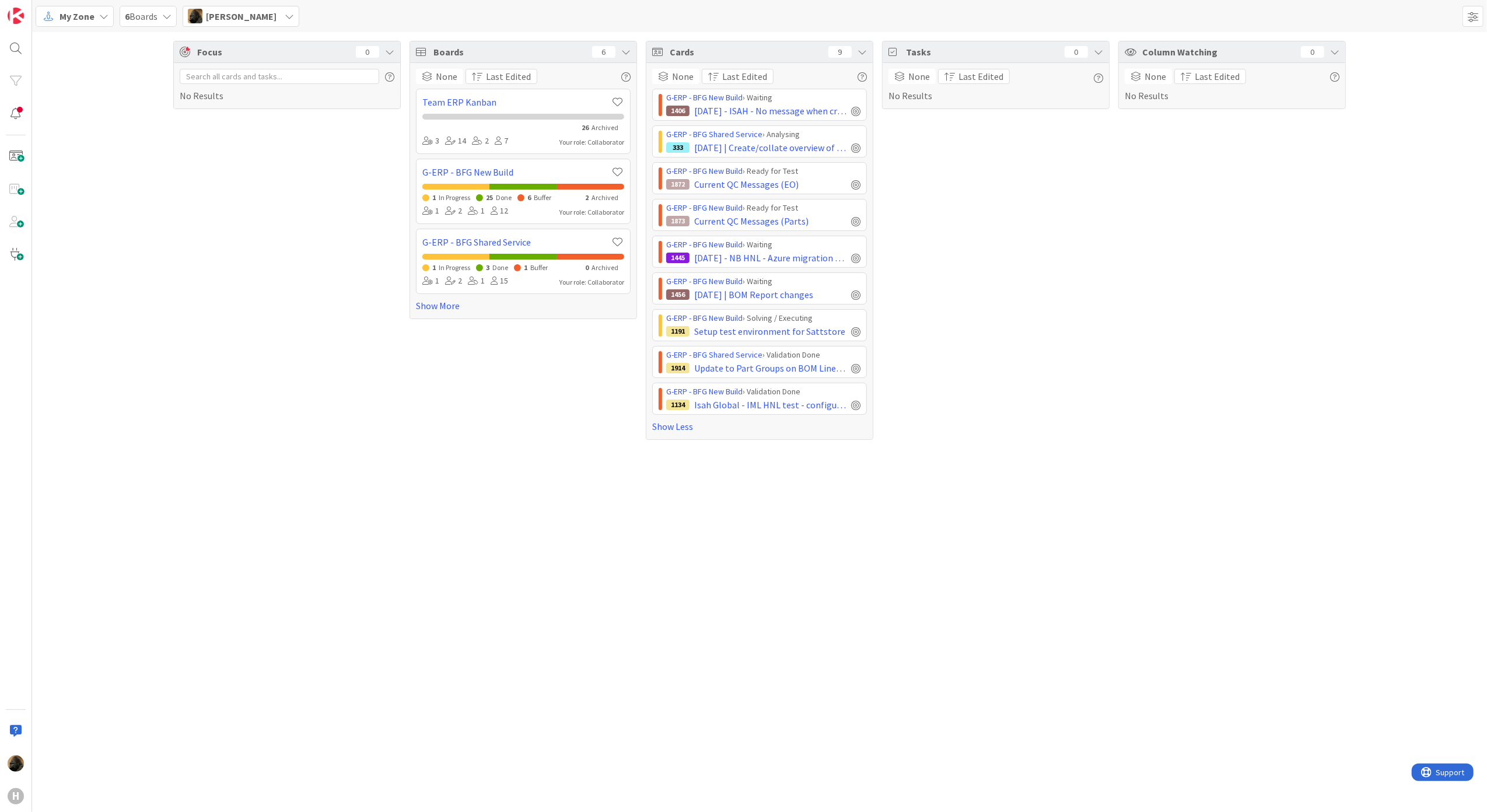
click at [994, 317] on div "Tasks 0 None Last Edited No Results" at bounding box center [995, 239] width 228 height 399
click at [362, 440] on div "Focus 0 No Results" at bounding box center [287, 239] width 228 height 399
click at [86, 24] on div "My Zone" at bounding box center [74, 16] width 78 height 21
click at [70, 99] on span "Kanban" at bounding box center [103, 102] width 84 height 18
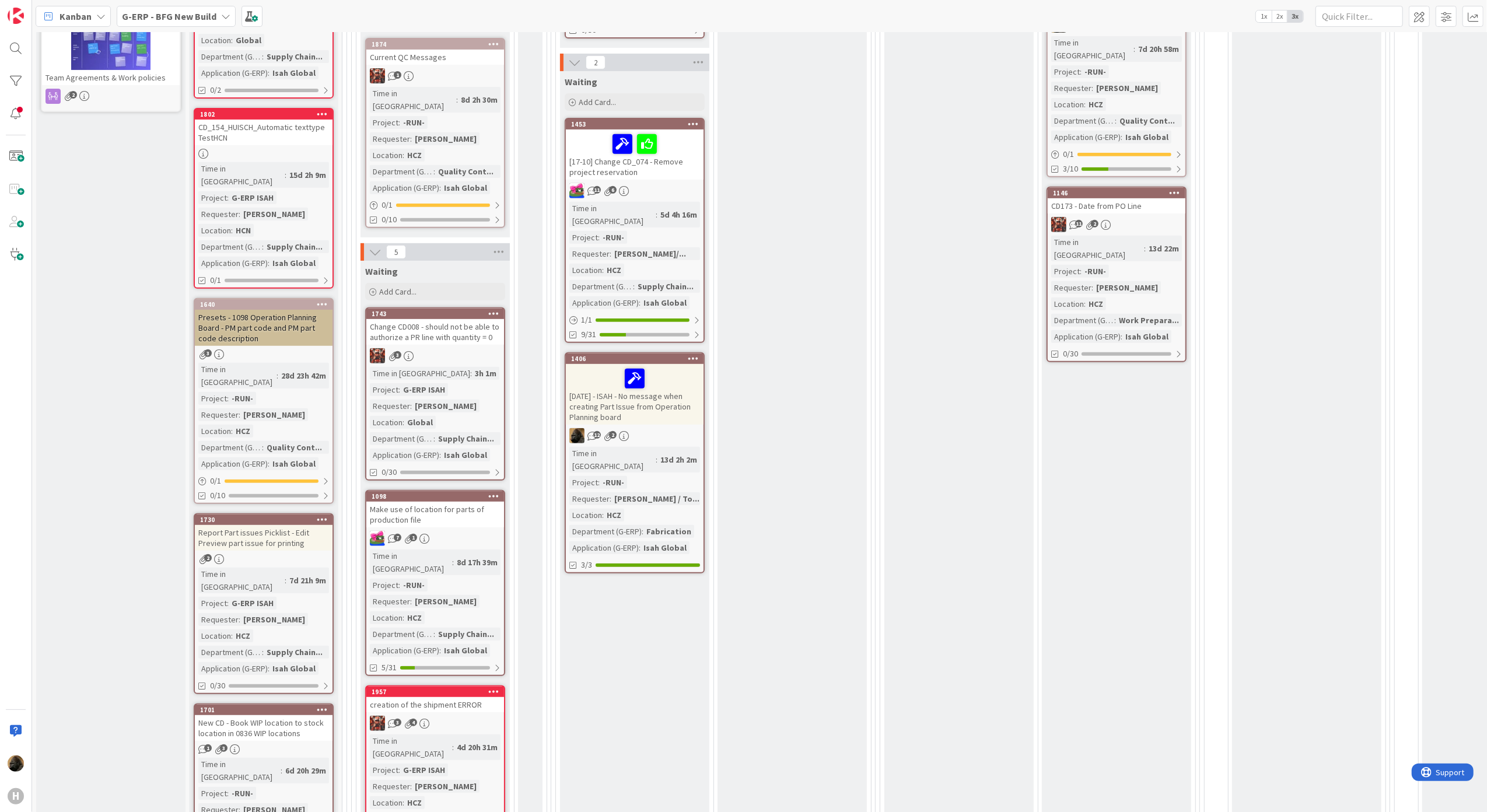
scroll to position [699, 0]
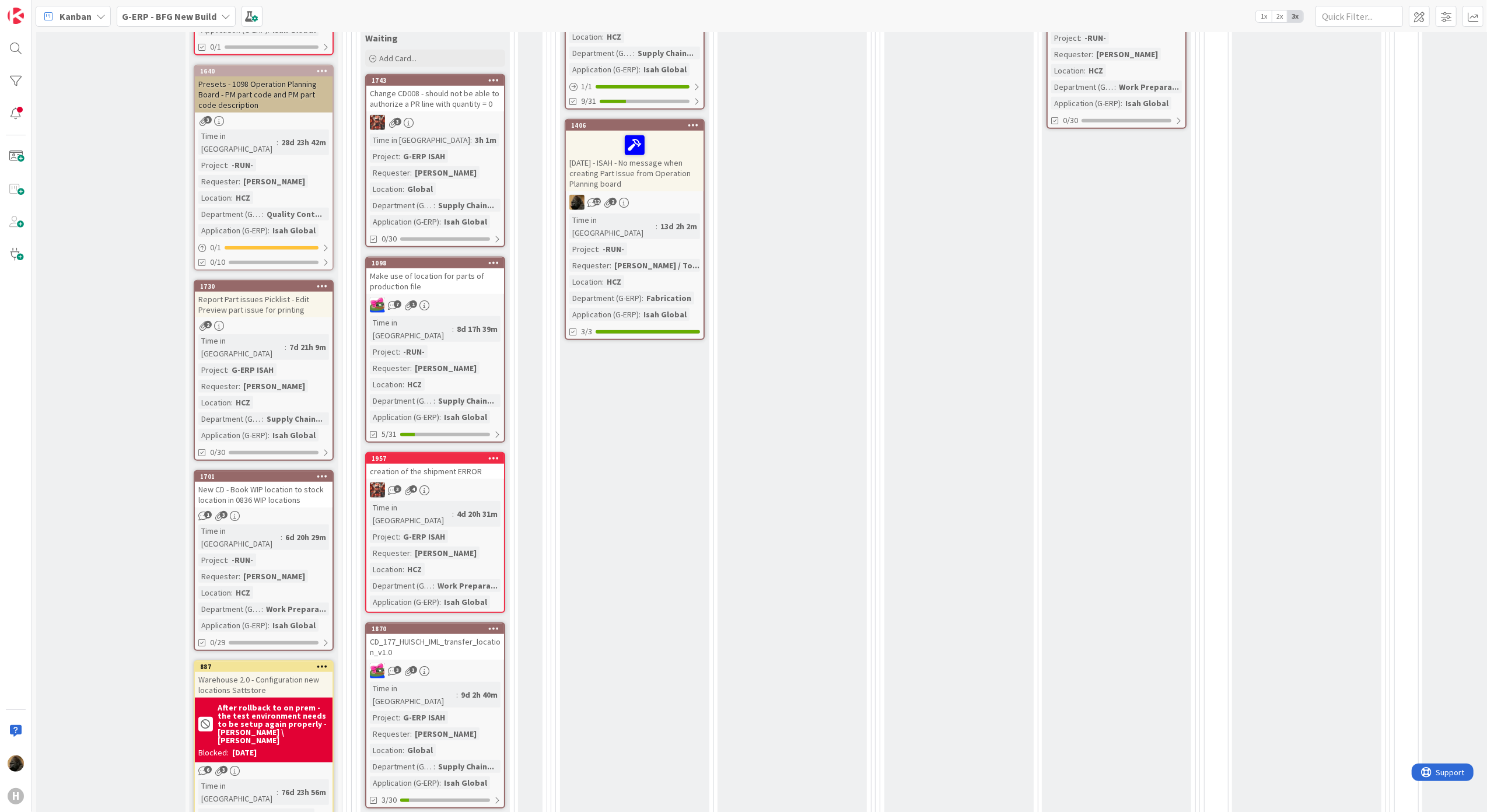
click at [815, 307] on div "Development Done Add Card..." at bounding box center [791, 270] width 149 height 1525
click at [747, 386] on div "Development Done Add Card..." at bounding box center [791, 270] width 149 height 1525
click at [633, 456] on div "Waiting Add Card... 1453 [17-10] Change CD_074 - Remove project reservation 11 …" at bounding box center [634, 432] width 149 height 1189
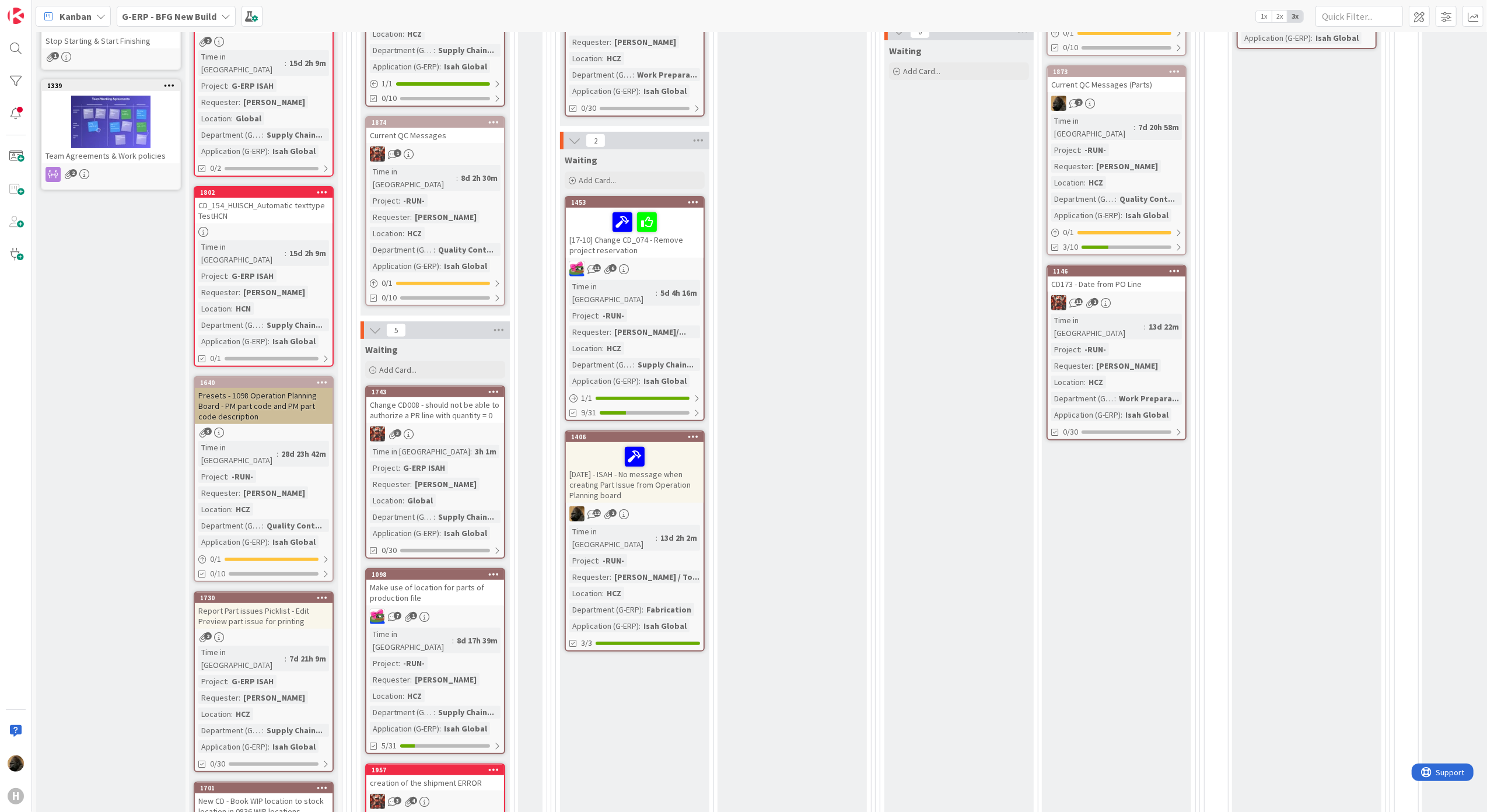
scroll to position [0, 0]
